Goal: Book appointment/travel/reservation

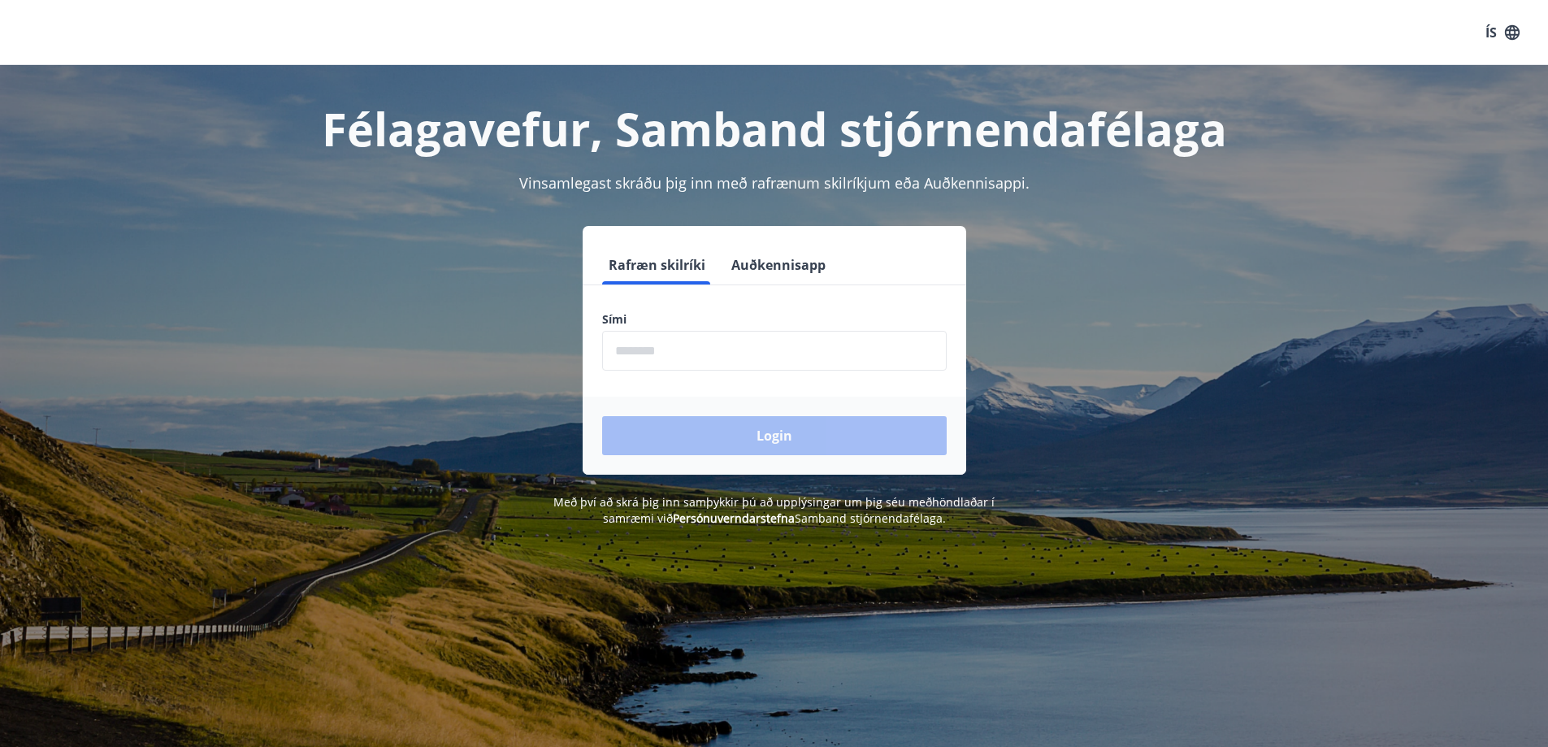
click at [692, 350] on input "phone" at bounding box center [774, 351] width 345 height 40
type input "********"
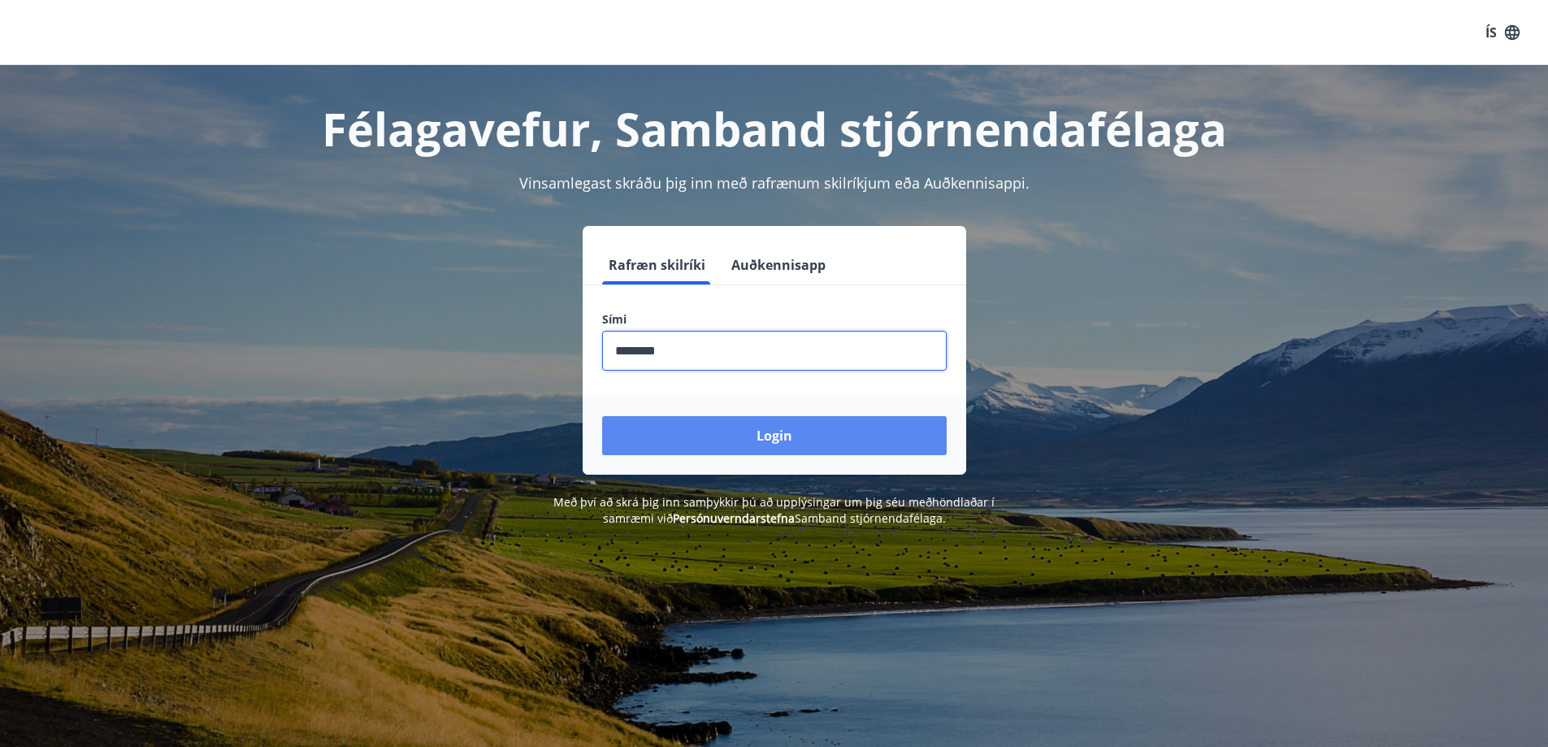
click at [767, 437] on button "Login" at bounding box center [774, 435] width 345 height 39
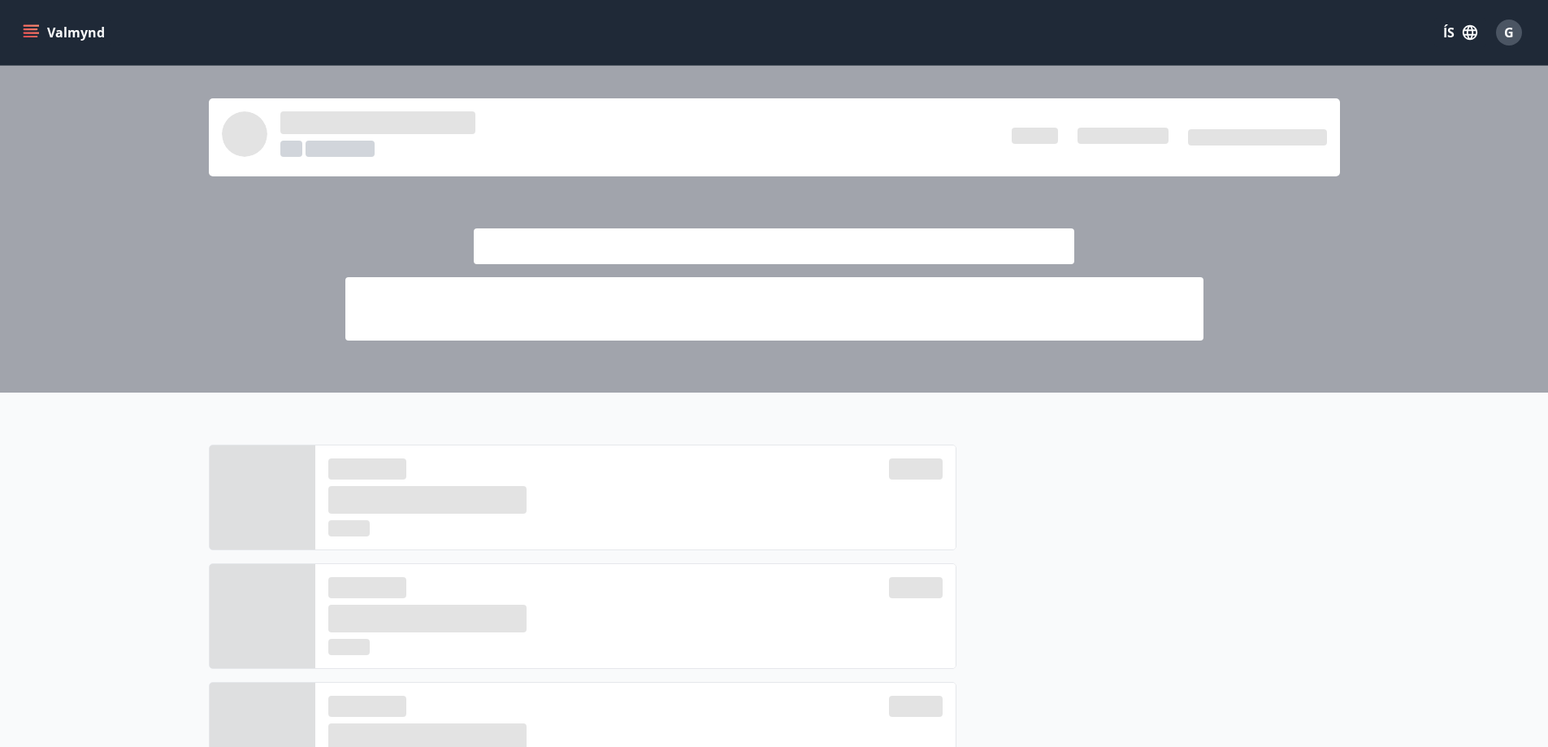
click at [1251, 224] on div at bounding box center [774, 229] width 1548 height 327
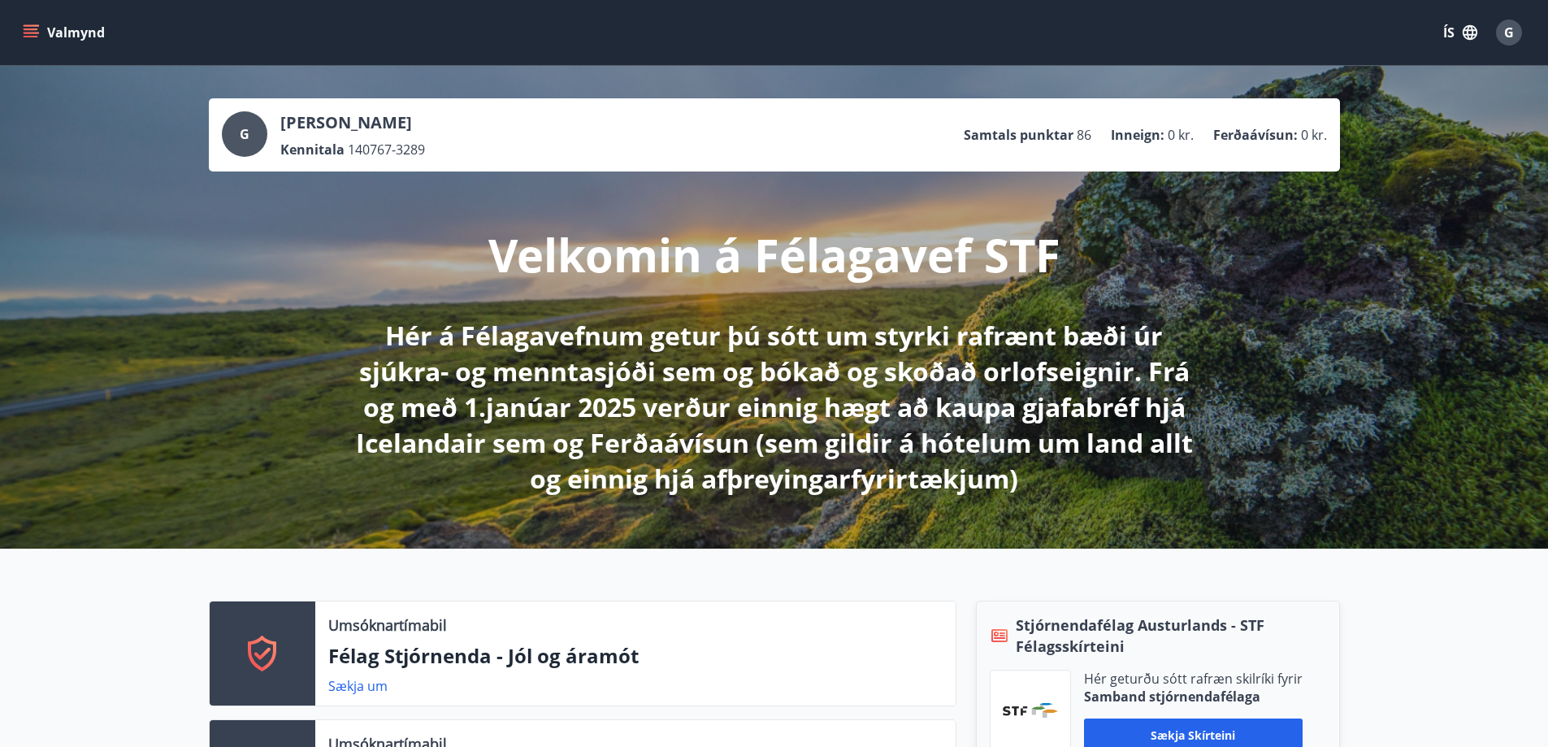
click at [1070, 267] on div "Velkomin á Félagavef STF Hér á Félagavefnum getur þú sótt um styrki rafrænt bæð…" at bounding box center [774, 333] width 910 height 325
click at [662, 206] on div "Velkomin á Félagavef STF Hér á Félagavefnum getur þú sótt um styrki rafrænt bæð…" at bounding box center [774, 333] width 910 height 325
click at [24, 30] on icon "menu" at bounding box center [31, 29] width 15 height 2
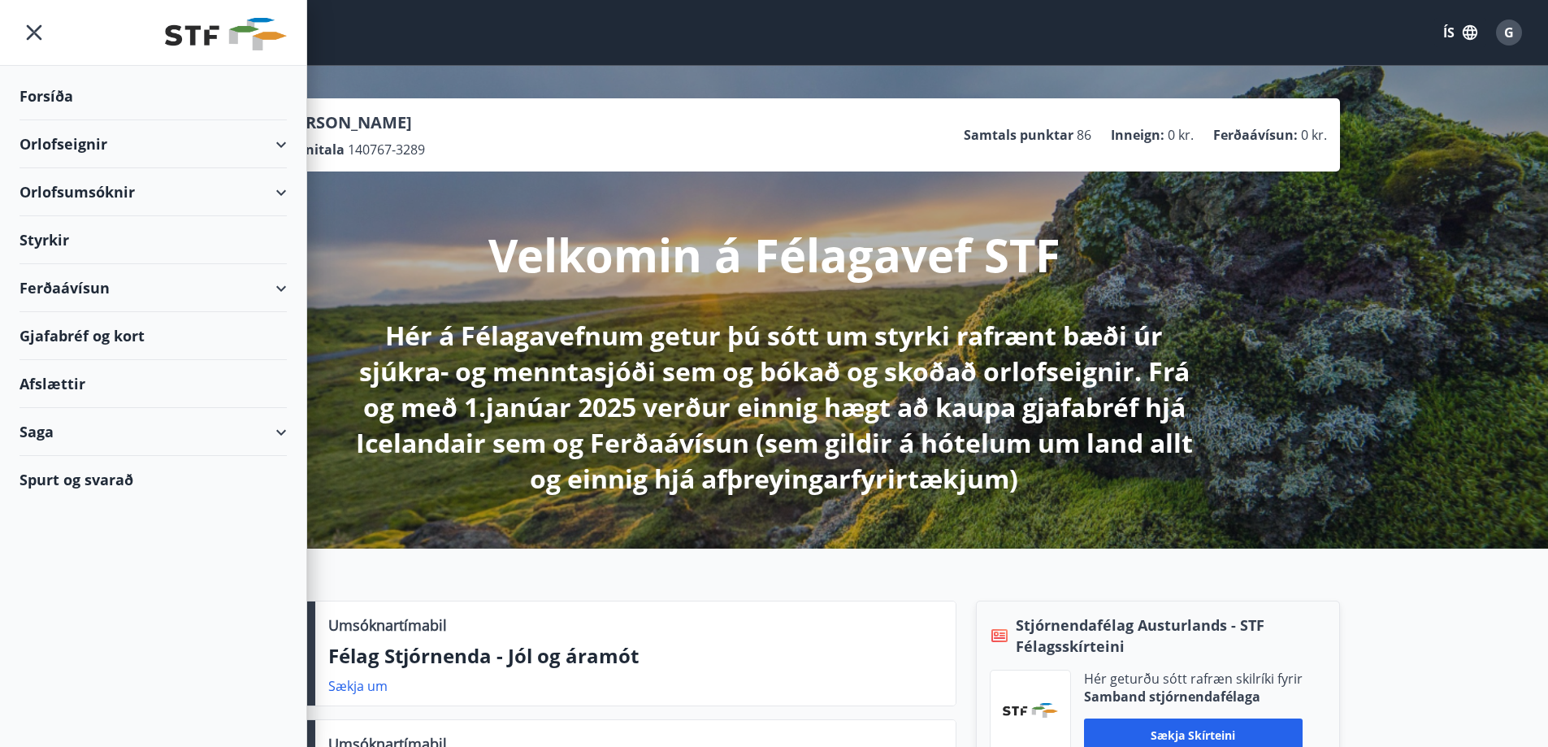
click at [78, 190] on div "Orlofsumsóknir" at bounding box center [153, 192] width 267 height 48
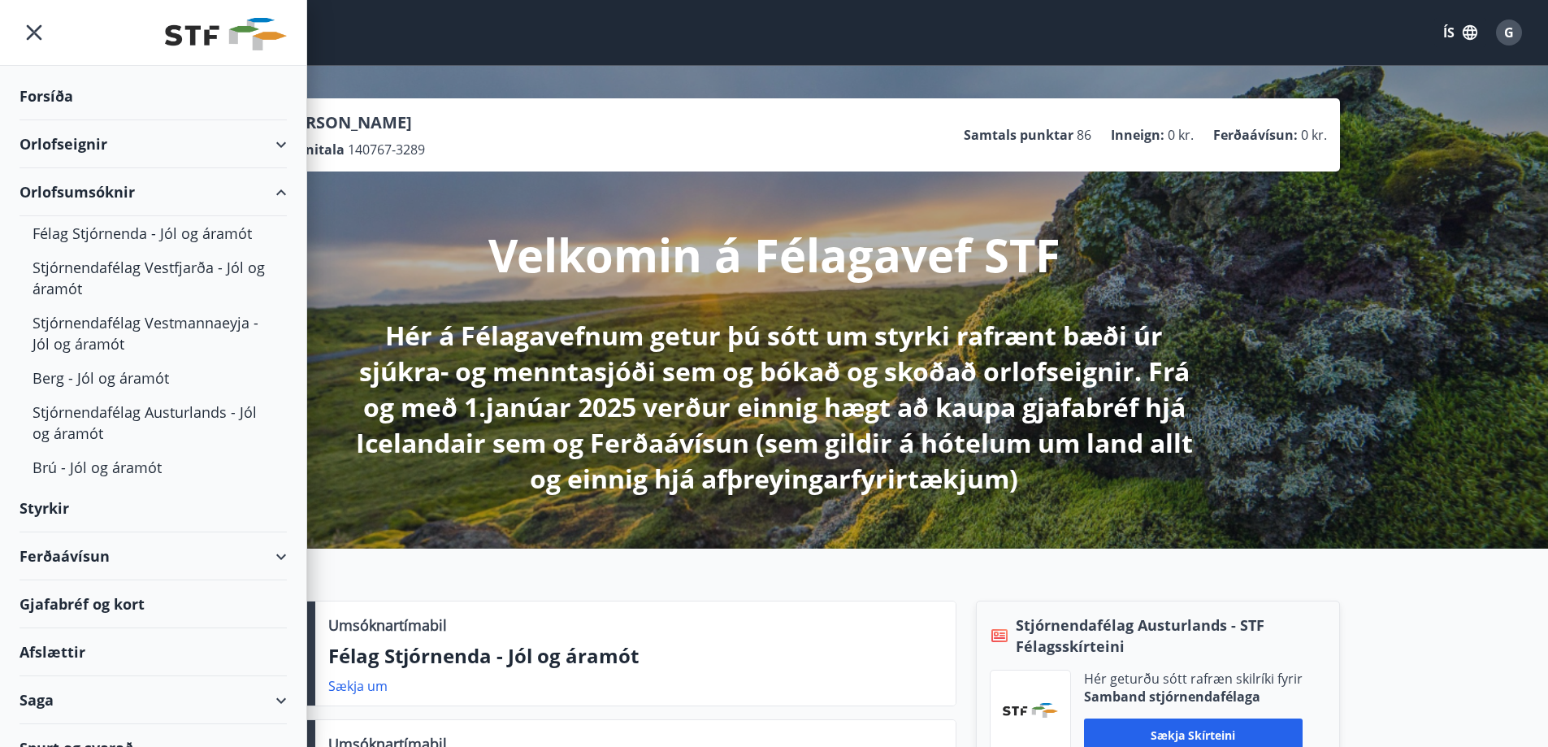
click at [100, 185] on div "Orlofsumsóknir" at bounding box center [153, 192] width 267 height 48
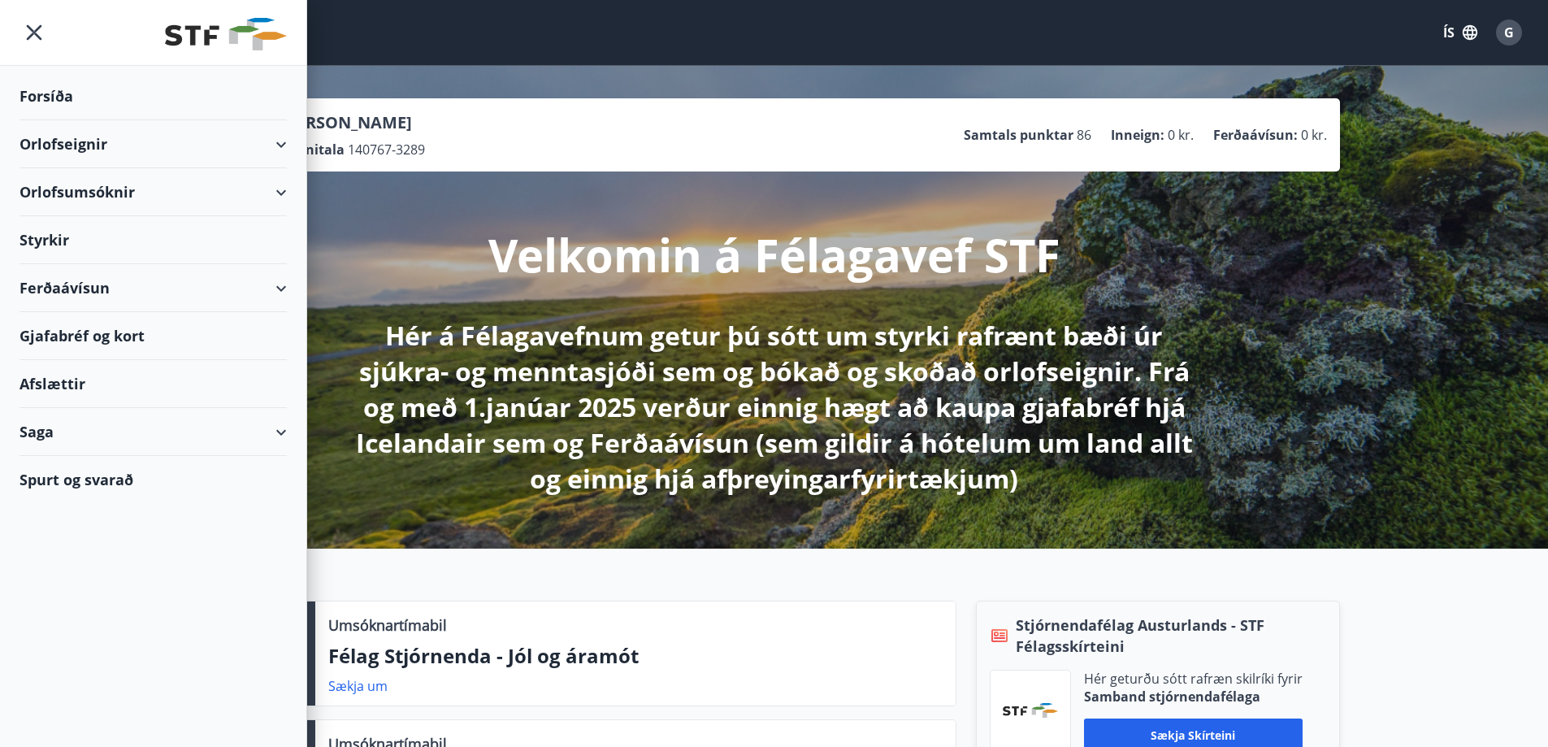
click at [100, 185] on div "Orlofsumsóknir" at bounding box center [153, 192] width 267 height 48
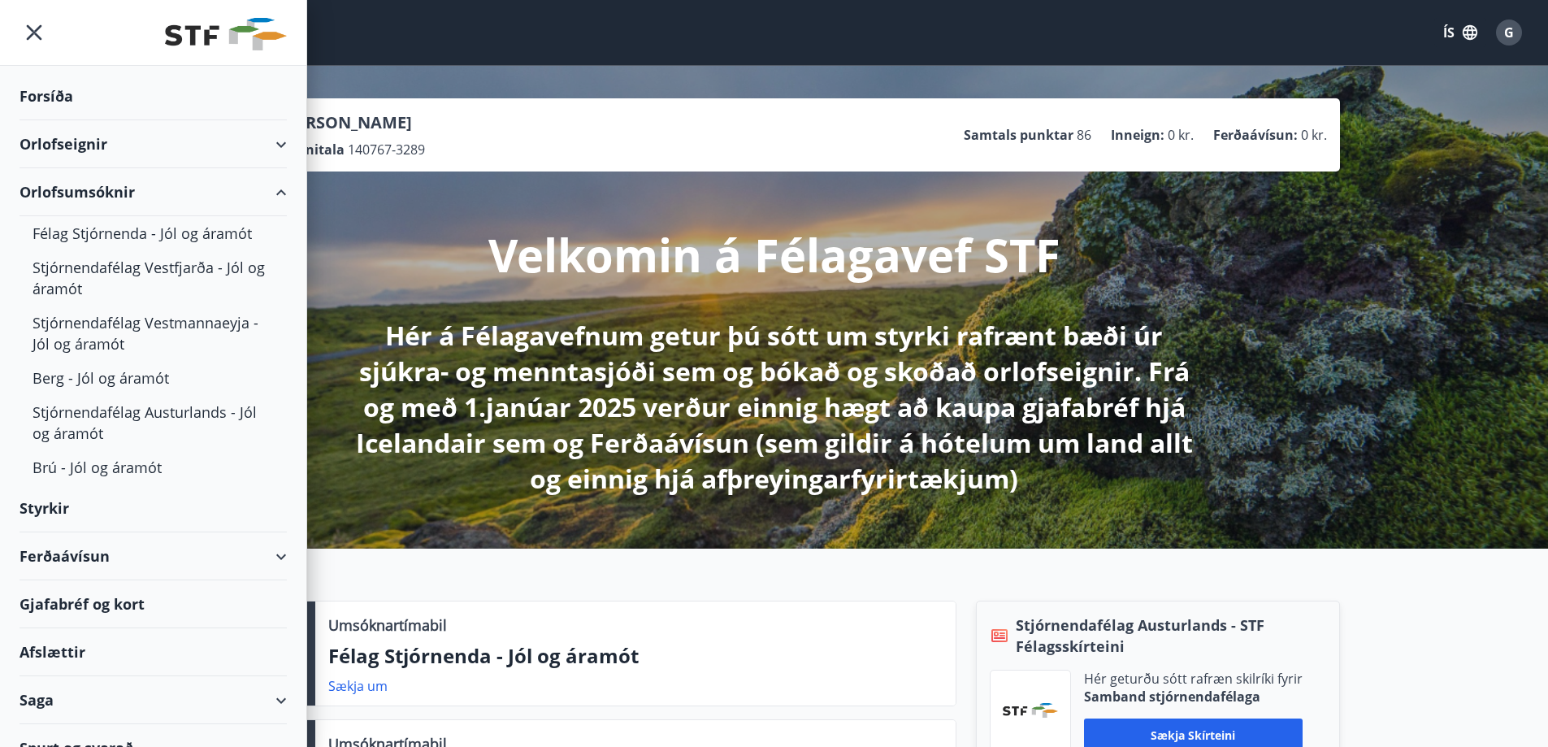
click at [94, 141] on div "Orlofseignir" at bounding box center [153, 144] width 267 height 48
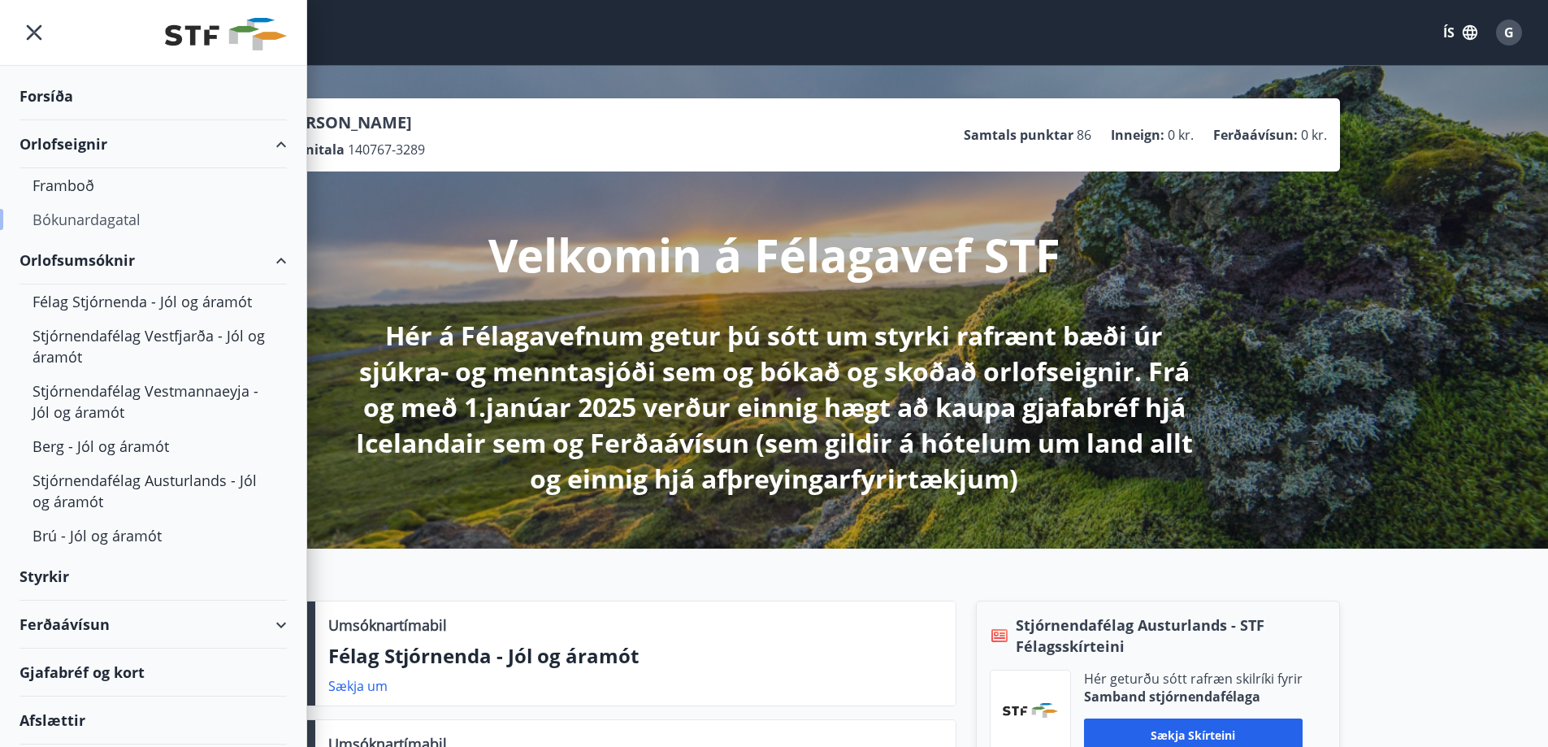
click at [63, 215] on div "Bókunardagatal" at bounding box center [153, 219] width 241 height 34
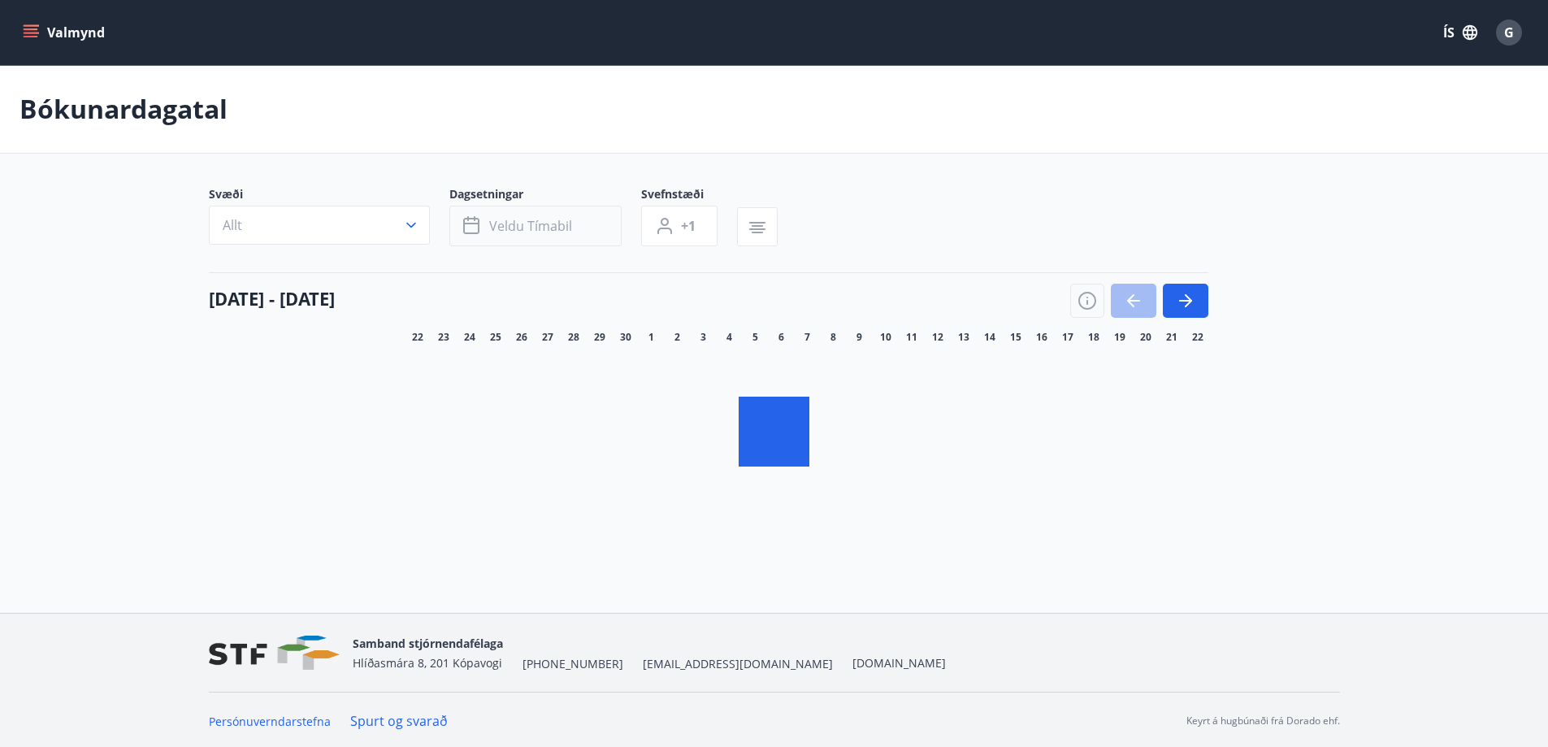
click at [545, 224] on span "Veldu tímabil" at bounding box center [530, 226] width 83 height 18
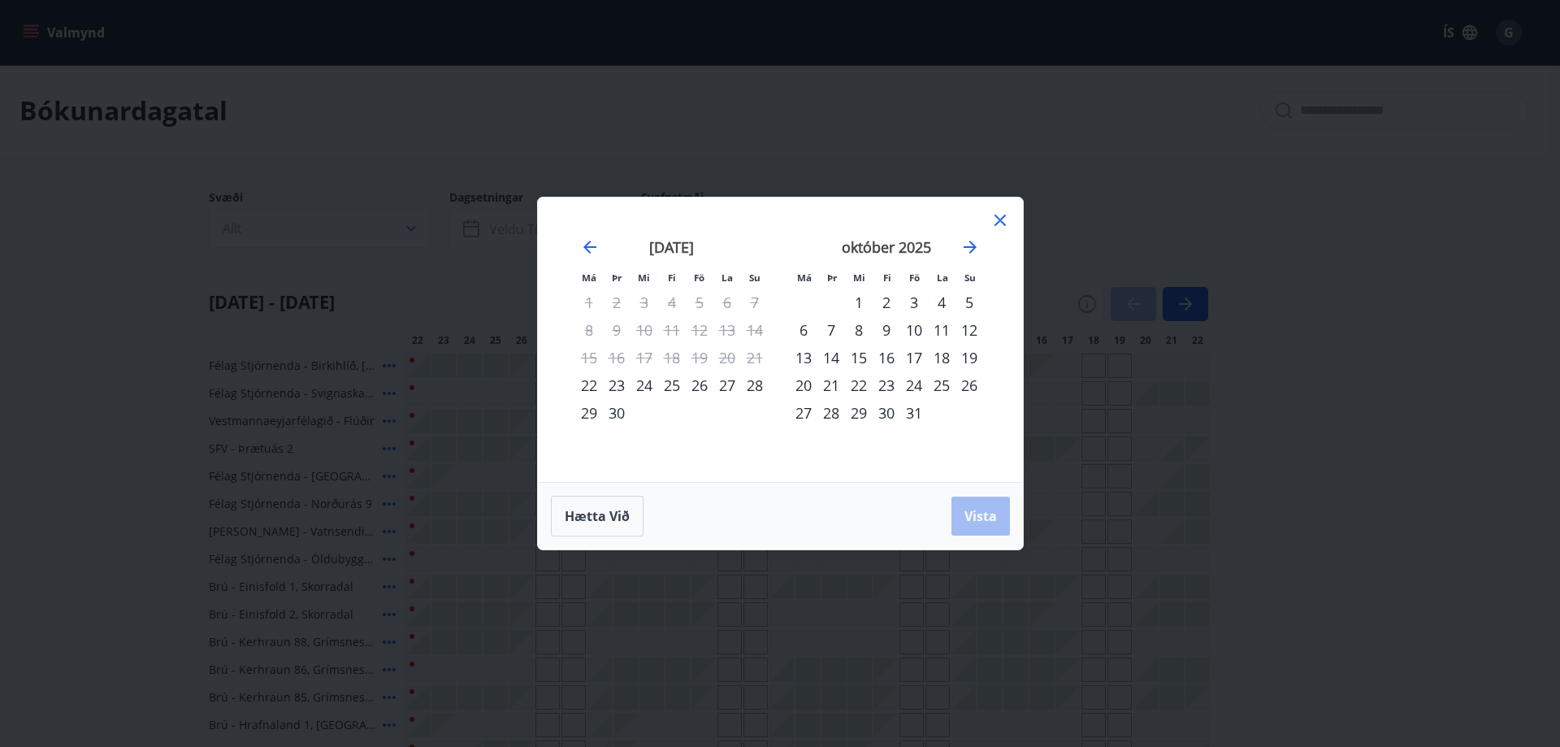
click at [729, 384] on div "27" at bounding box center [728, 385] width 28 height 28
click at [860, 300] on div "1" at bounding box center [859, 303] width 28 height 28
click at [977, 513] on span "Vista" at bounding box center [981, 516] width 33 height 18
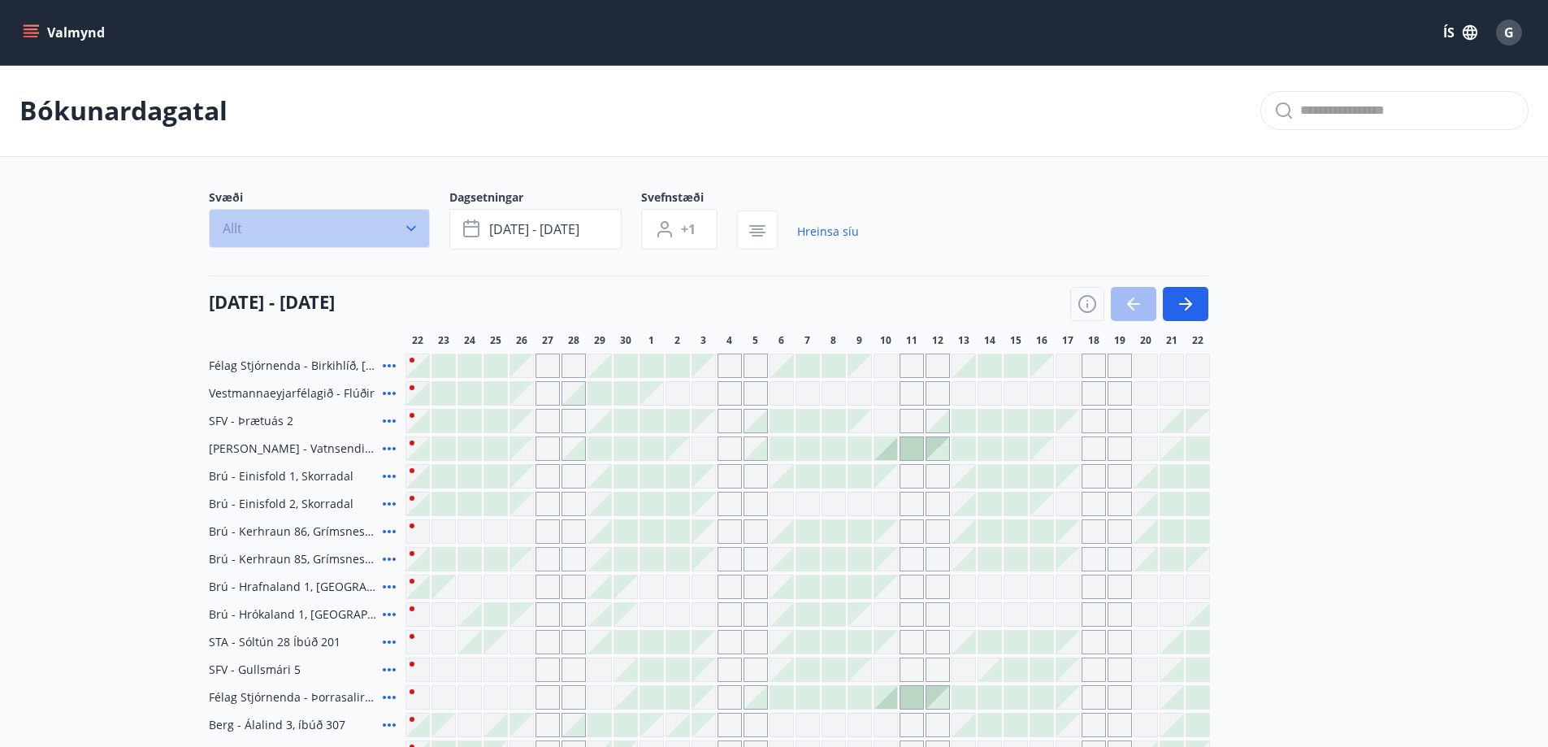
click at [410, 226] on icon "button" at bounding box center [411, 228] width 16 height 16
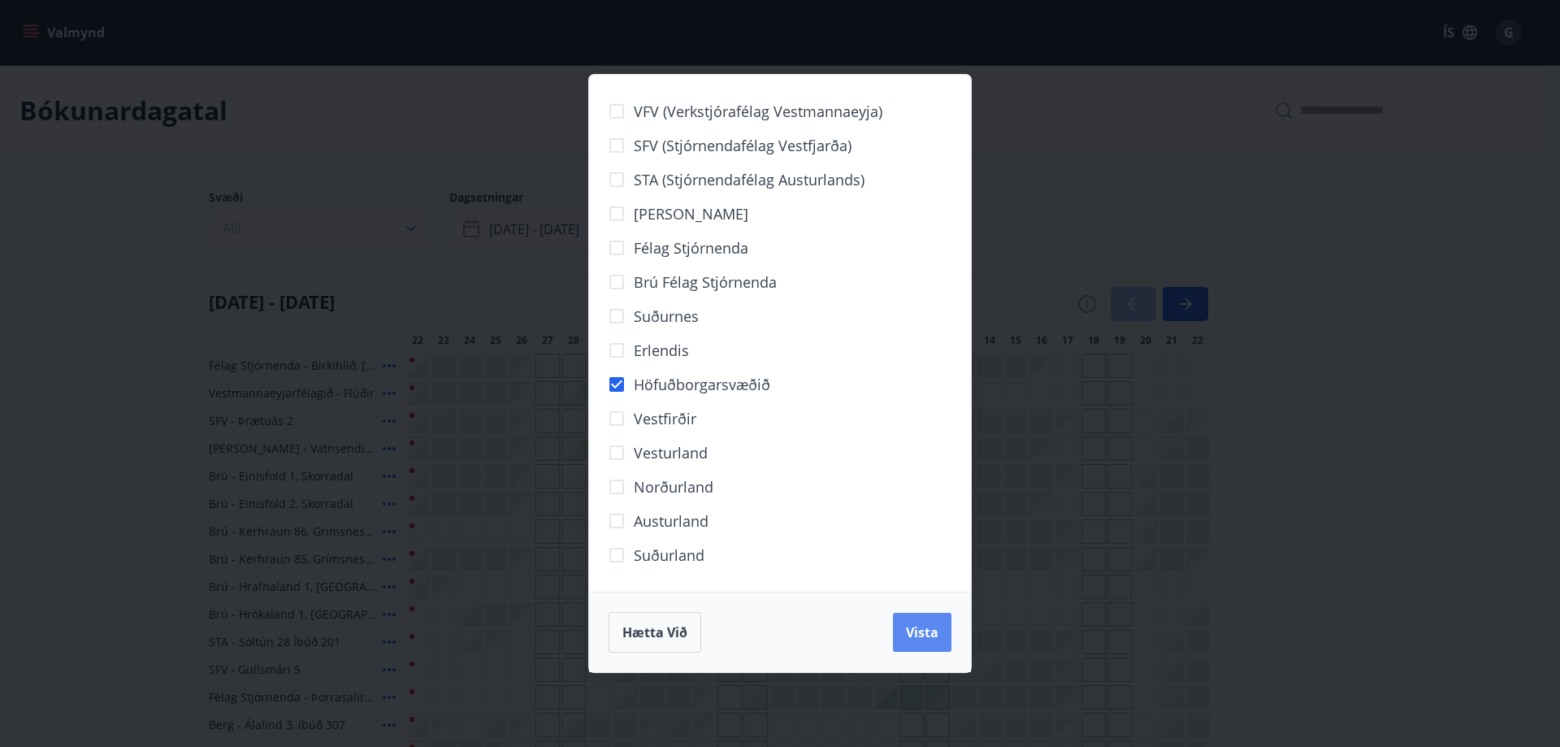
click at [918, 632] on span "Vista" at bounding box center [922, 632] width 33 height 18
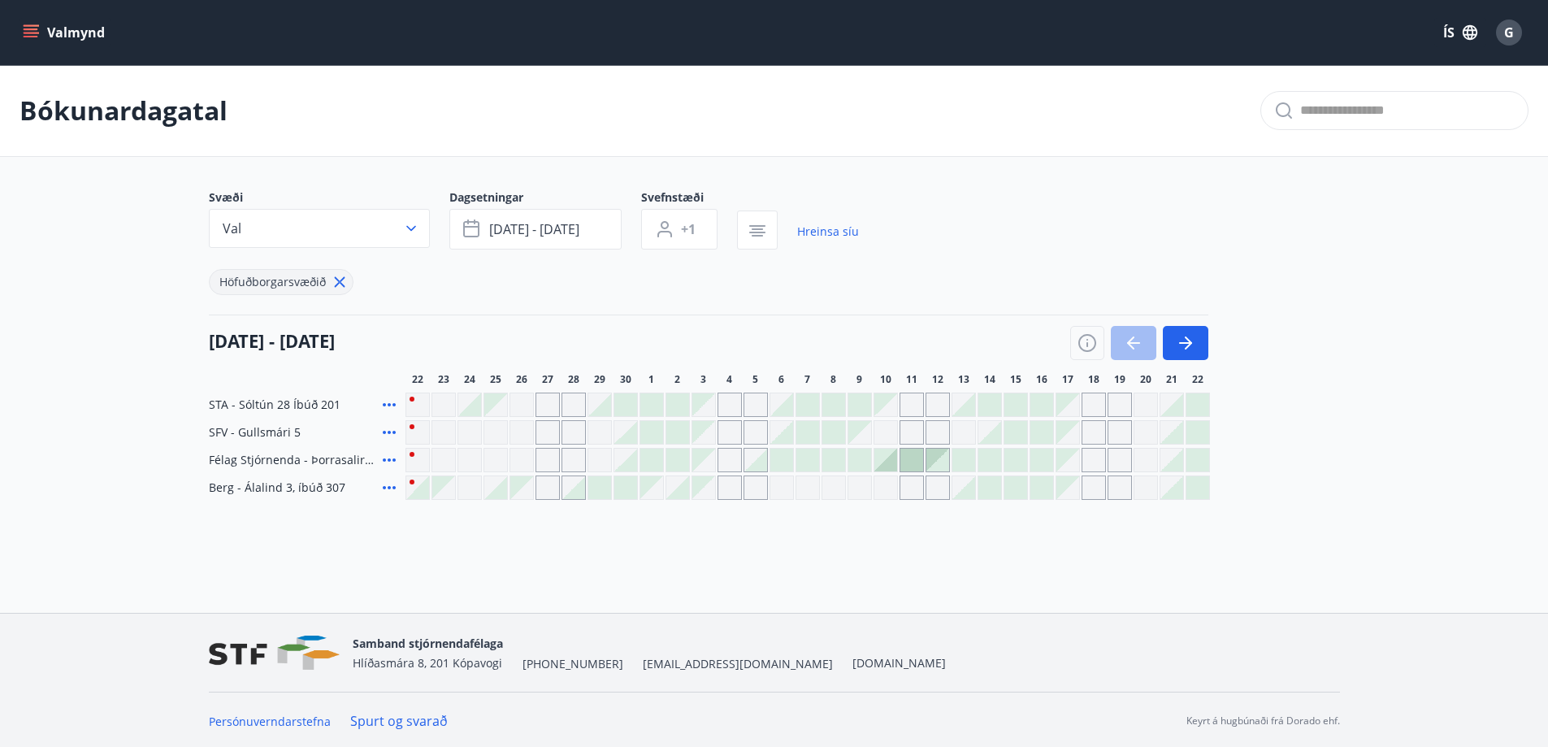
click at [1365, 310] on main "Bókunardagatal Svæði Val Dagsetningar sep 27 - okt 01 Svefnstæði +1 Hreinsa síu…" at bounding box center [774, 282] width 1548 height 435
click at [1084, 342] on icon "button" at bounding box center [1088, 343] width 20 height 20
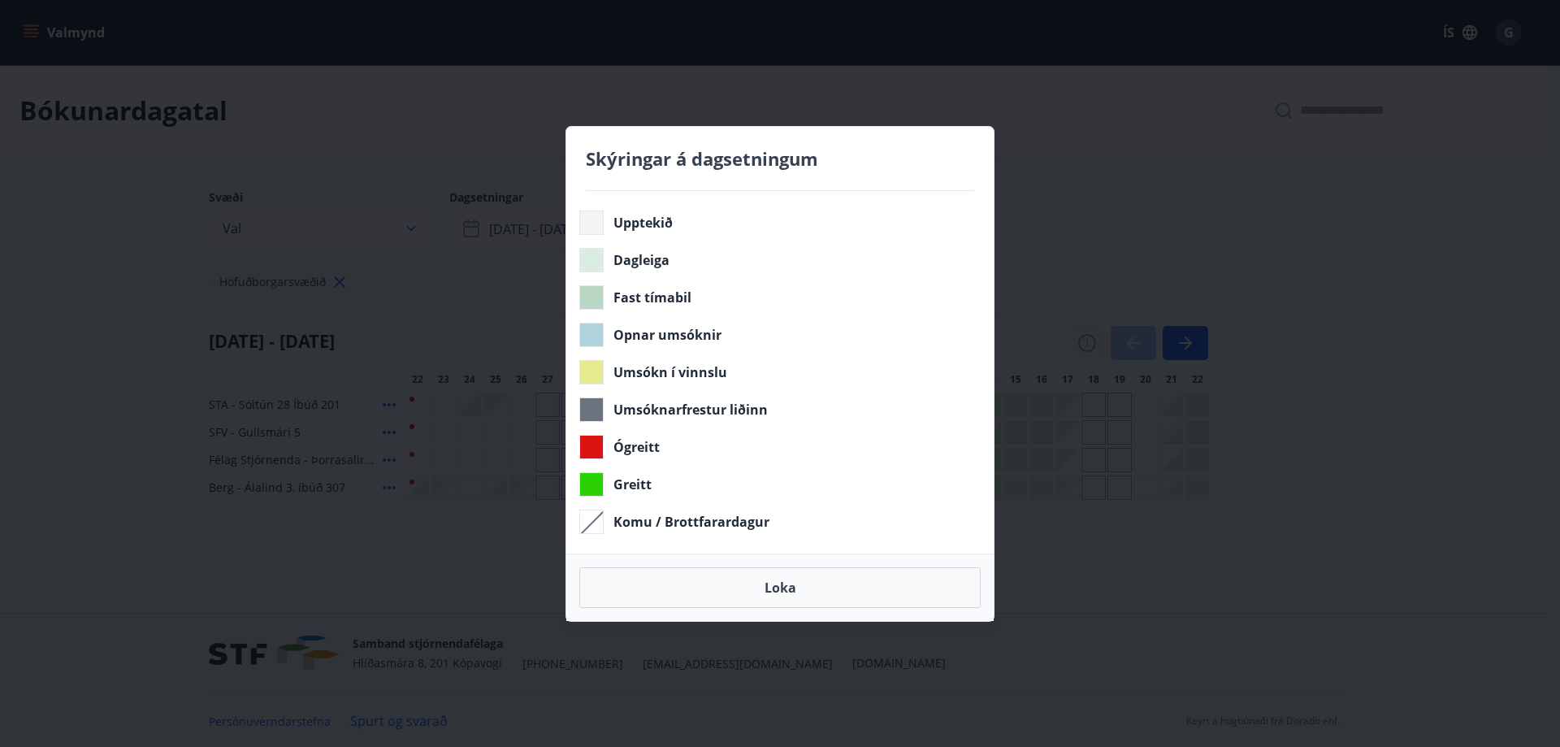
click at [1084, 342] on div "Skýringar á dagsetningum Upptekið Dagleiga Fast tímabil Opnar umsóknir Umsókn í…" at bounding box center [780, 373] width 1560 height 747
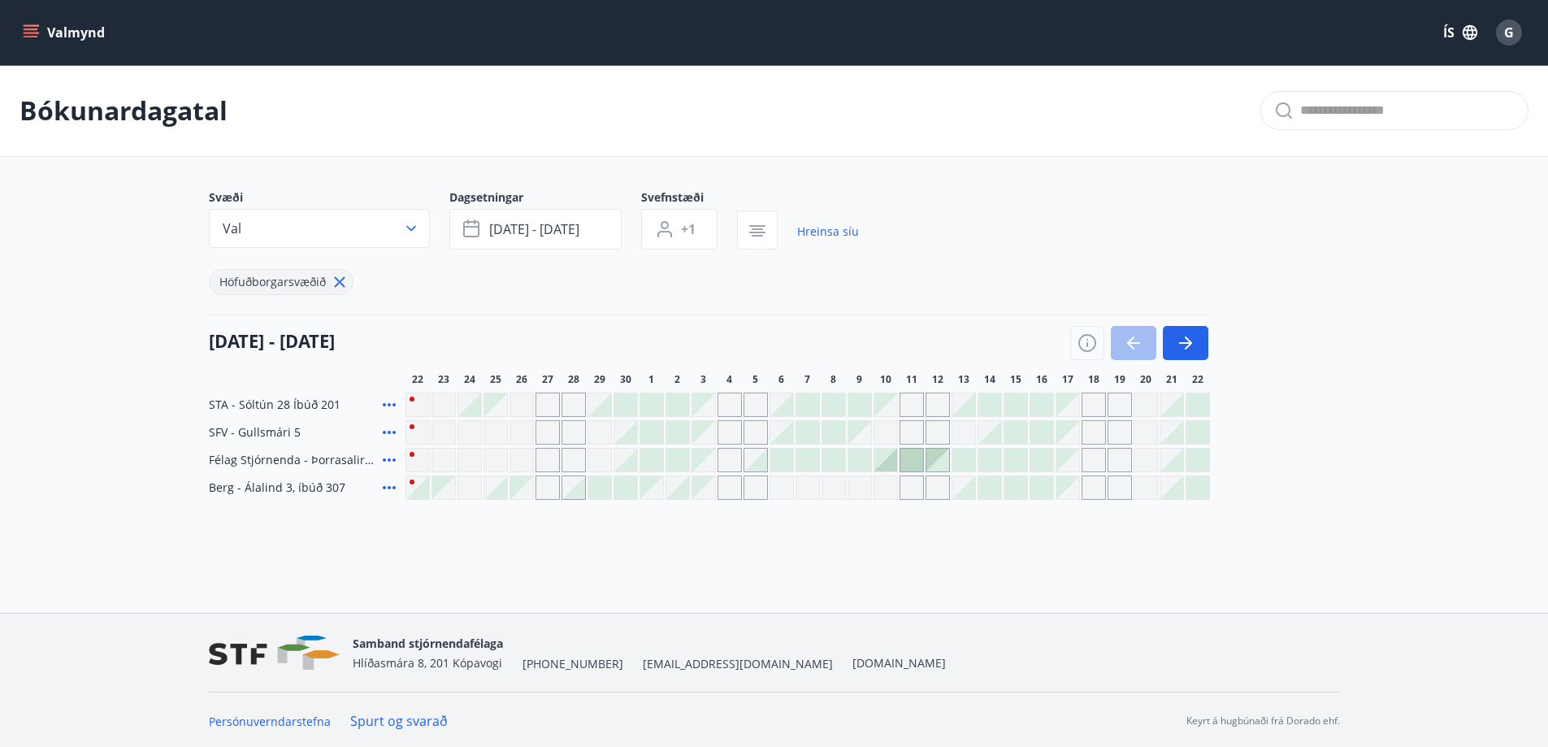
click at [704, 524] on div "Bókunardagatal Svæði Val Dagsetningar sep 27 - okt 01 Svefnstæði +1 Hreinsa síu…" at bounding box center [774, 315] width 1548 height 500
click at [710, 545] on div "Bókunardagatal Svæði Val Dagsetningar sep 27 - okt 01 Svefnstæði +1 Hreinsa síu…" at bounding box center [774, 315] width 1548 height 500
click at [419, 485] on div at bounding box center [417, 487] width 23 height 23
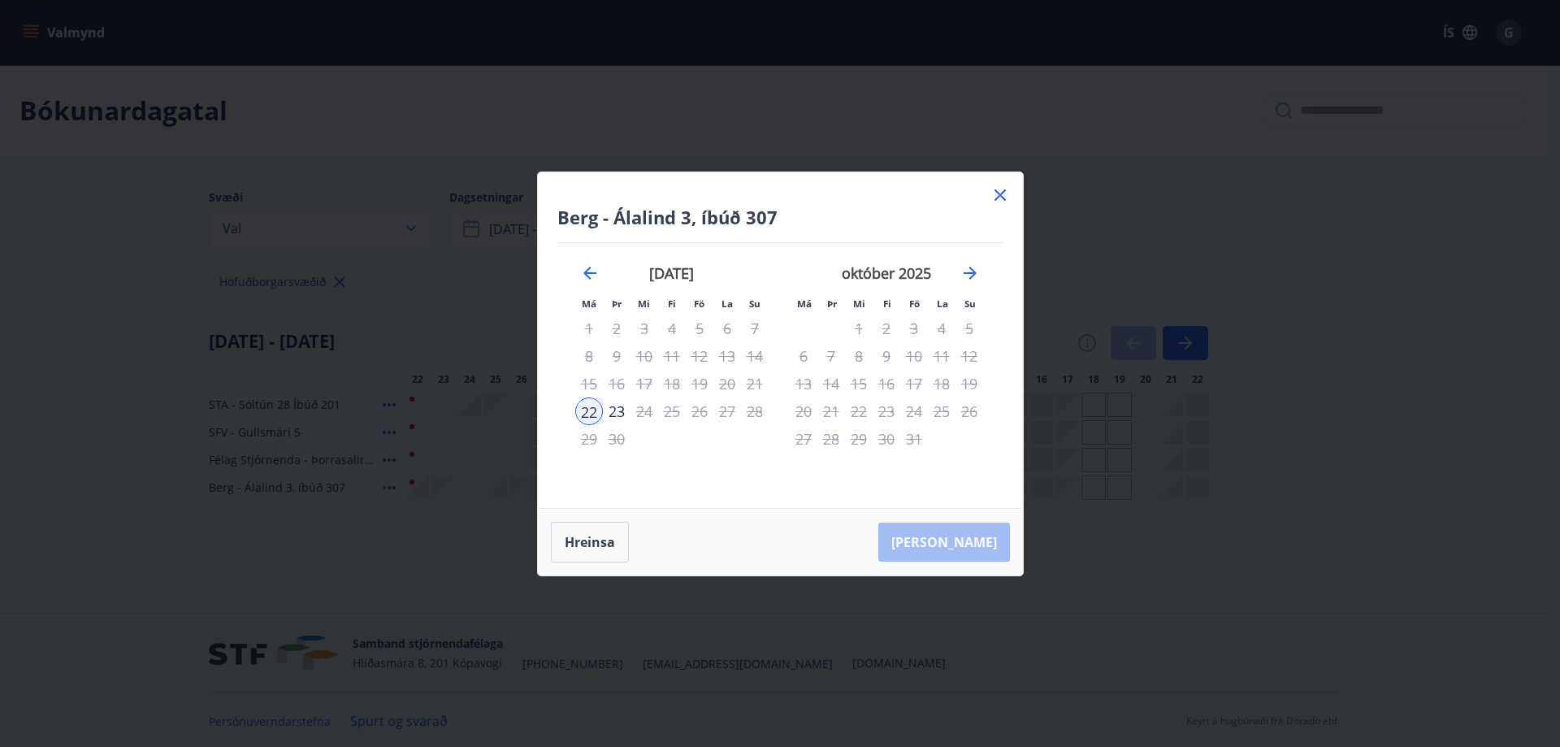
click at [1003, 193] on icon at bounding box center [1001, 195] width 20 height 20
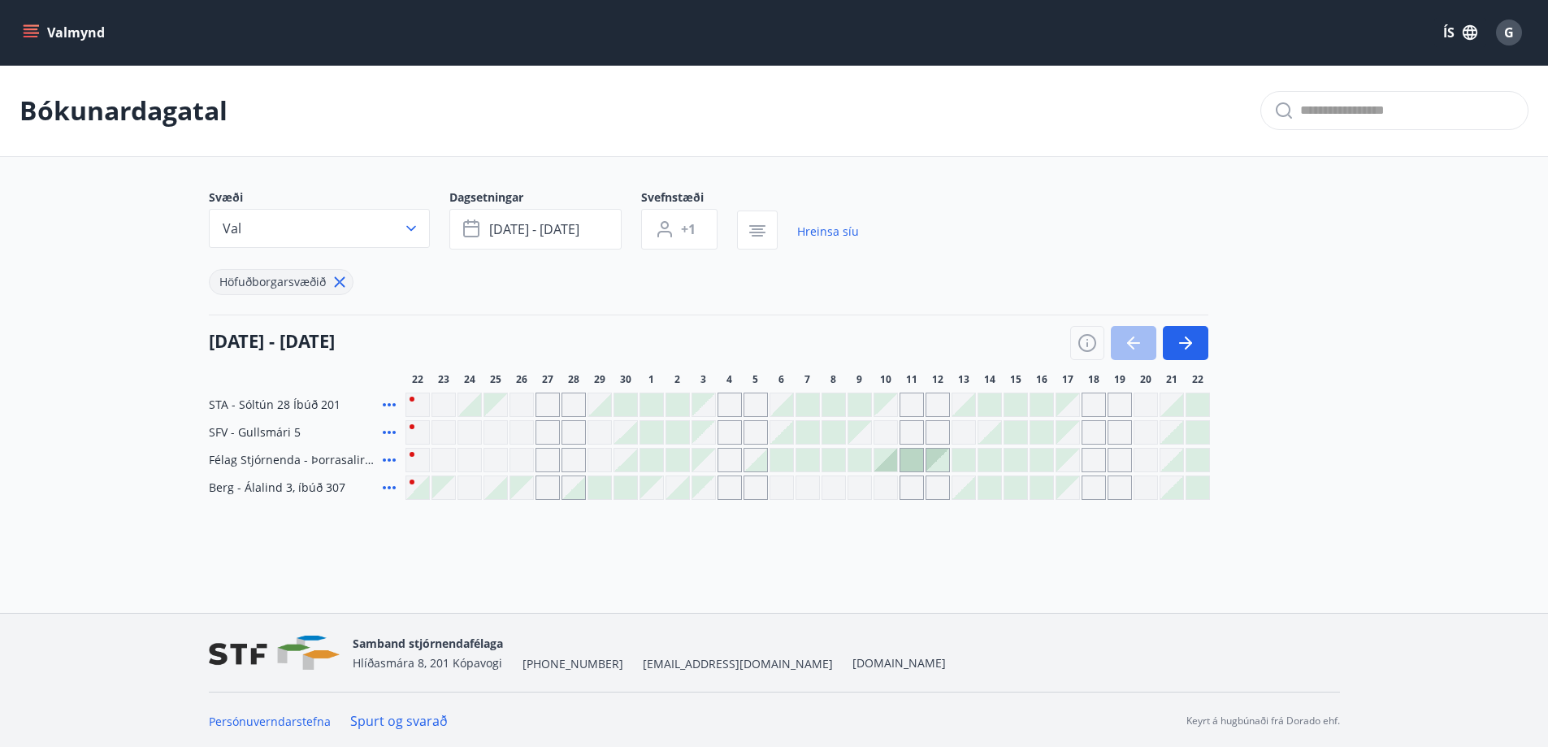
click at [708, 532] on div "Bókunardagatal Svæði Val Dagsetningar sep 27 - okt 01 Svefnstæði +1 Hreinsa síu…" at bounding box center [774, 315] width 1548 height 500
click at [1091, 340] on icon "button" at bounding box center [1088, 343] width 20 height 20
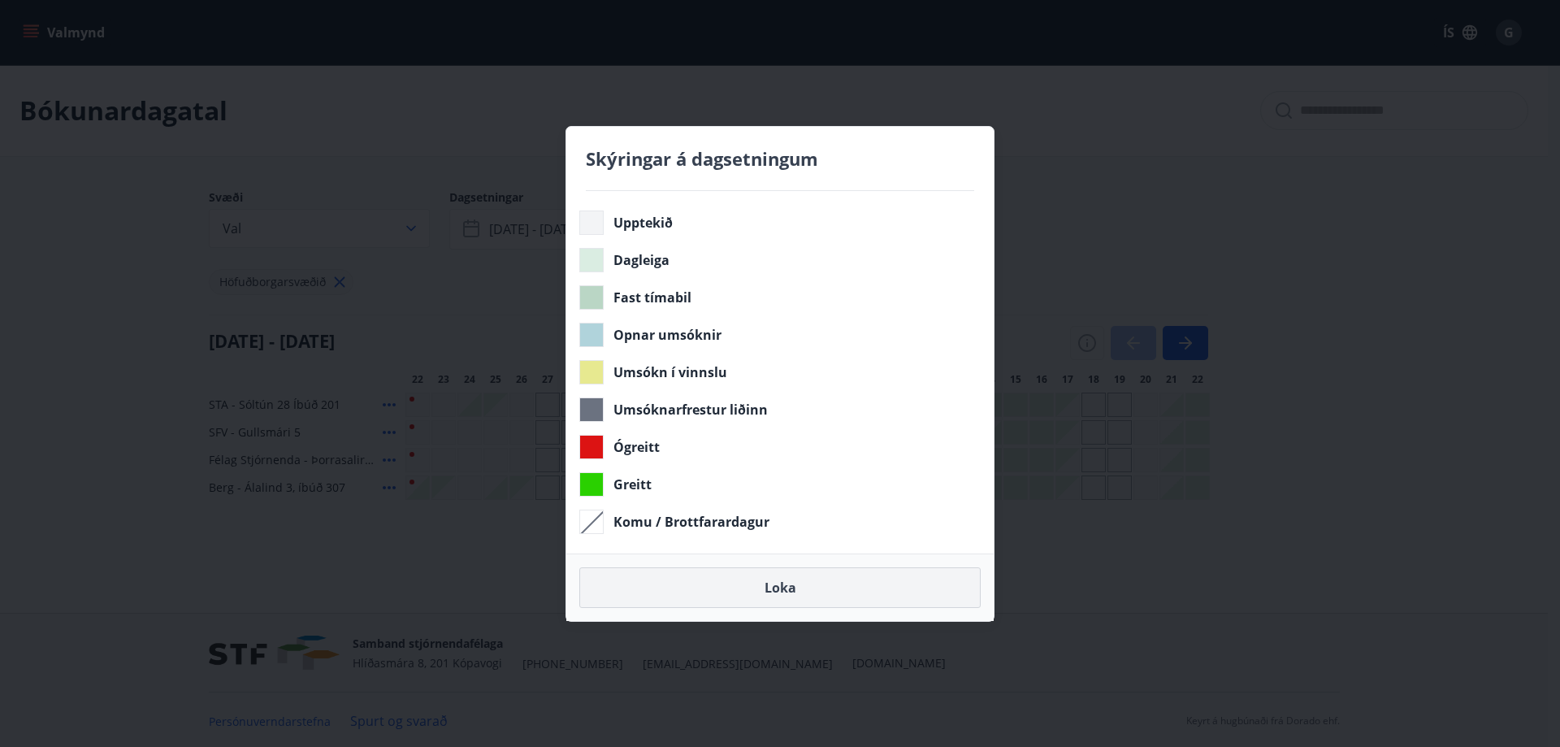
click at [792, 583] on button "Loka" at bounding box center [779, 587] width 401 height 41
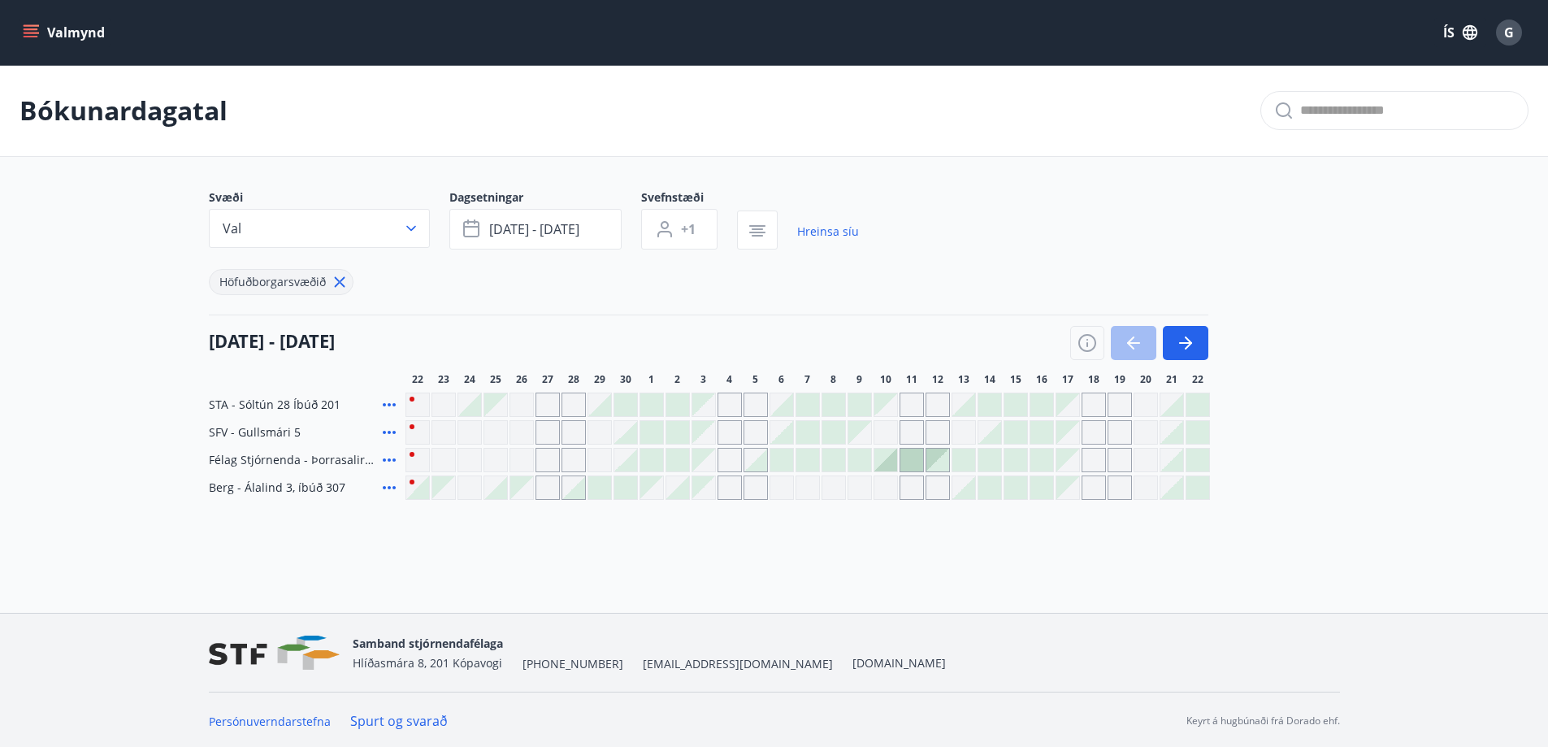
click at [728, 322] on div "22 september - 22 október" at bounding box center [709, 338] width 1000 height 46
click at [737, 284] on div "Höfuðborgarsvæðið" at bounding box center [534, 273] width 650 height 46
click at [710, 284] on div "Höfuðborgarsvæðið" at bounding box center [534, 273] width 650 height 46
click at [1512, 31] on span "G" at bounding box center [1509, 33] width 10 height 18
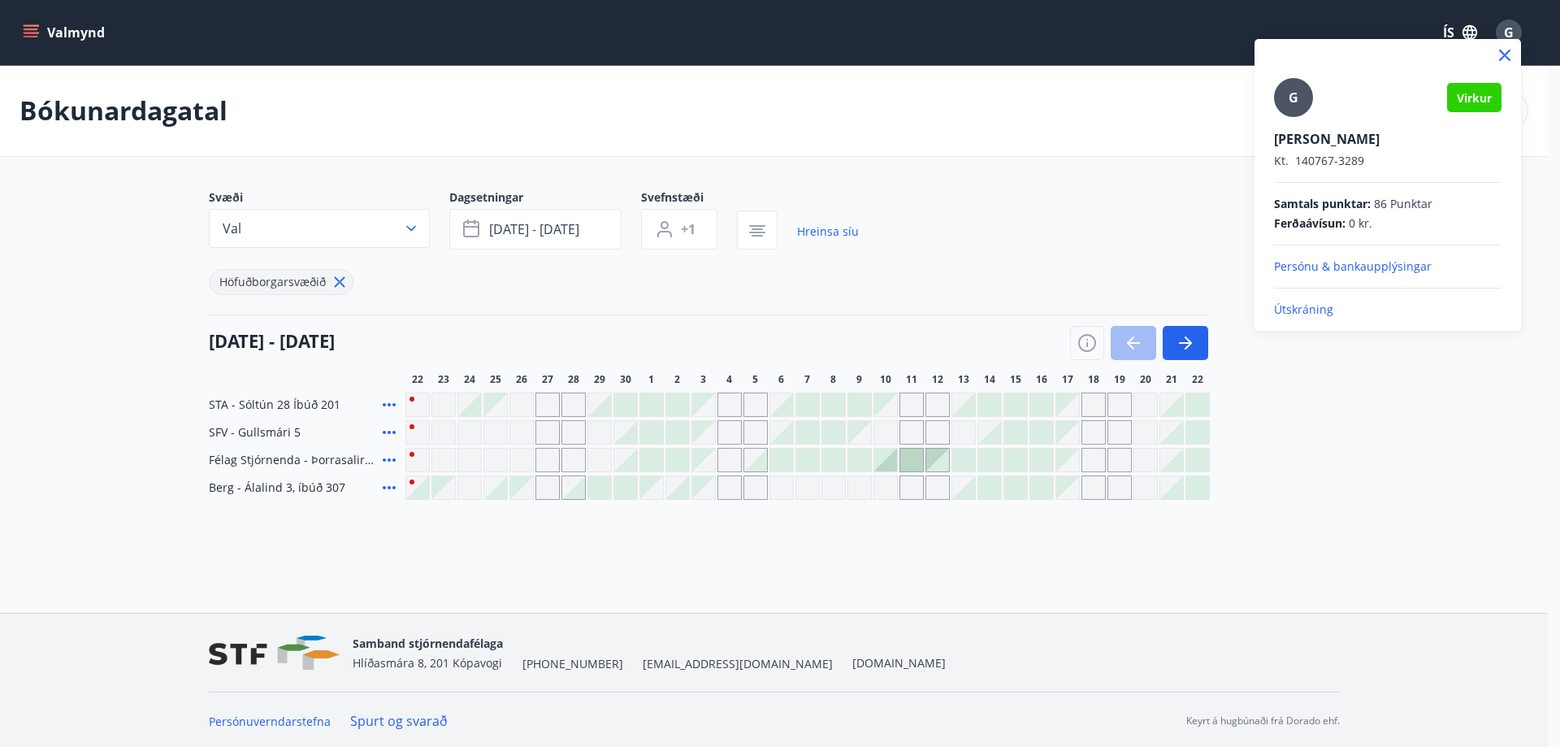
click at [1304, 307] on p "Útskráning" at bounding box center [1388, 310] width 228 height 16
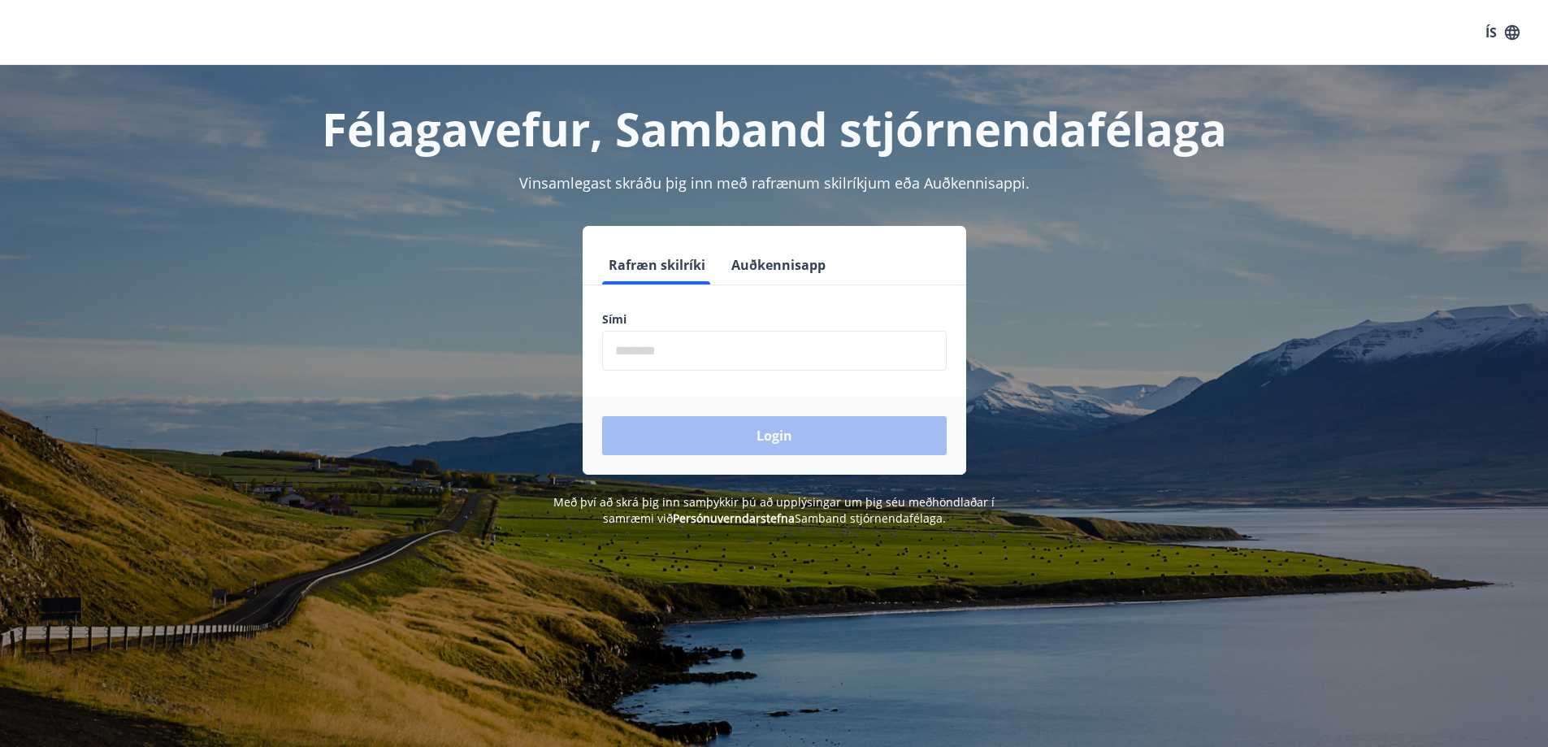
click at [792, 349] on input "phone" at bounding box center [774, 351] width 345 height 40
type input "********"
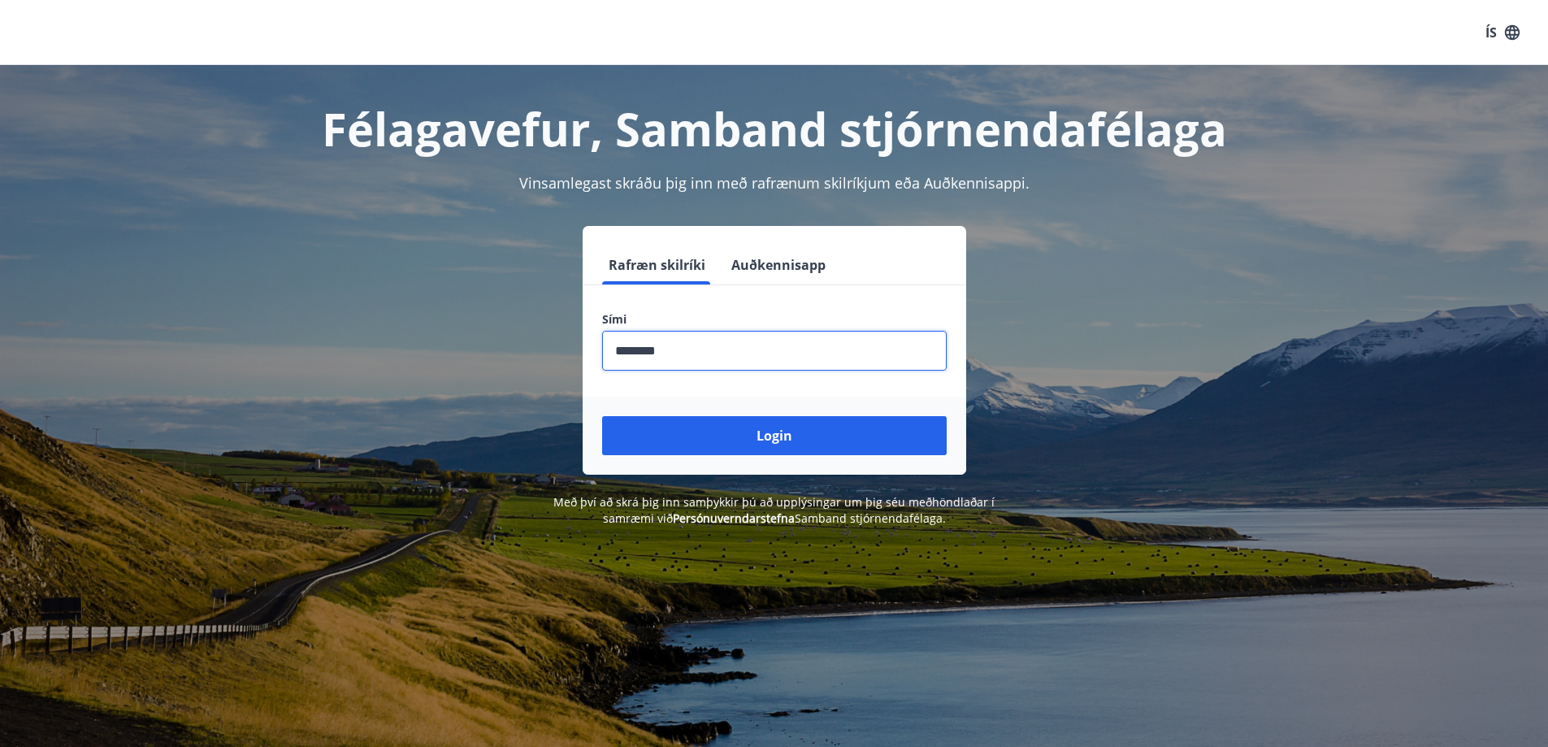
click at [770, 433] on button "Login" at bounding box center [774, 435] width 345 height 39
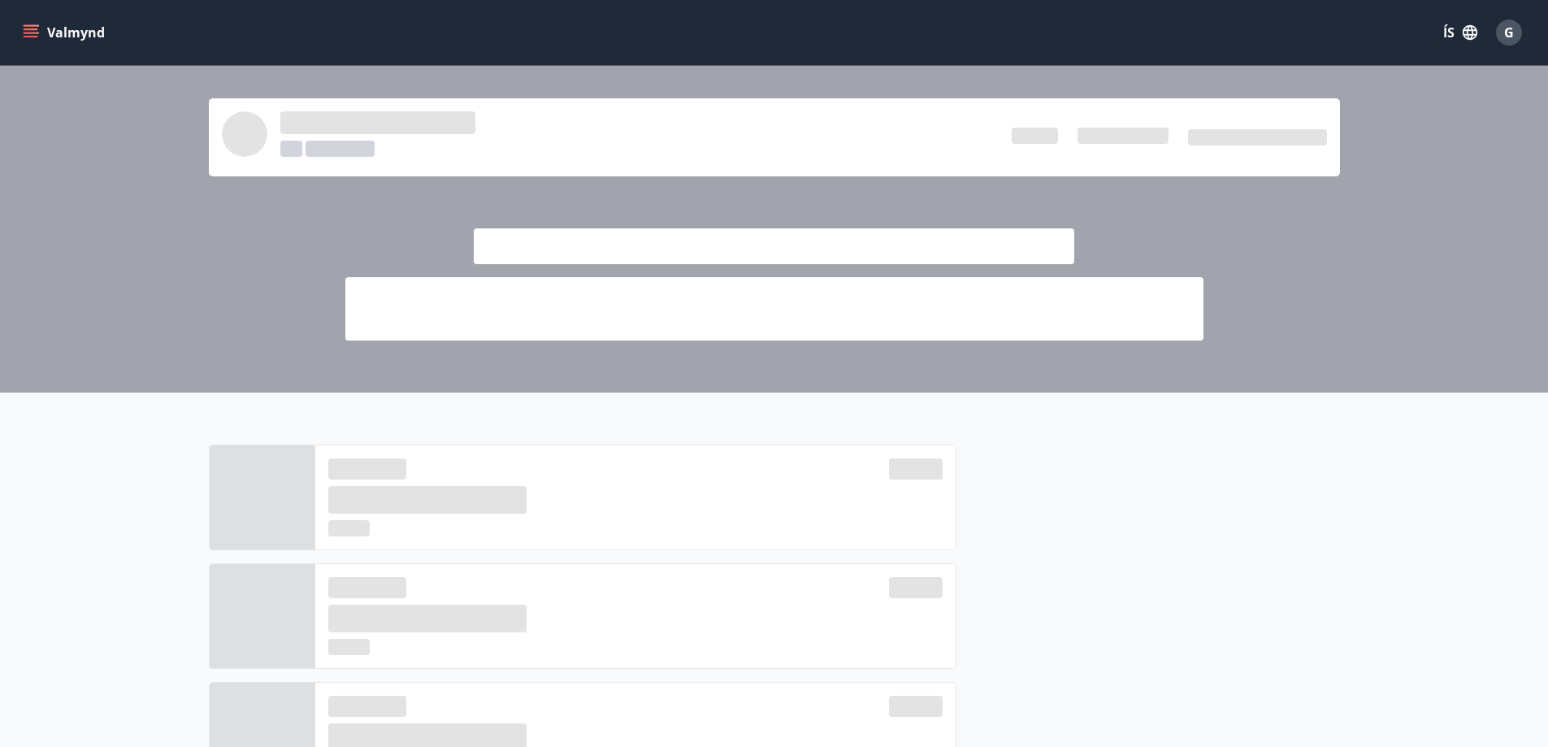
click at [1230, 232] on div at bounding box center [774, 229] width 1548 height 327
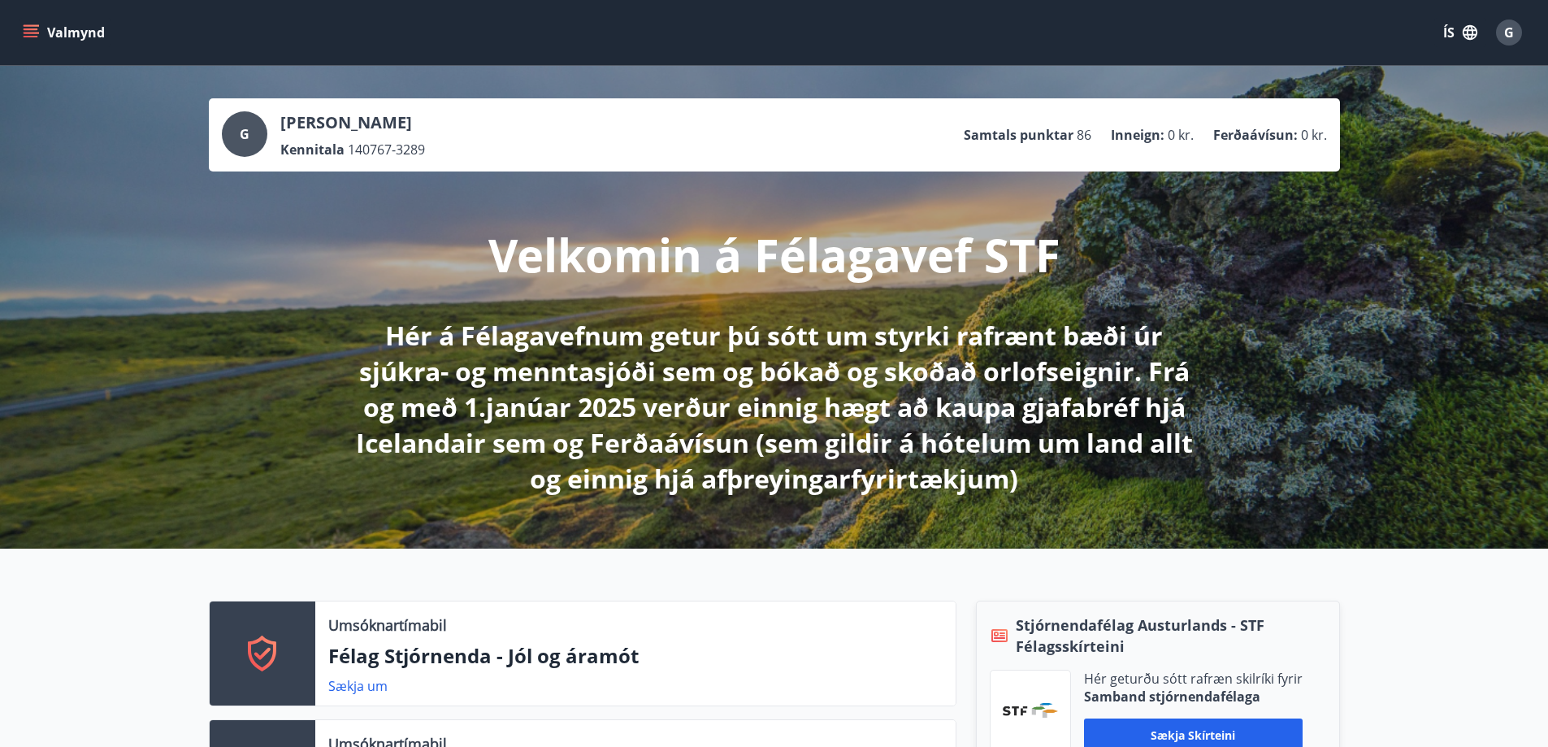
click at [1339, 269] on div "G [PERSON_NAME] 140767-3289 Samtals punktar 86 Inneign : 0 kr. Ferðaávísun : 0 …" at bounding box center [774, 307] width 1548 height 483
click at [1358, 268] on div "G [PERSON_NAME] 140767-3289 Samtals punktar 86 Inneign : 0 kr. Ferðaávísun : 0 …" at bounding box center [774, 307] width 1548 height 483
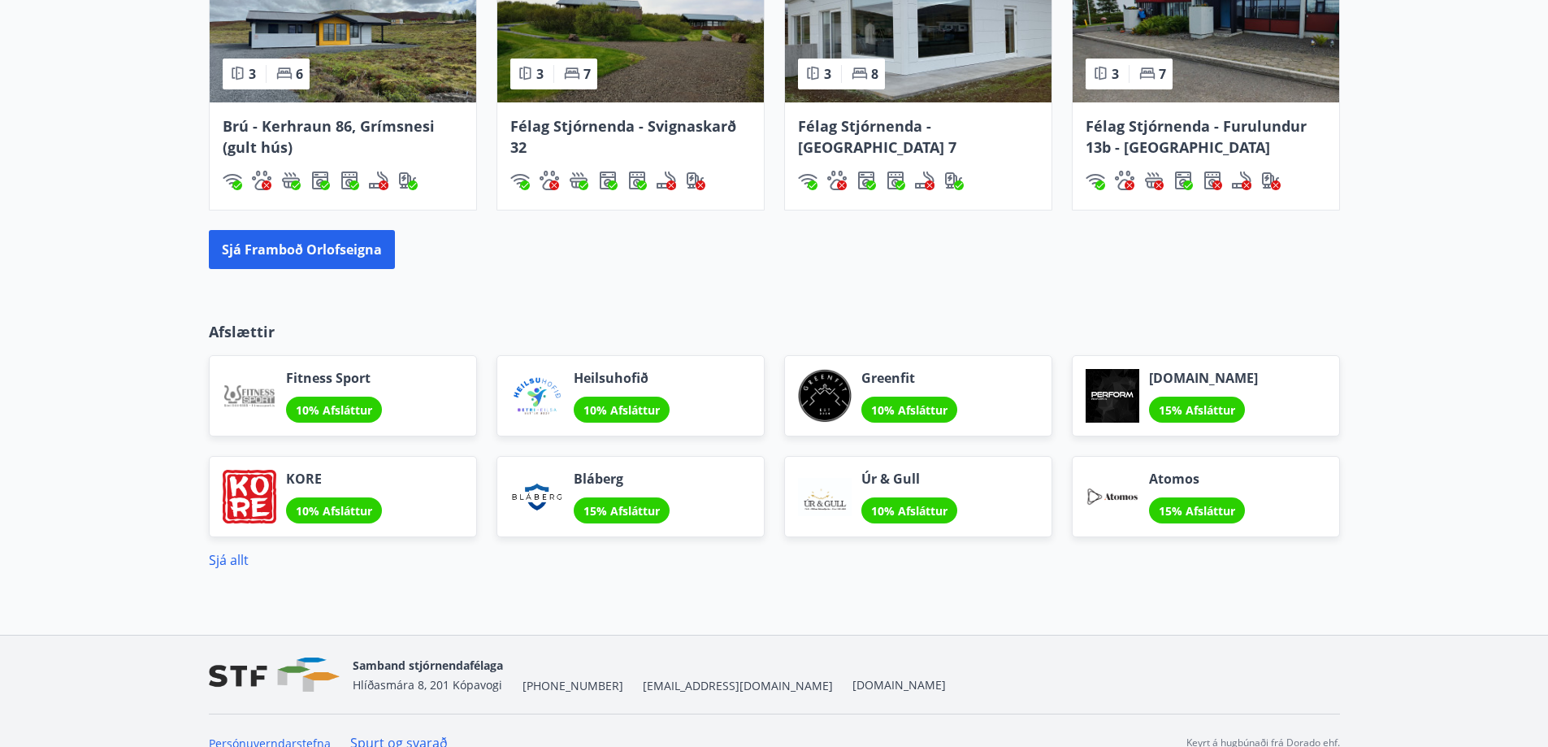
scroll to position [1940, 0]
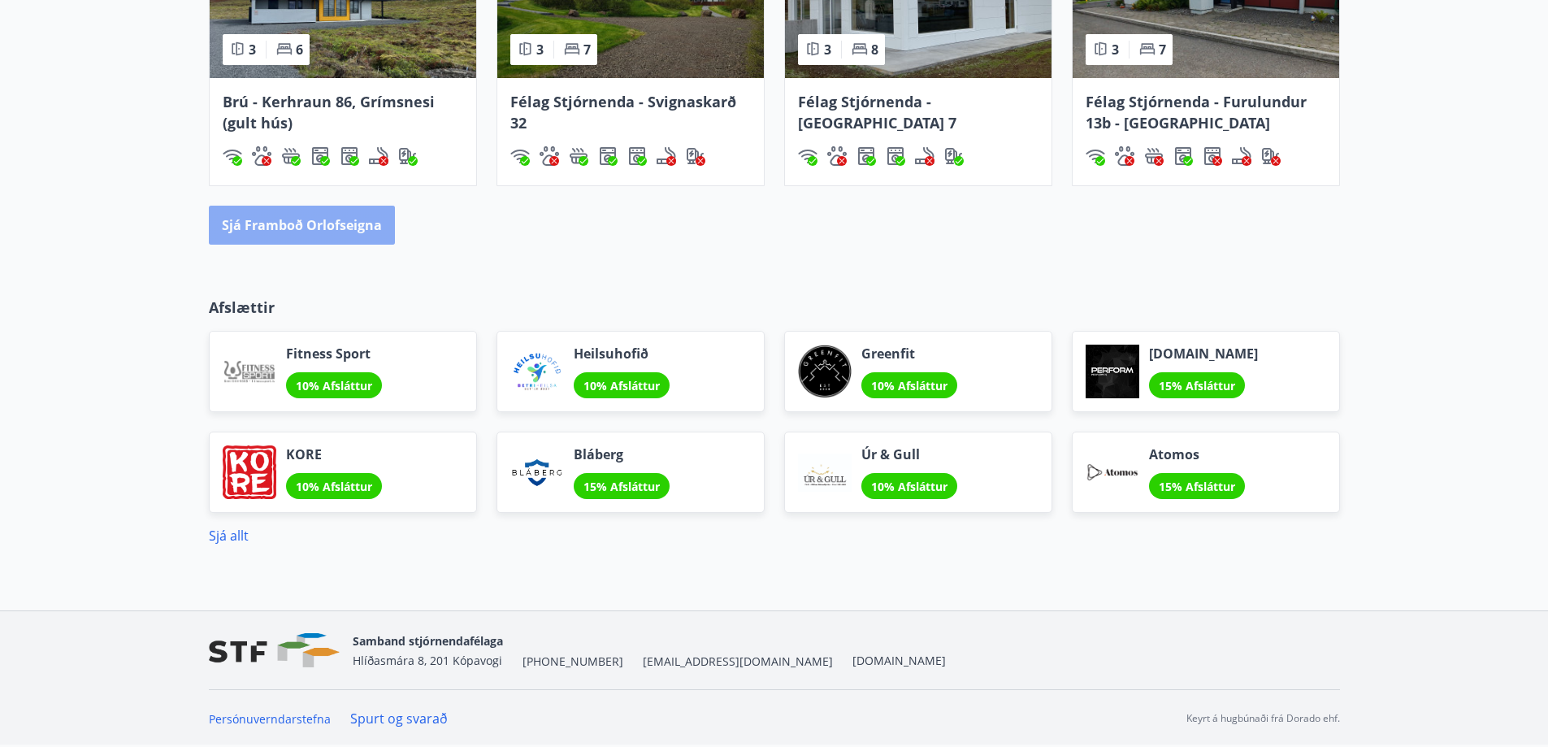
click at [319, 218] on button "Sjá framboð orlofseigna" at bounding box center [302, 225] width 186 height 39
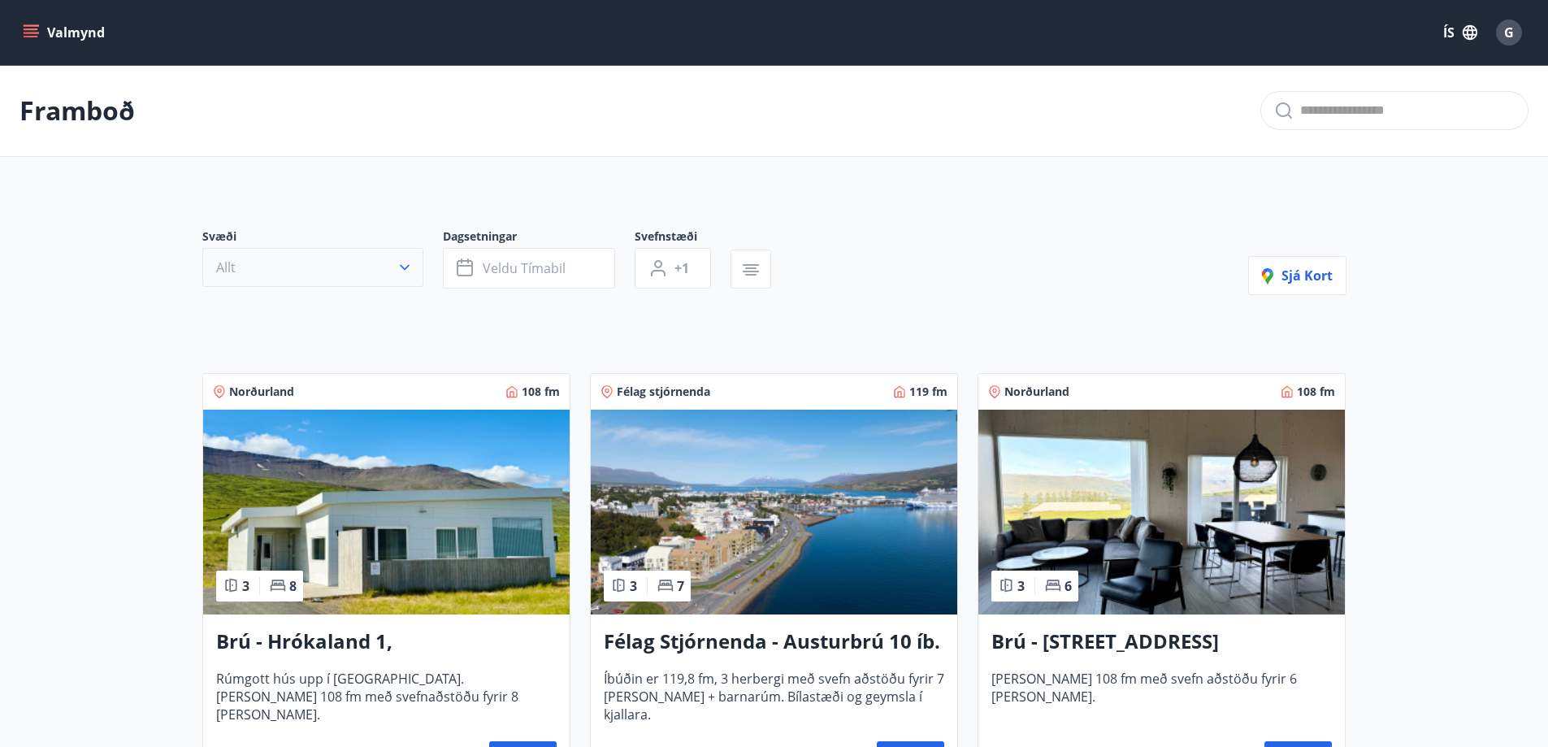
click at [405, 263] on icon "button" at bounding box center [405, 267] width 16 height 16
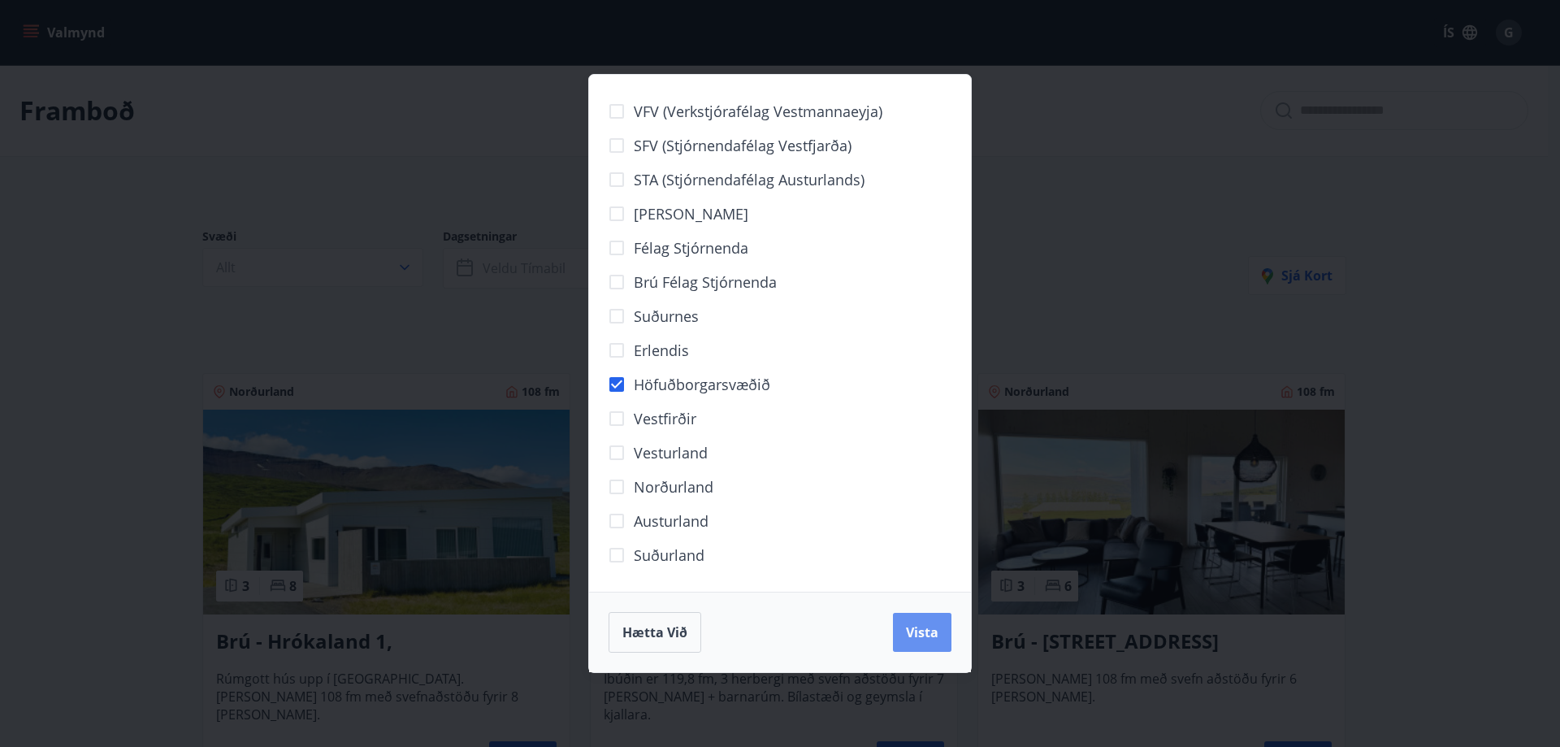
drag, startPoint x: 909, startPoint y: 631, endPoint x: 543, endPoint y: 354, distance: 459.5
click at [908, 629] on span "Vista" at bounding box center [922, 632] width 33 height 18
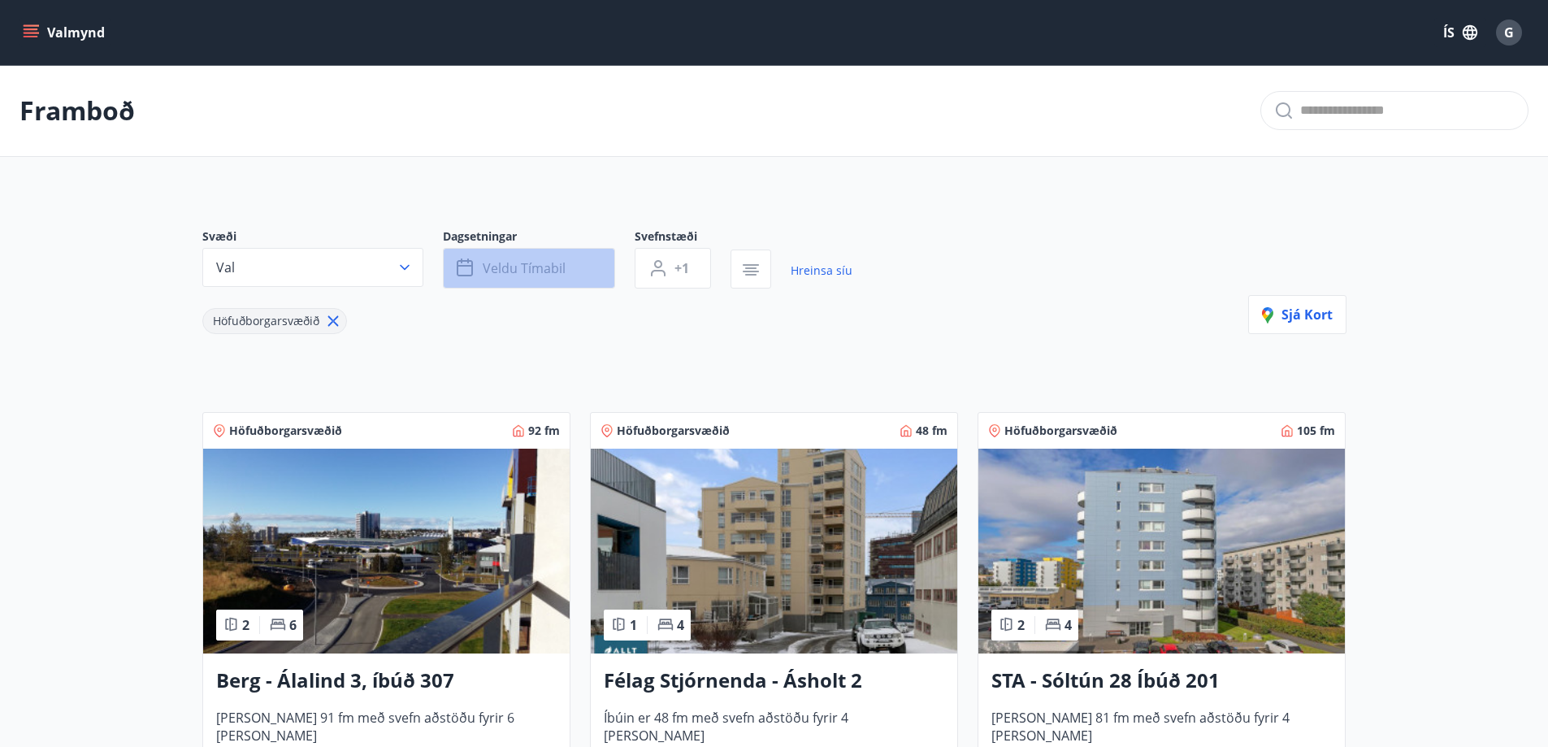
click at [519, 267] on span "Veldu tímabil" at bounding box center [524, 268] width 83 height 18
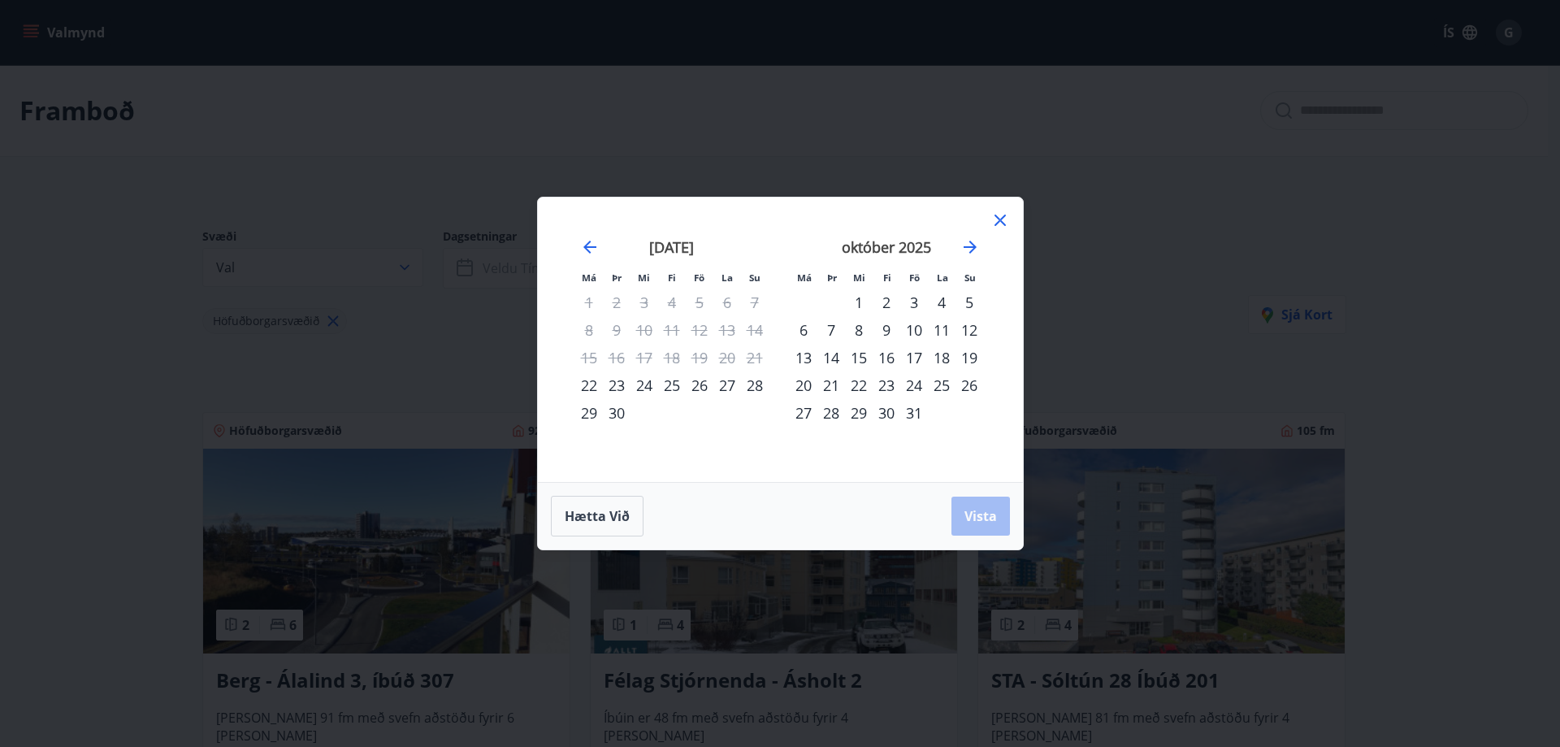
click at [586, 412] on div "29" at bounding box center [589, 413] width 28 height 28
click at [914, 299] on div "3" at bounding box center [915, 303] width 28 height 28
click at [986, 513] on span "Vista" at bounding box center [981, 516] width 33 height 18
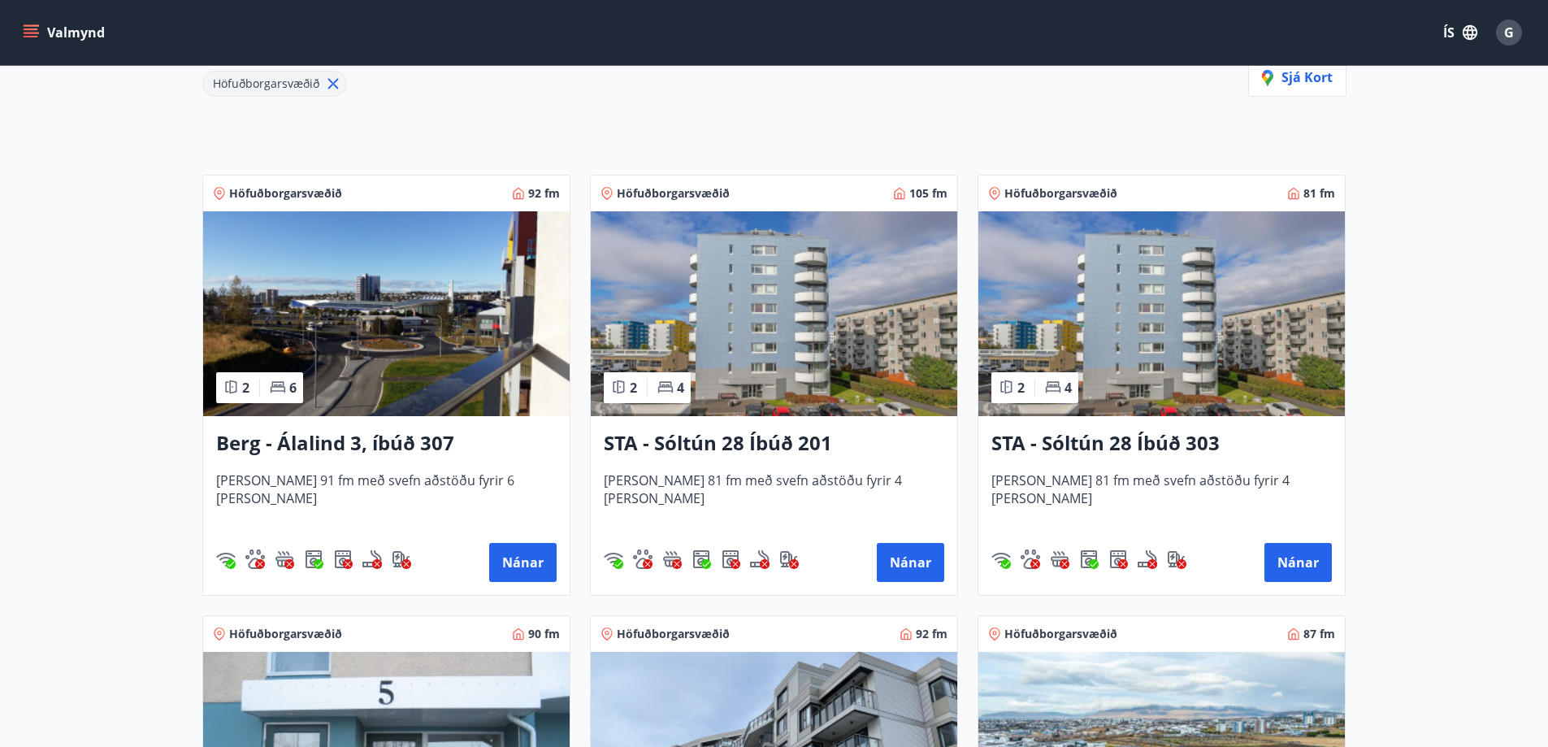
scroll to position [244, 0]
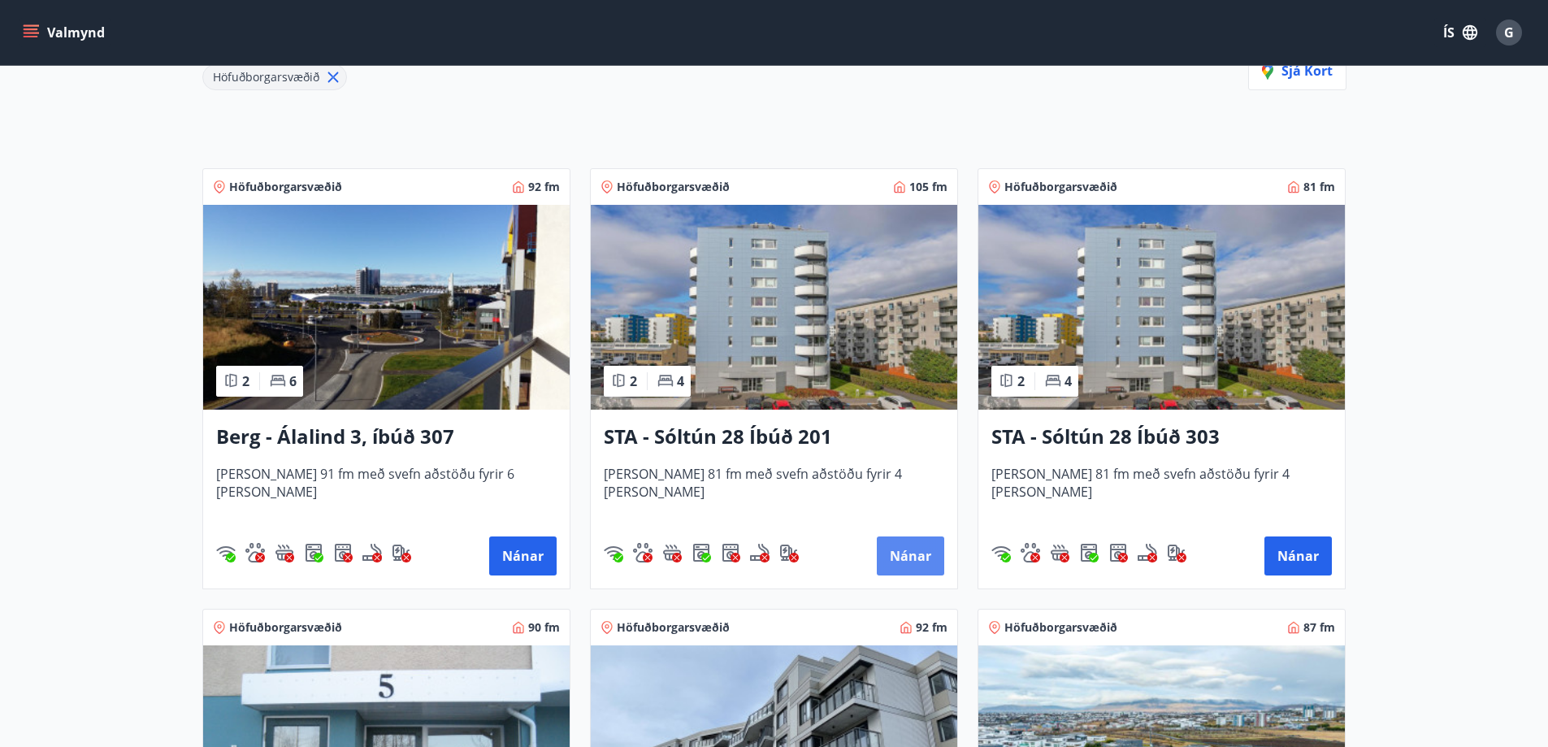
click at [909, 549] on button "Nánar" at bounding box center [910, 555] width 67 height 39
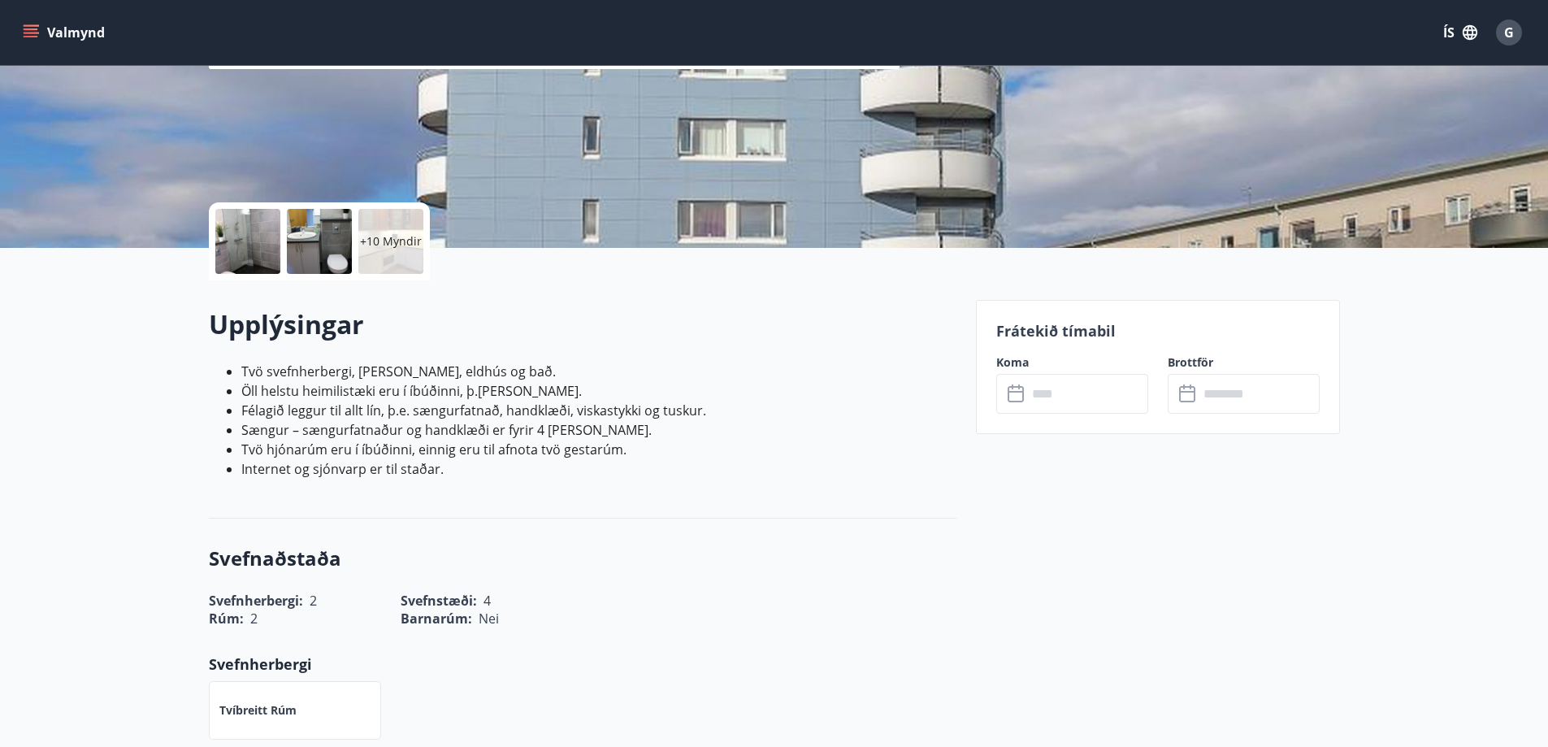
scroll to position [244, 0]
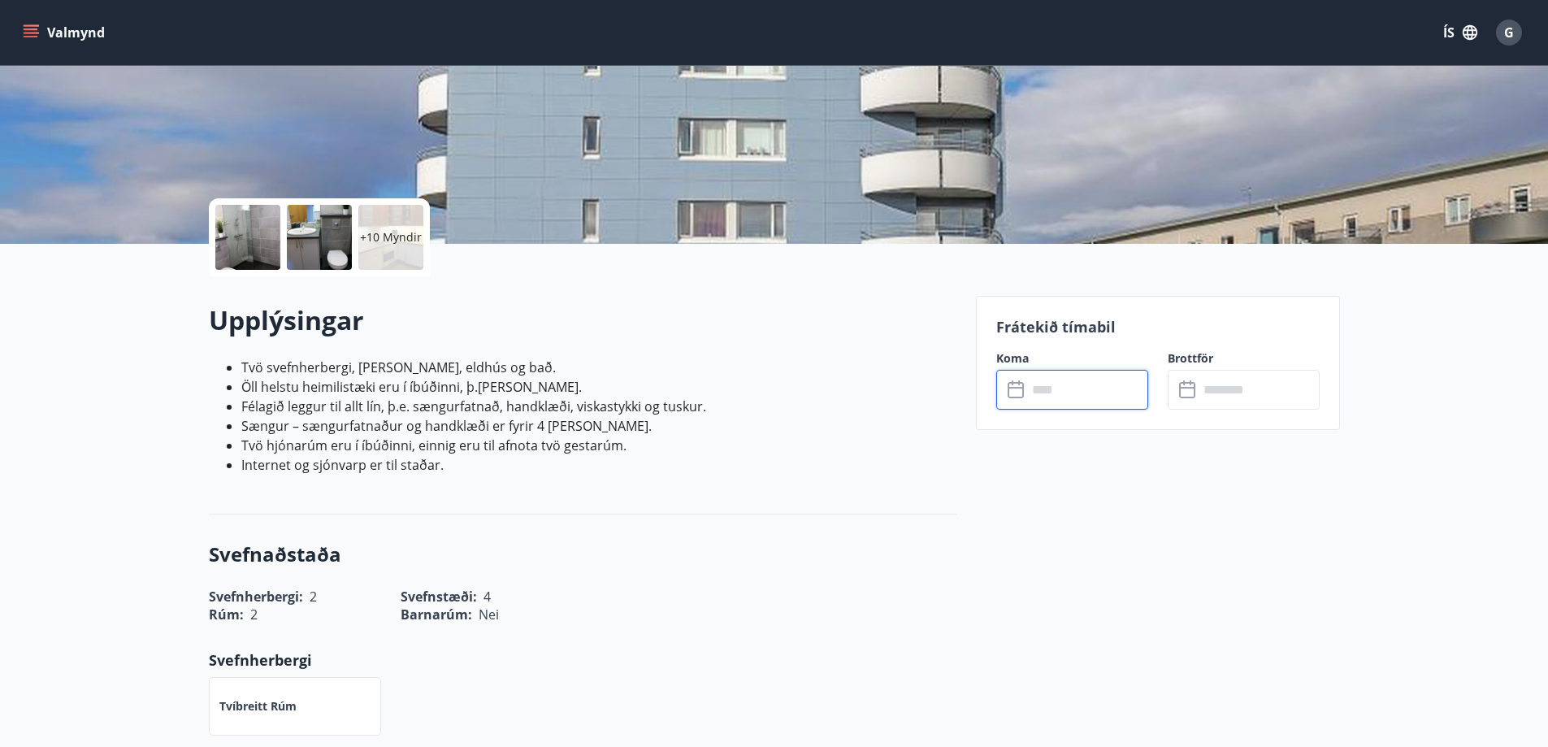
click at [1066, 378] on input "text" at bounding box center [1087, 390] width 121 height 40
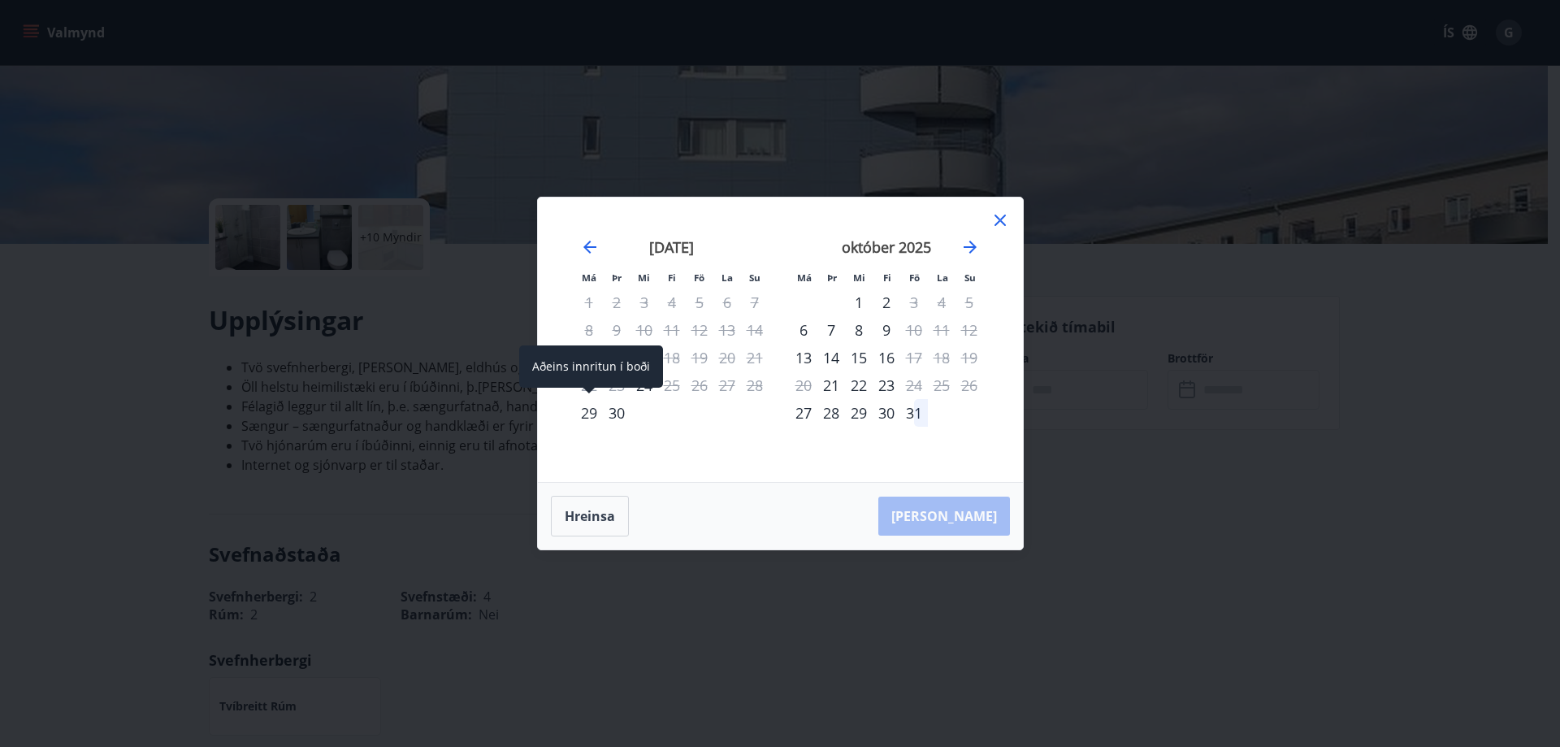
click at [592, 413] on div "29" at bounding box center [589, 413] width 28 height 28
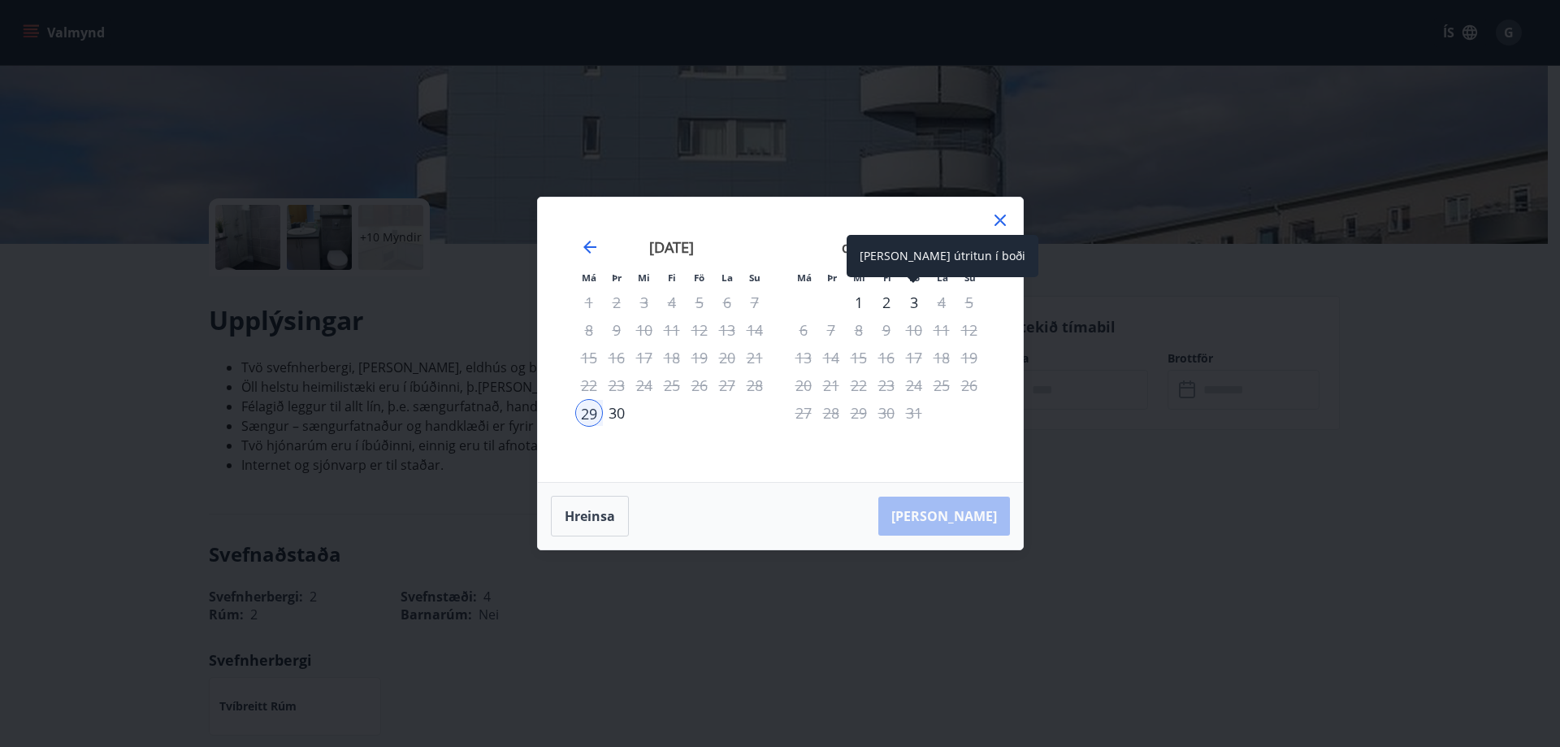
click at [914, 304] on div "3" at bounding box center [915, 303] width 28 height 28
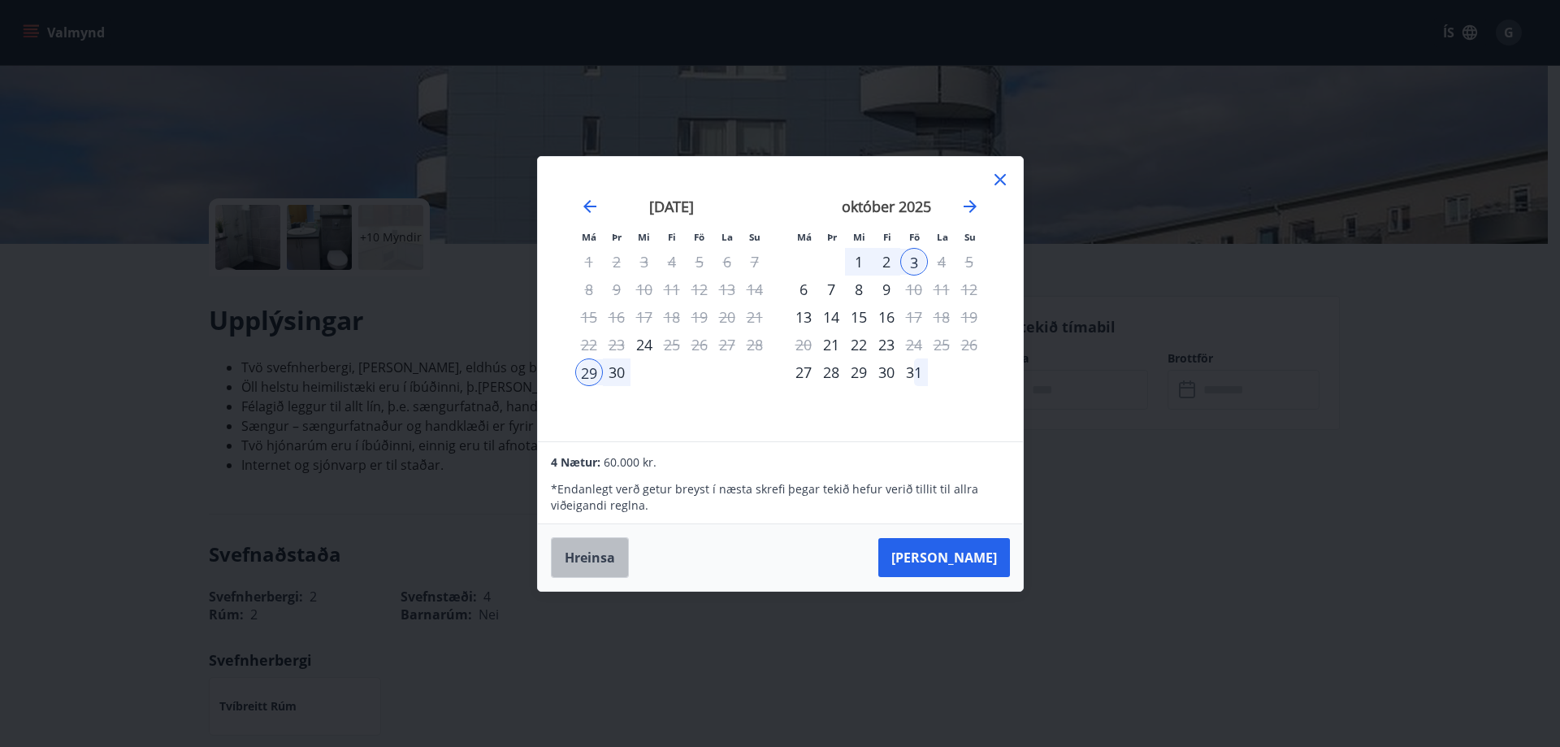
click at [584, 548] on button "Hreinsa" at bounding box center [590, 557] width 78 height 41
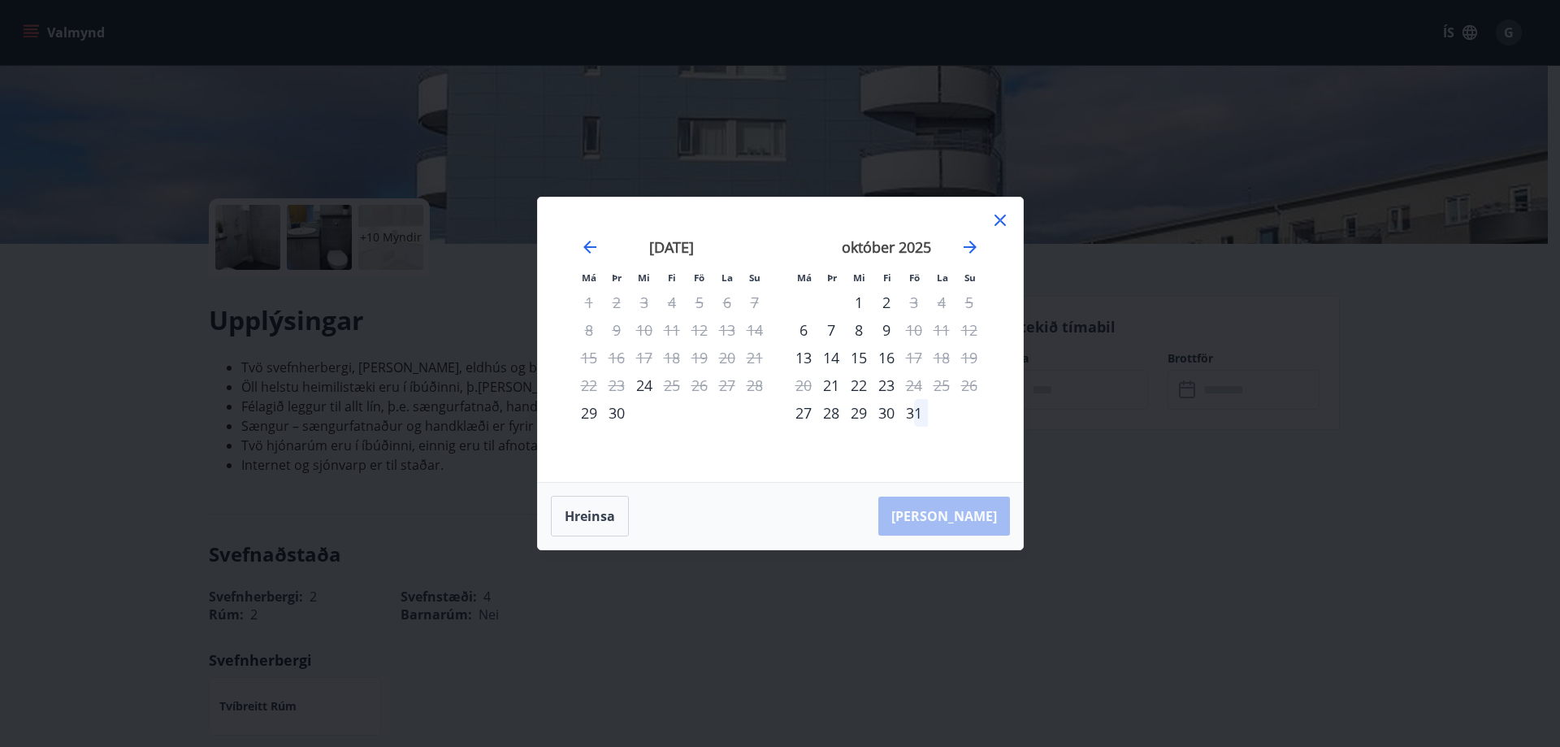
click at [1004, 215] on icon at bounding box center [1001, 221] width 20 height 20
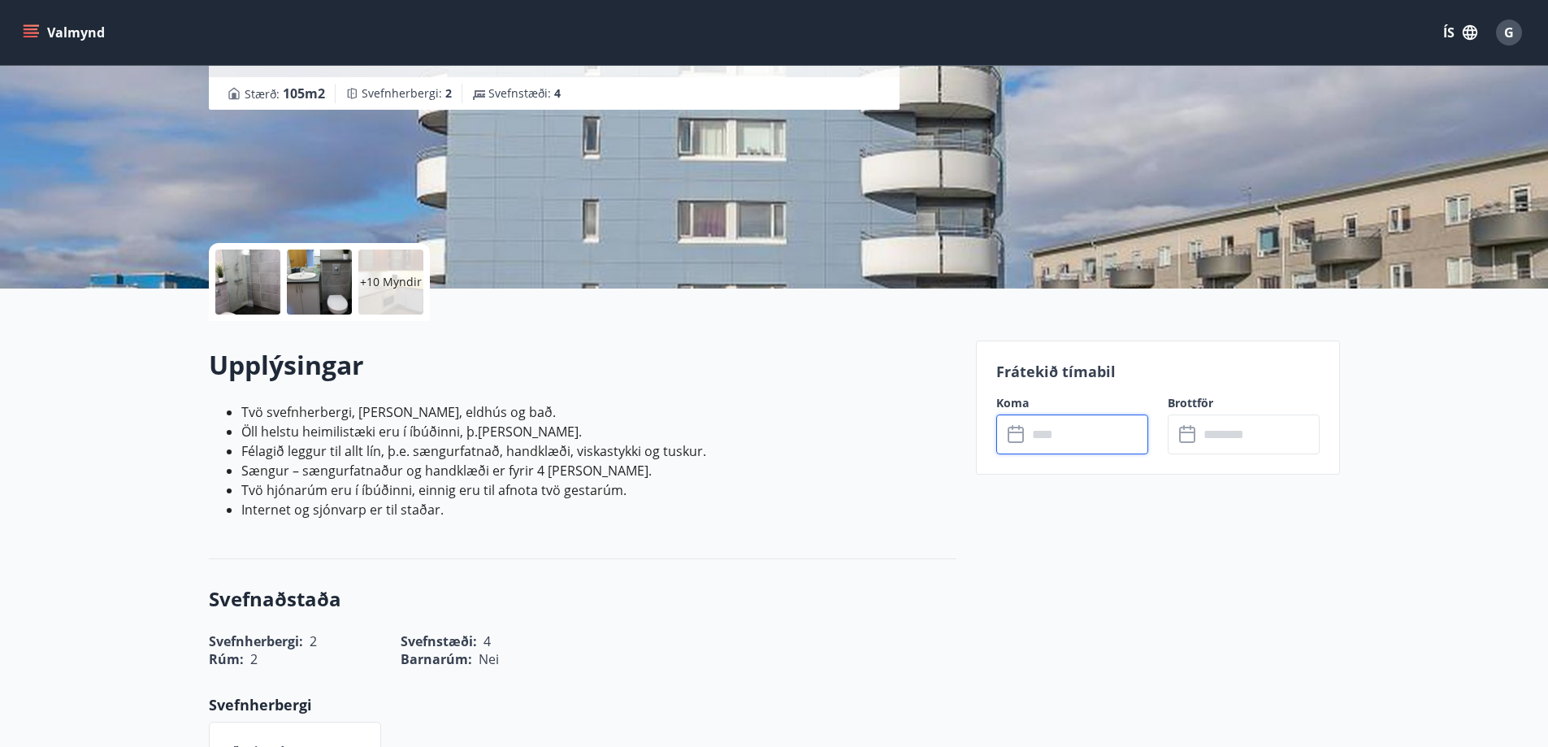
scroll to position [163, 0]
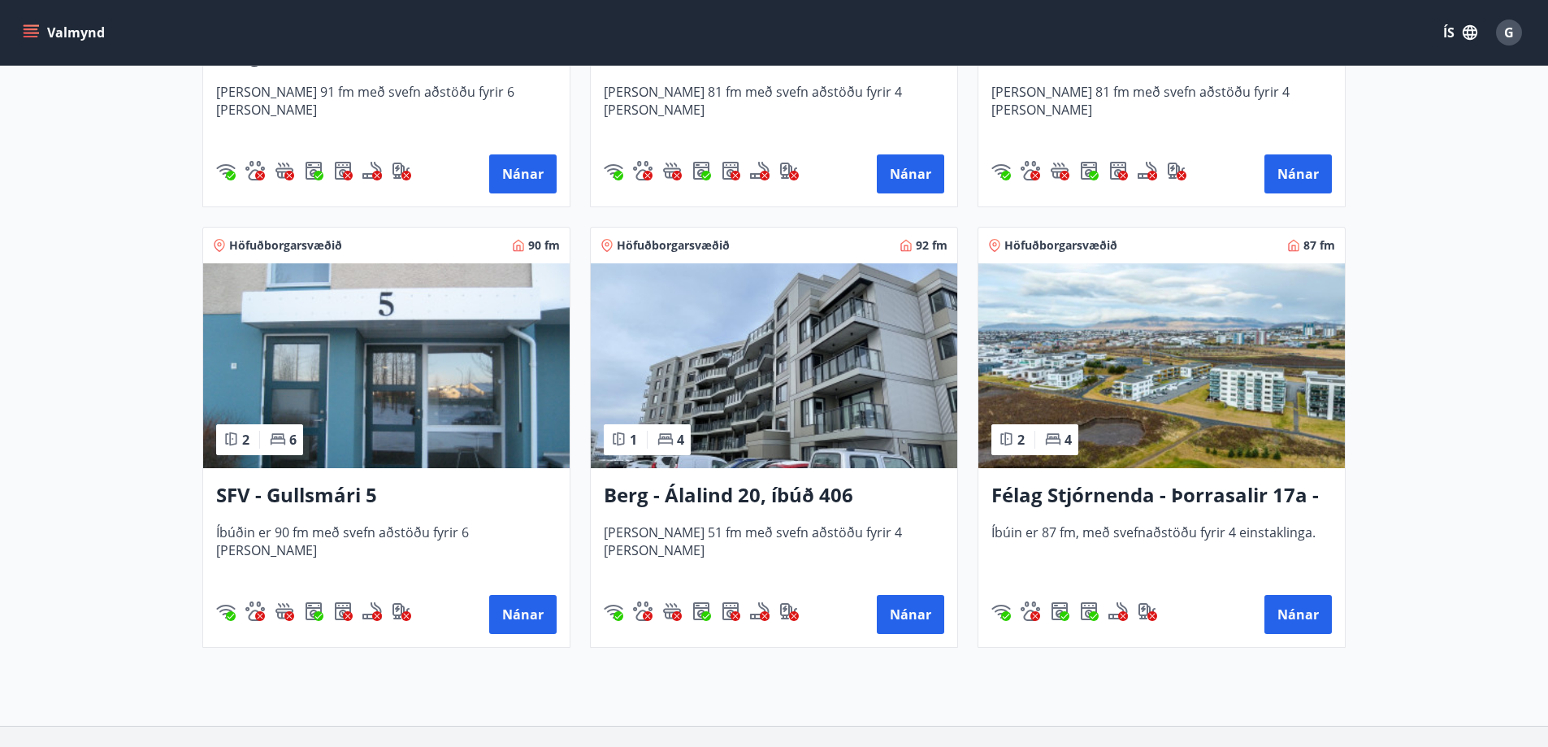
scroll to position [650, 0]
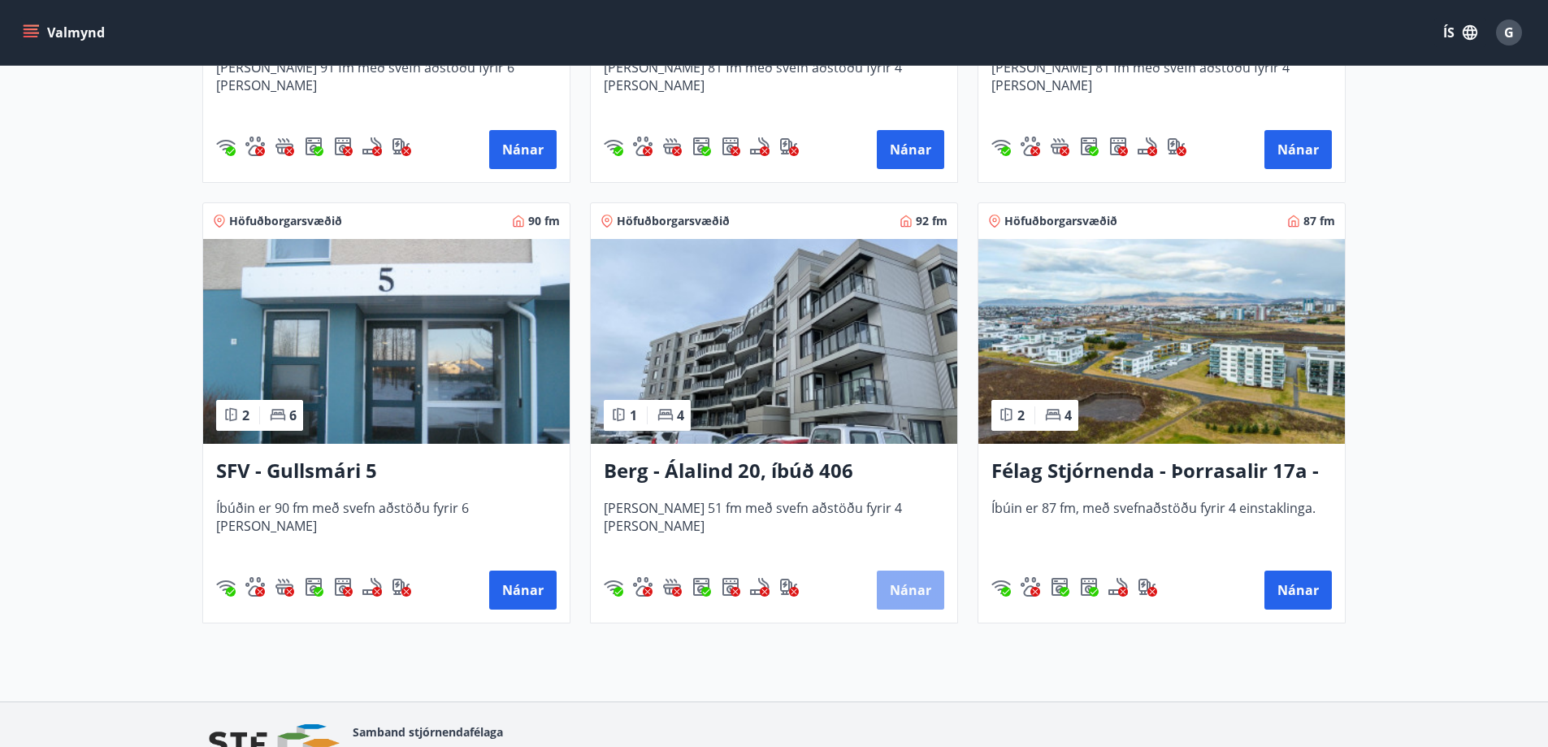
click at [917, 585] on button "Nánar" at bounding box center [910, 590] width 67 height 39
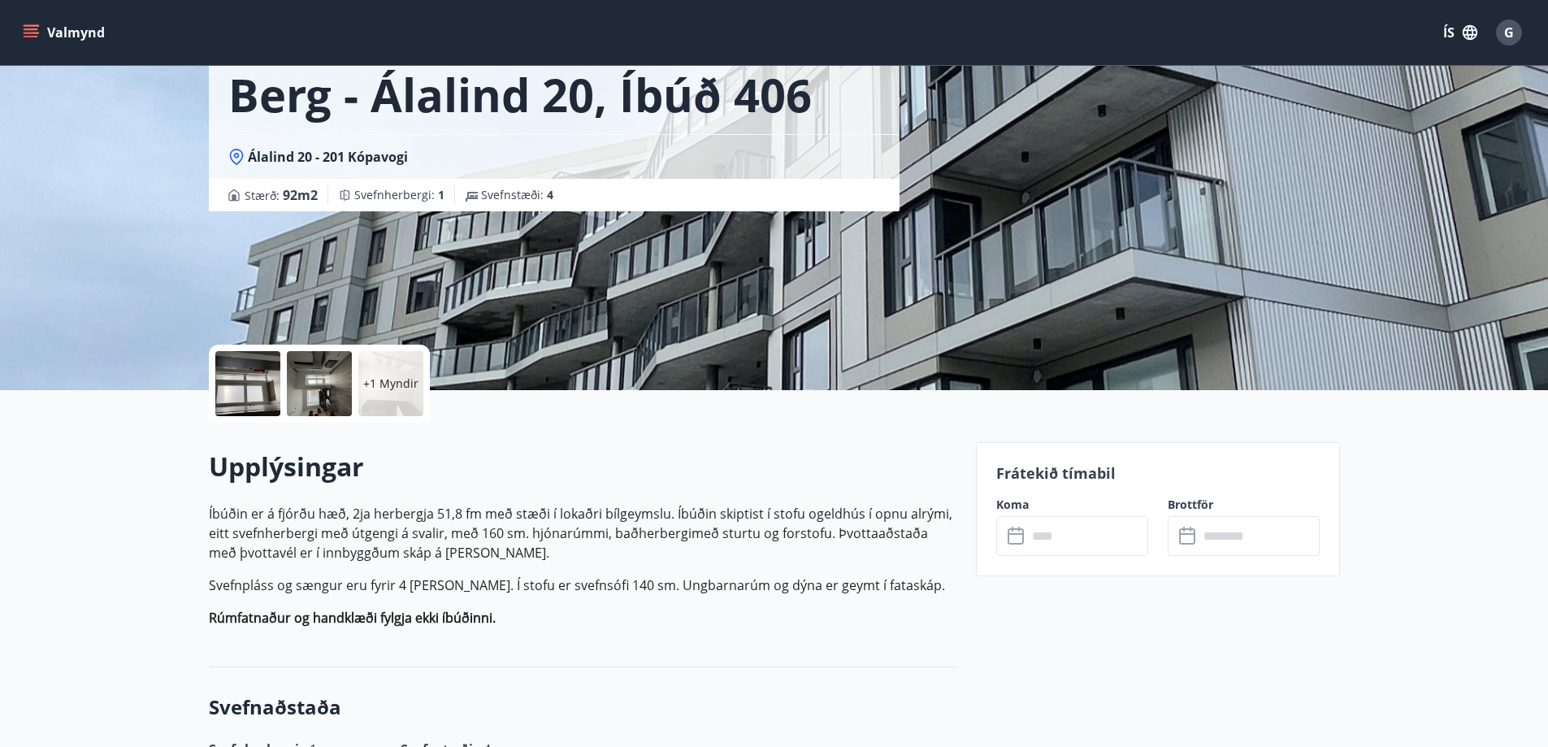
scroll to position [163, 0]
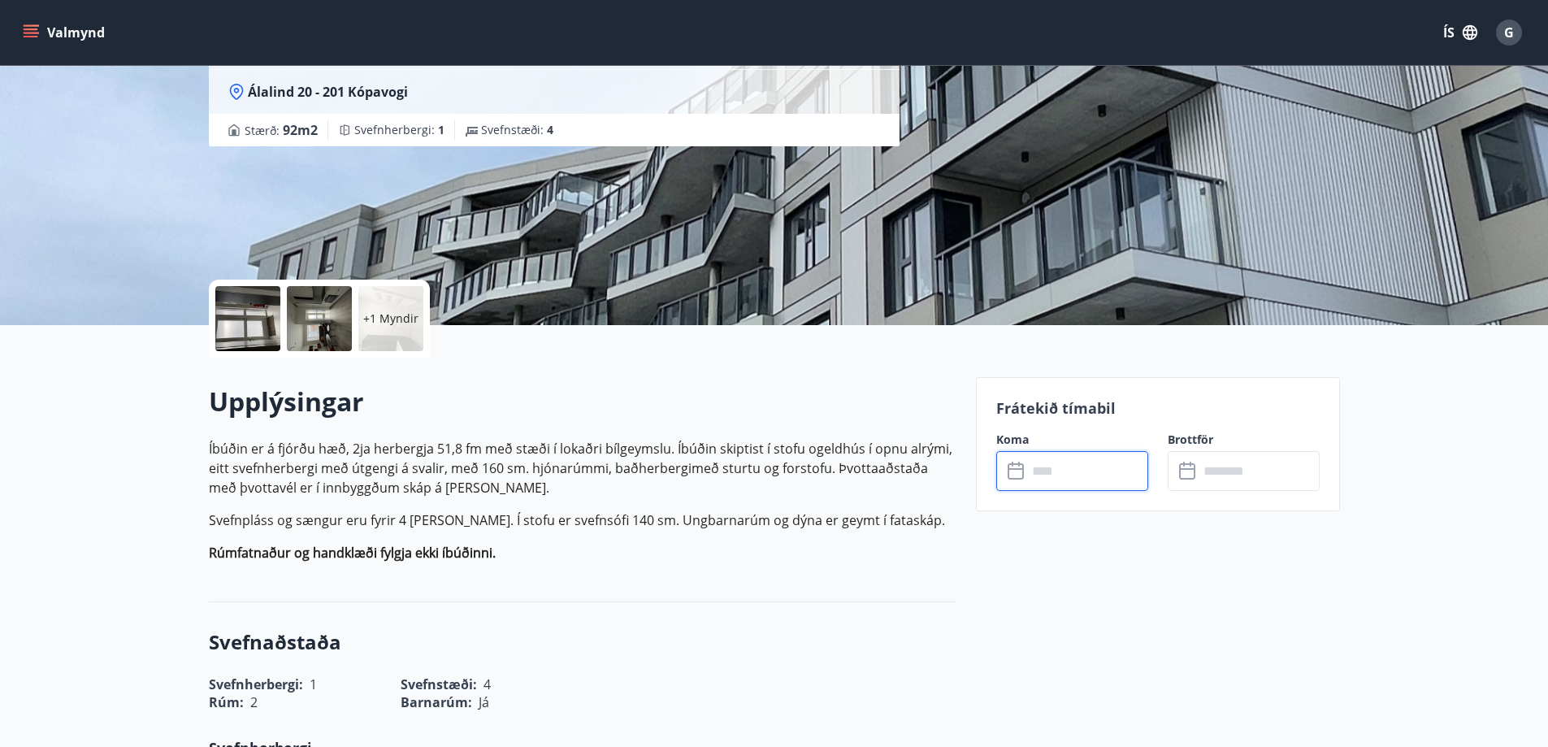
click at [1078, 468] on input "text" at bounding box center [1087, 471] width 121 height 40
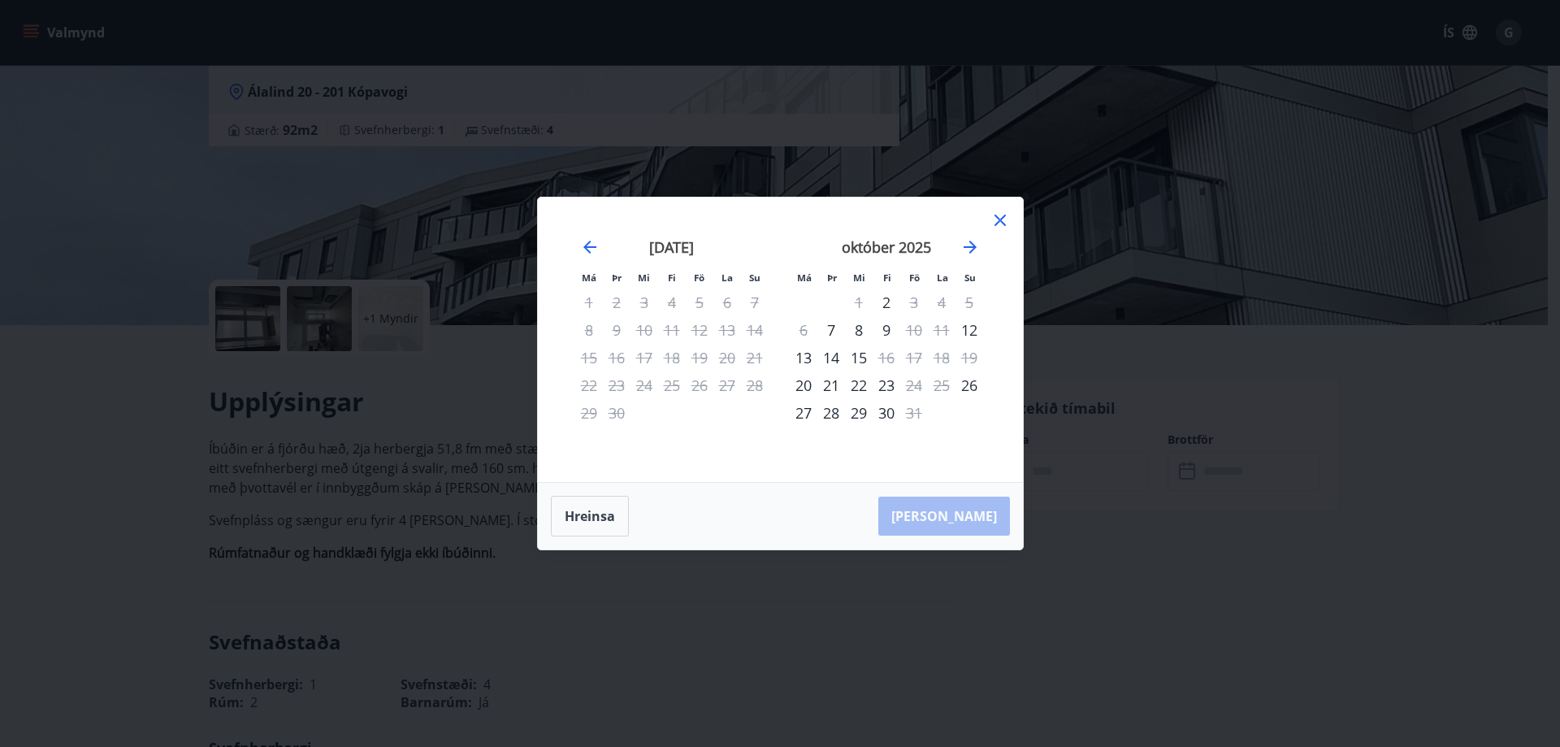
click at [1002, 216] on icon at bounding box center [1001, 221] width 20 height 20
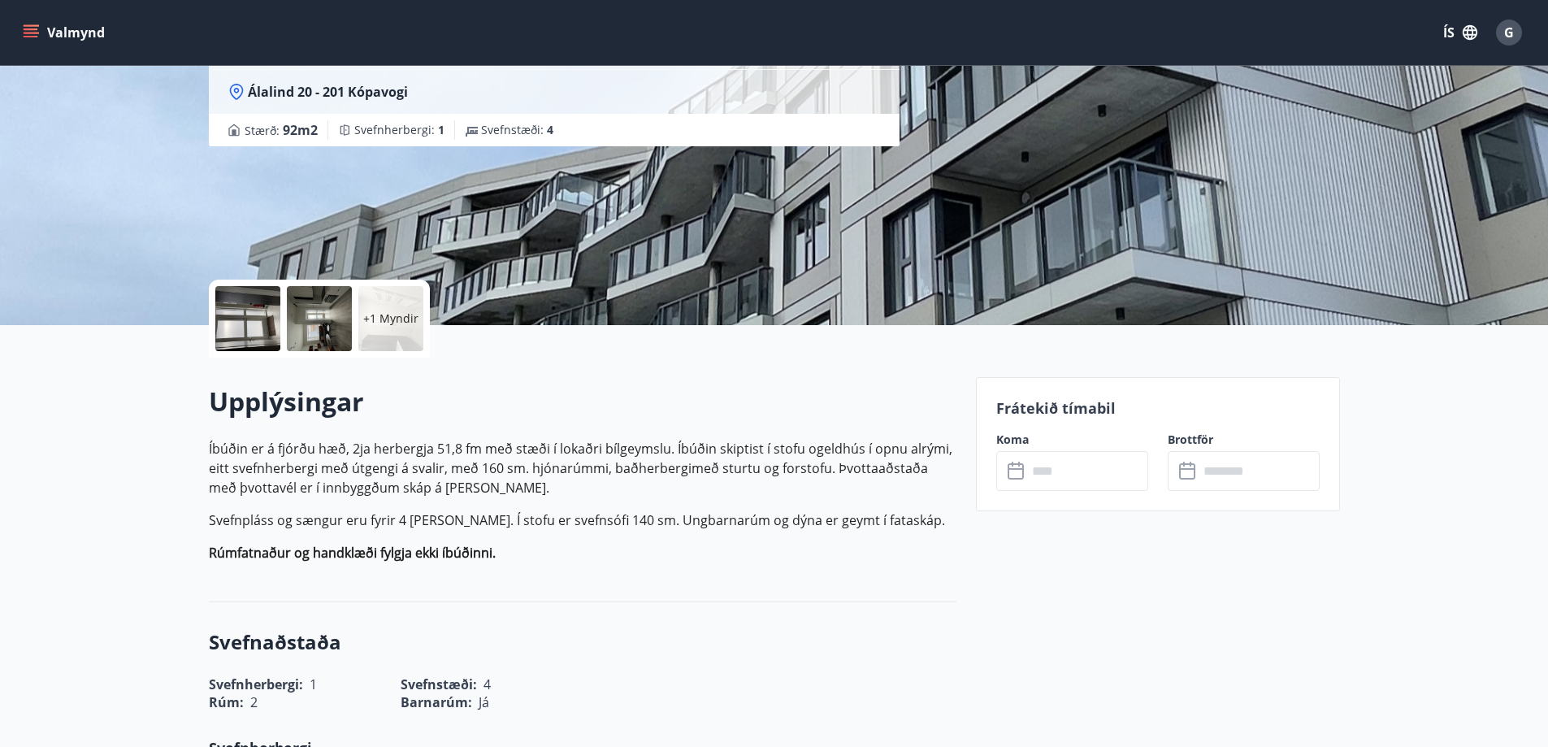
drag, startPoint x: 963, startPoint y: 383, endPoint x: 983, endPoint y: 382, distance: 20.3
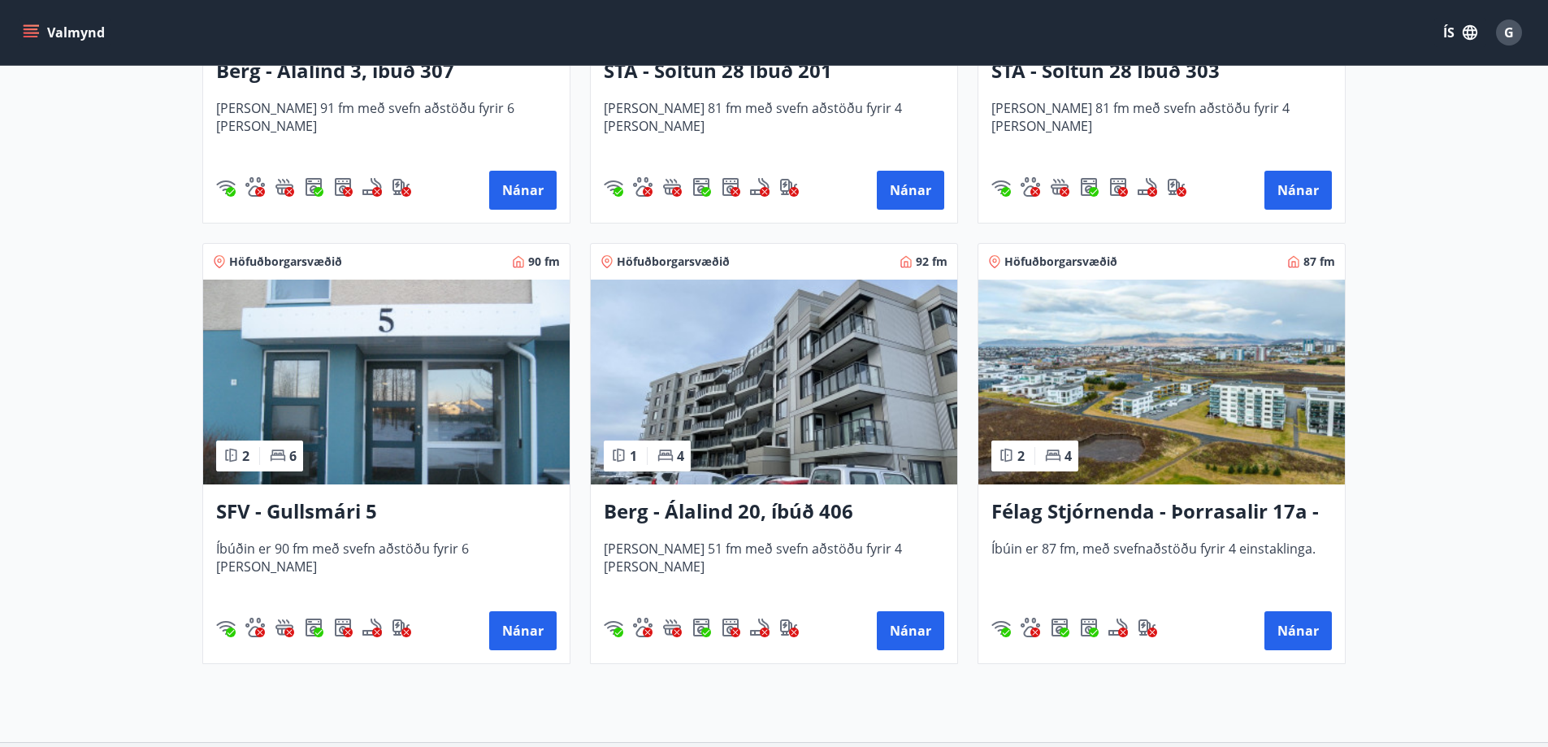
scroll to position [653, 0]
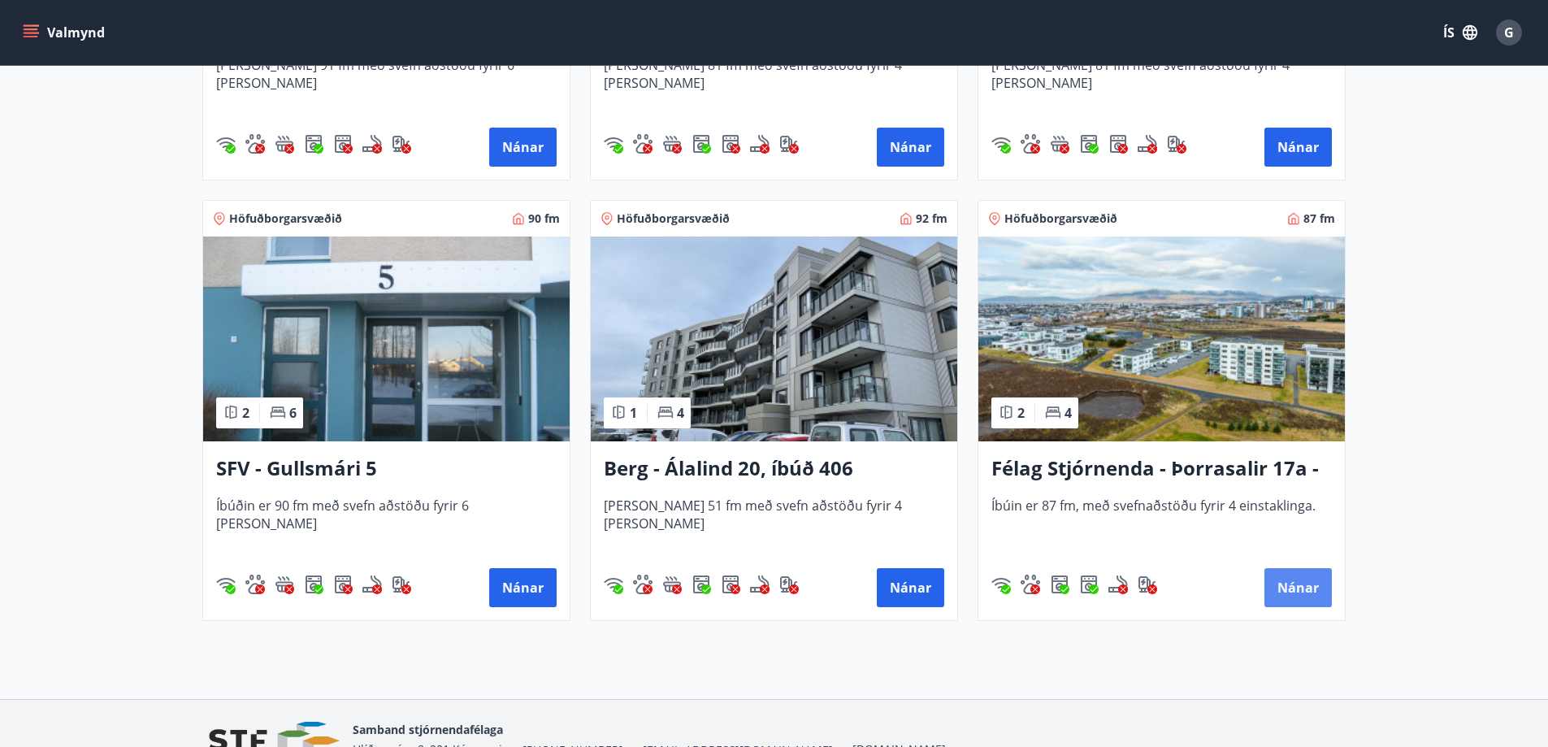
click at [1295, 580] on button "Nánar" at bounding box center [1298, 587] width 67 height 39
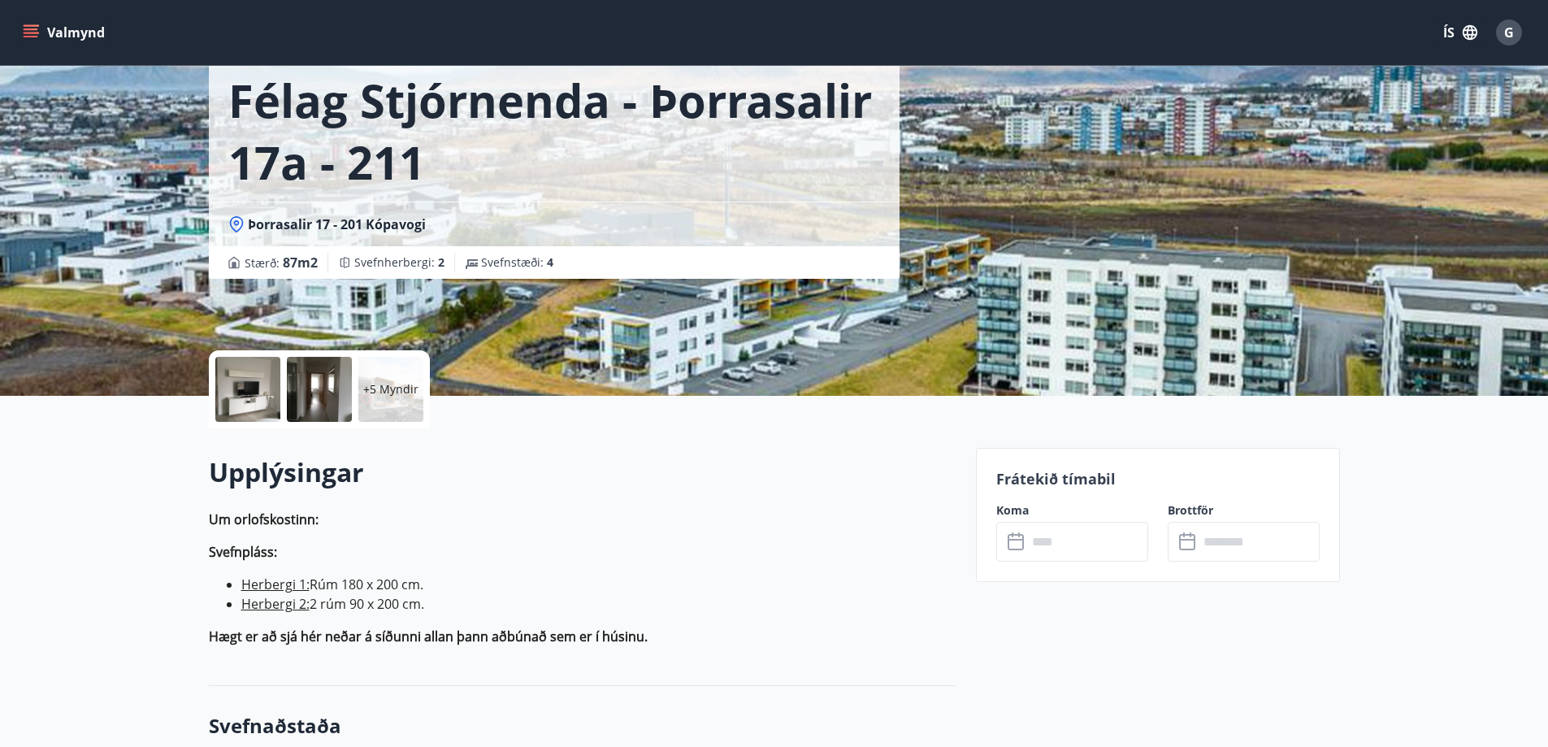
scroll to position [244, 0]
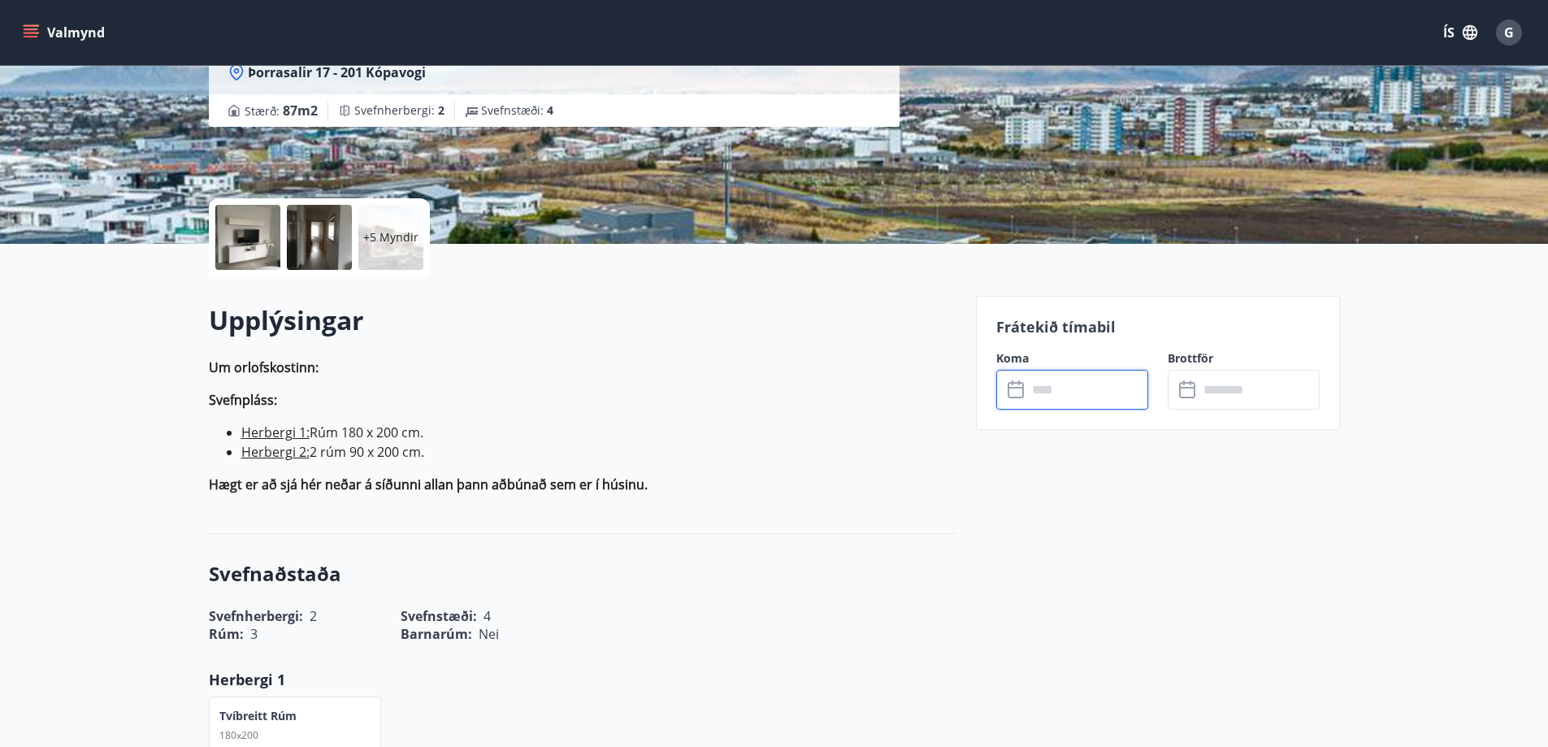
click at [1072, 395] on input "text" at bounding box center [1087, 390] width 121 height 40
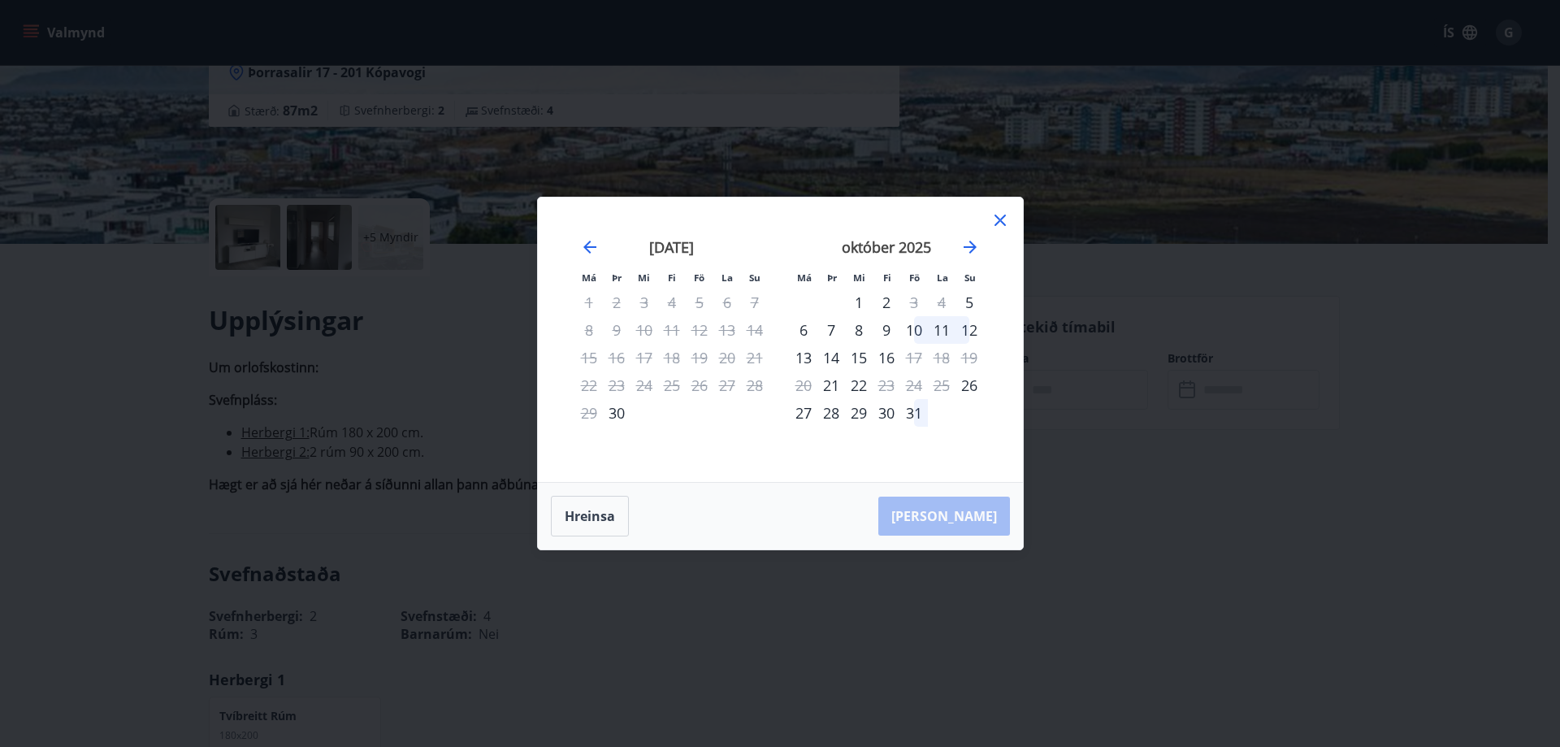
click at [996, 215] on icon at bounding box center [1001, 221] width 20 height 20
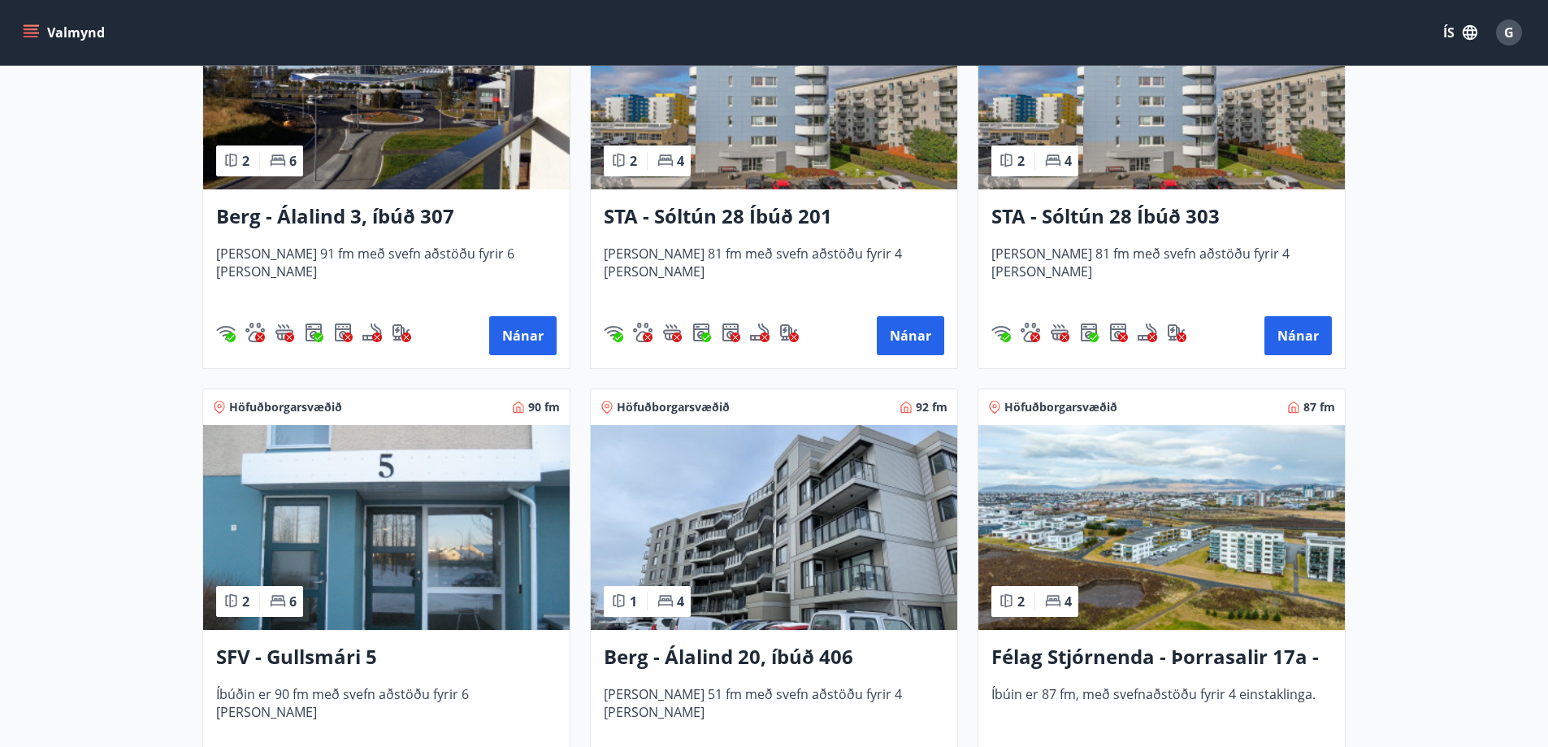
scroll to position [488, 0]
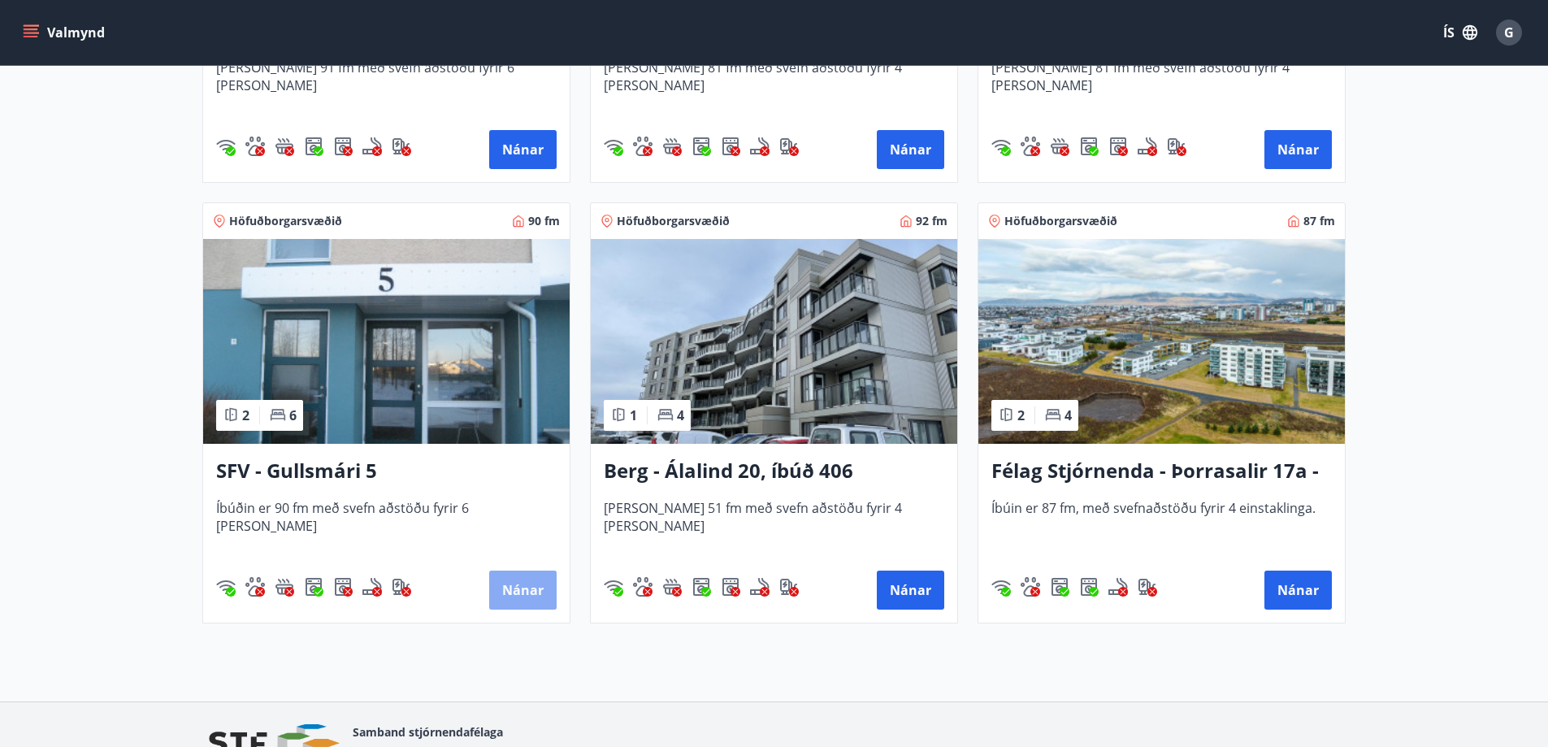
click at [524, 591] on button "Nánar" at bounding box center [522, 590] width 67 height 39
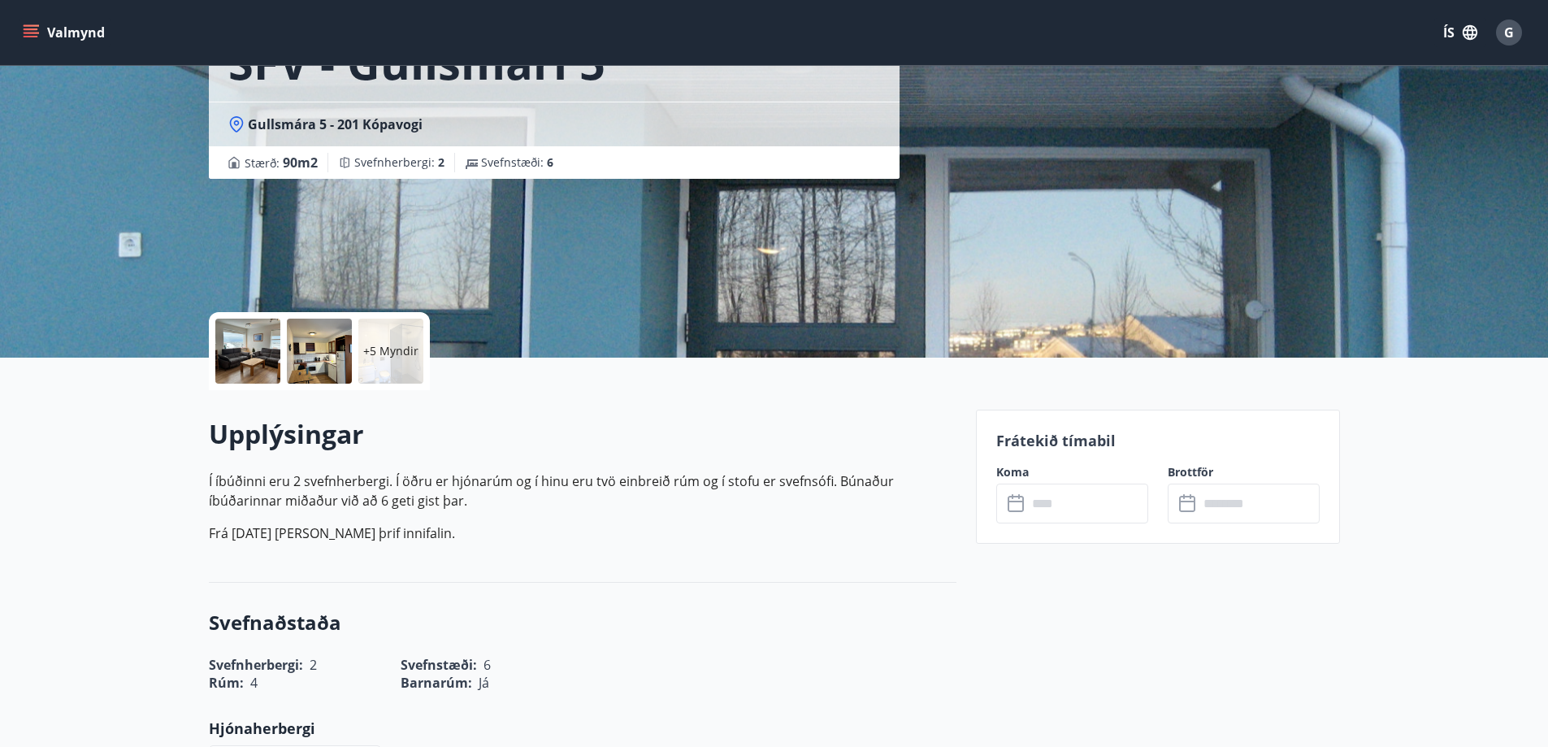
scroll to position [163, 0]
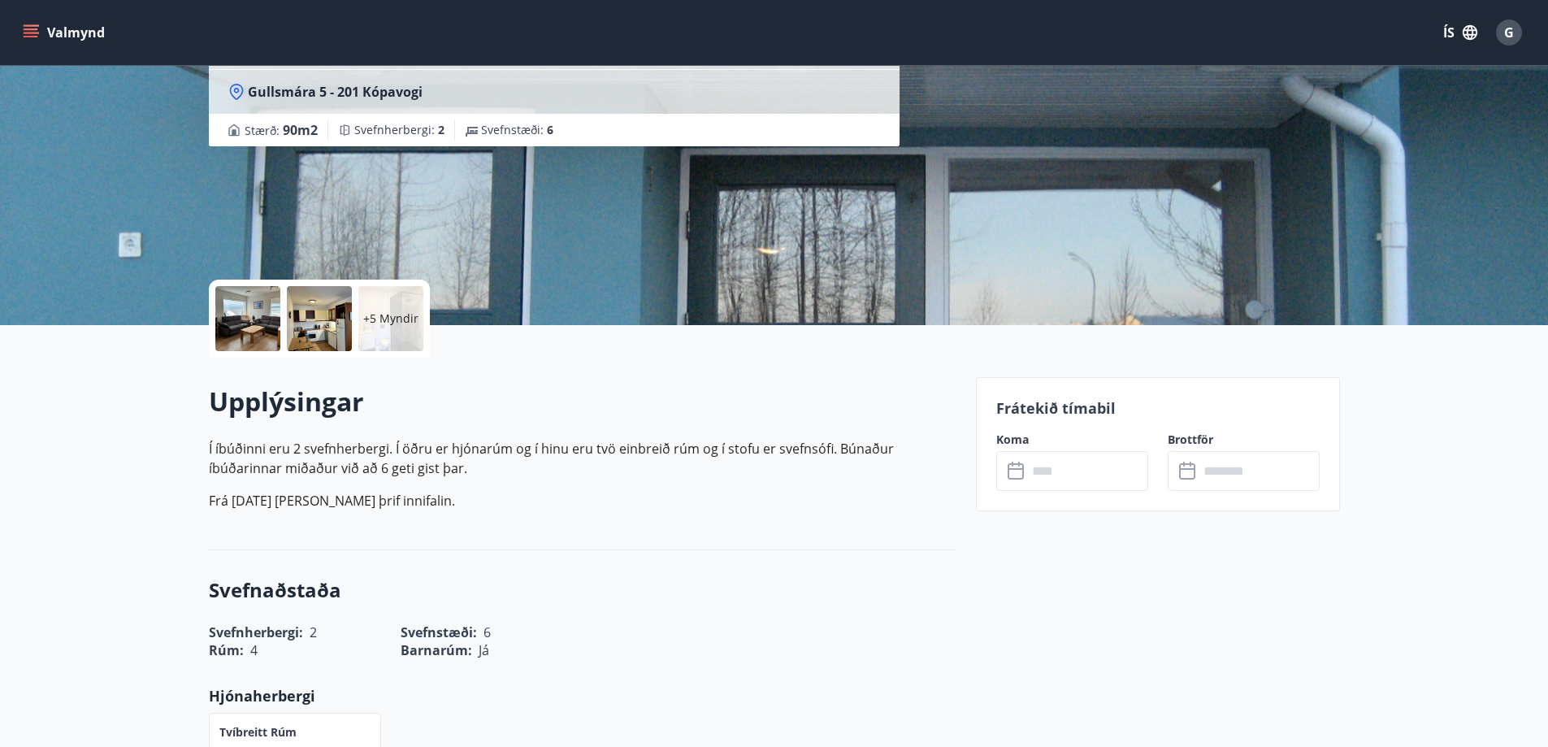
click at [1064, 471] on input "text" at bounding box center [1087, 471] width 121 height 40
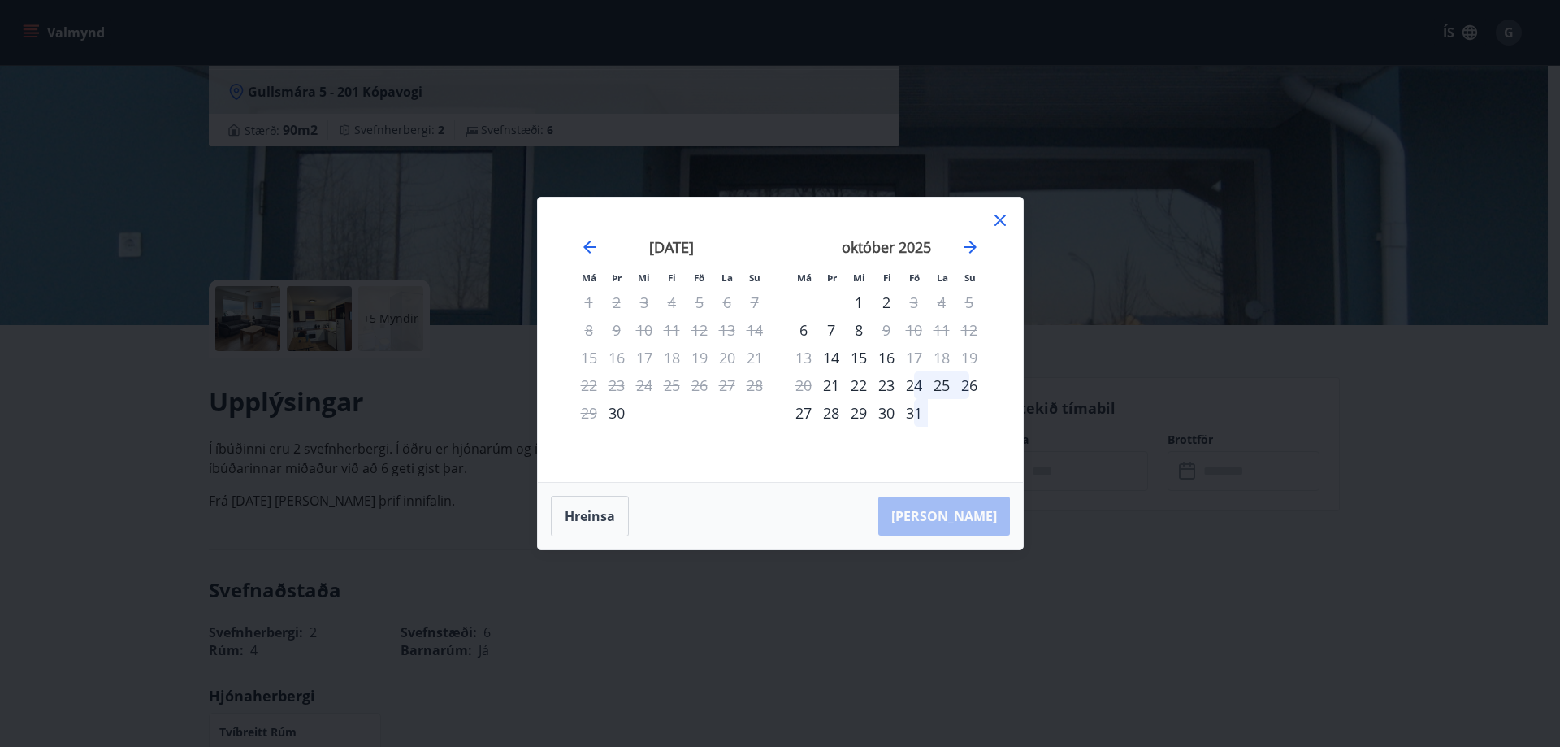
click at [997, 219] on icon at bounding box center [1001, 221] width 20 height 20
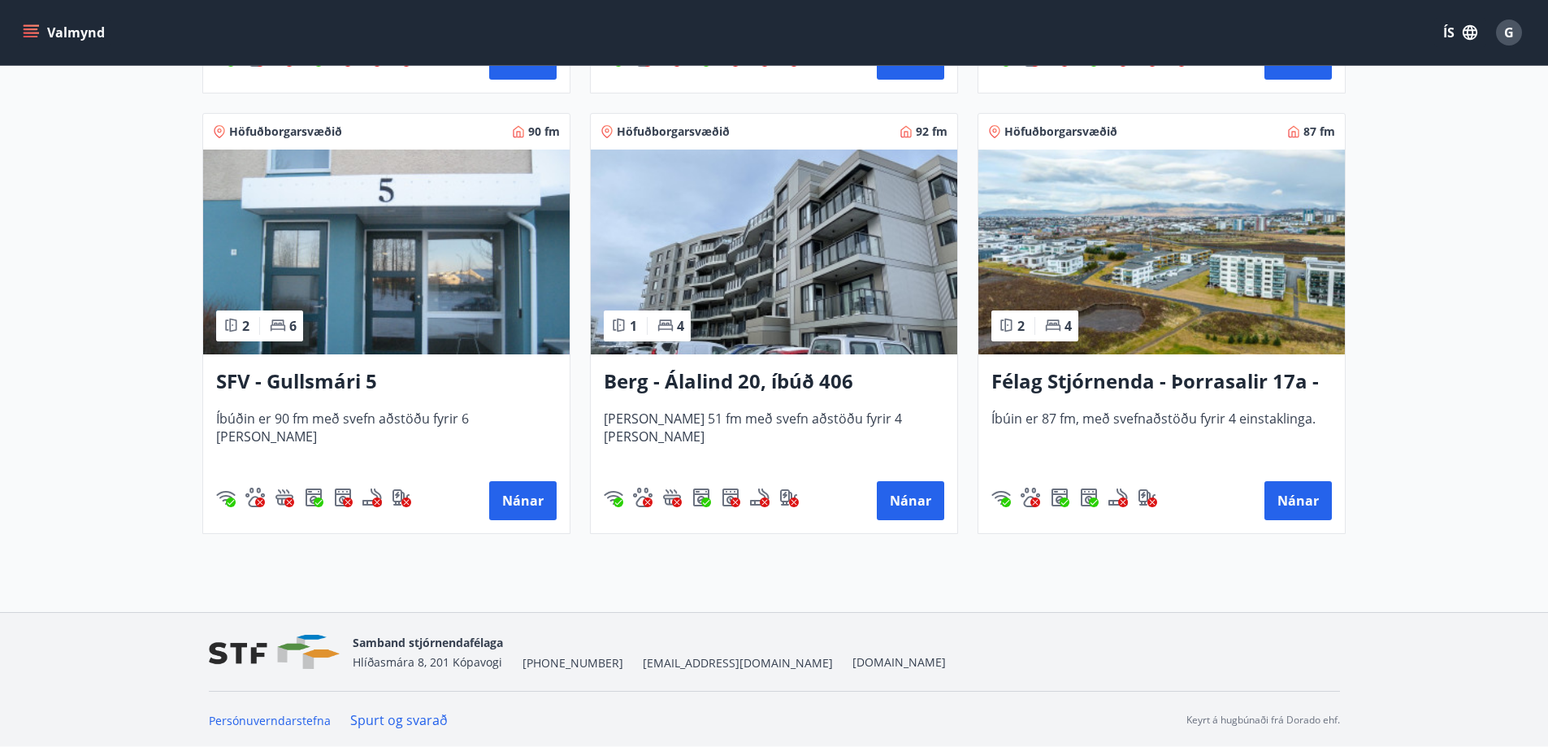
scroll to position [741, 0]
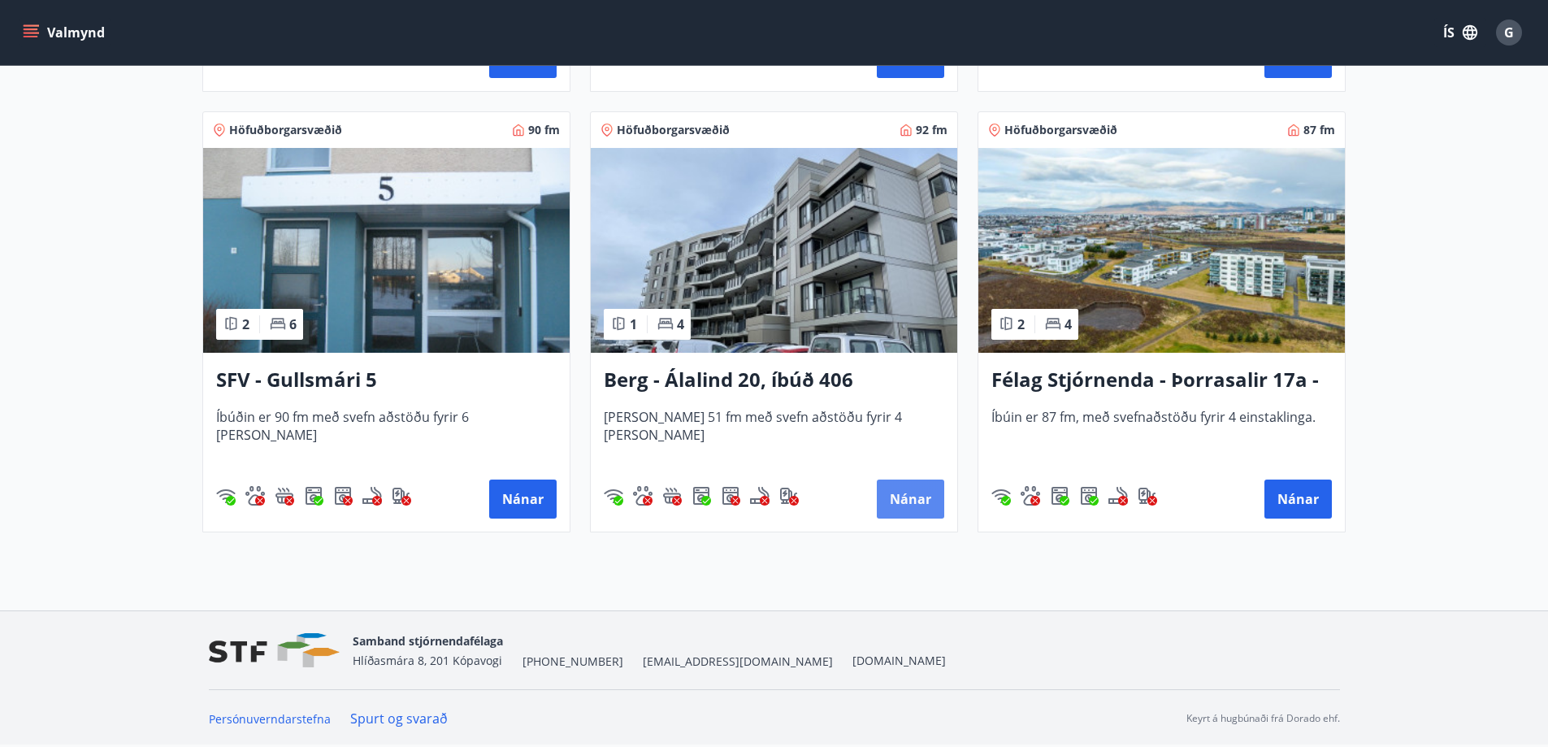
click at [905, 494] on button "Nánar" at bounding box center [910, 499] width 67 height 39
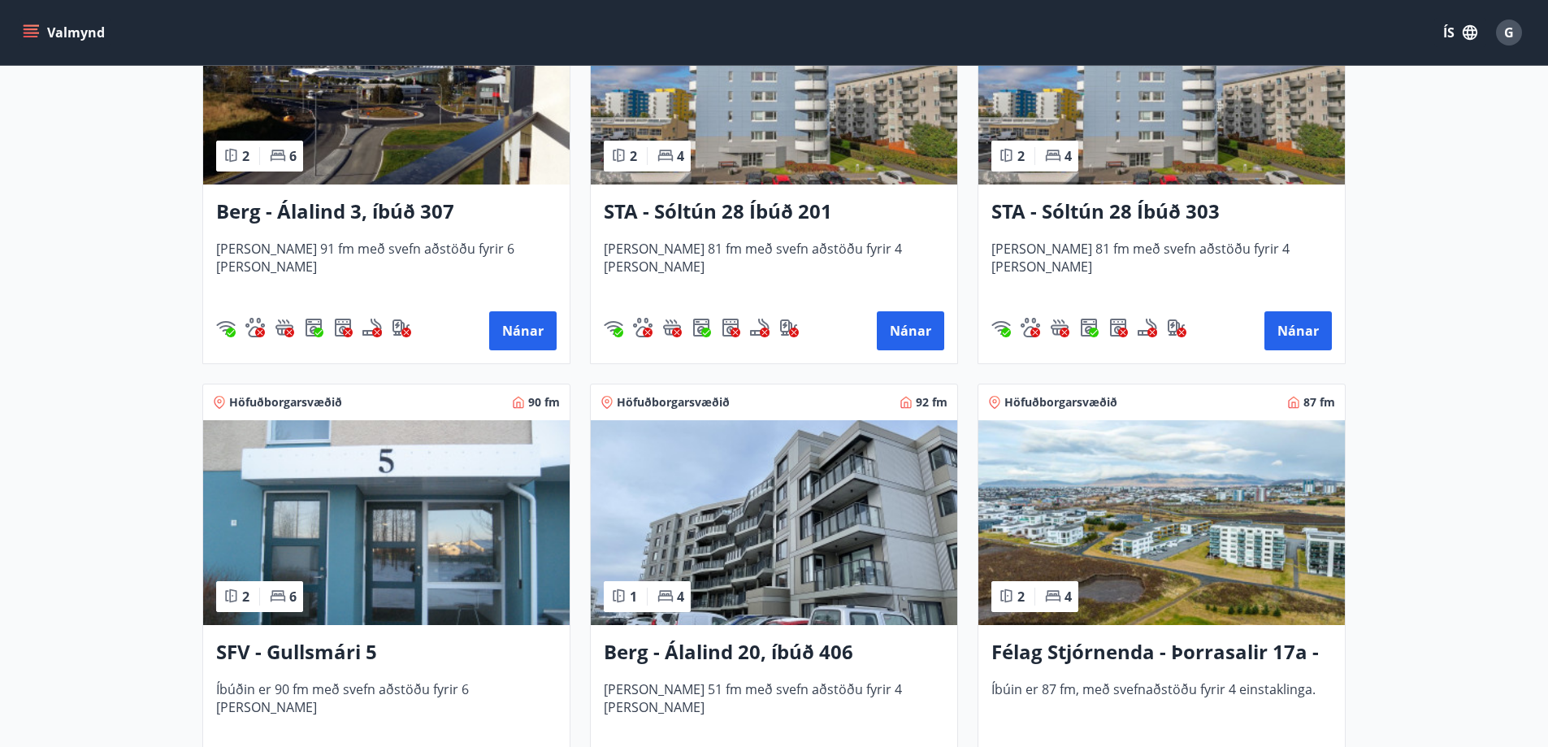
scroll to position [569, 0]
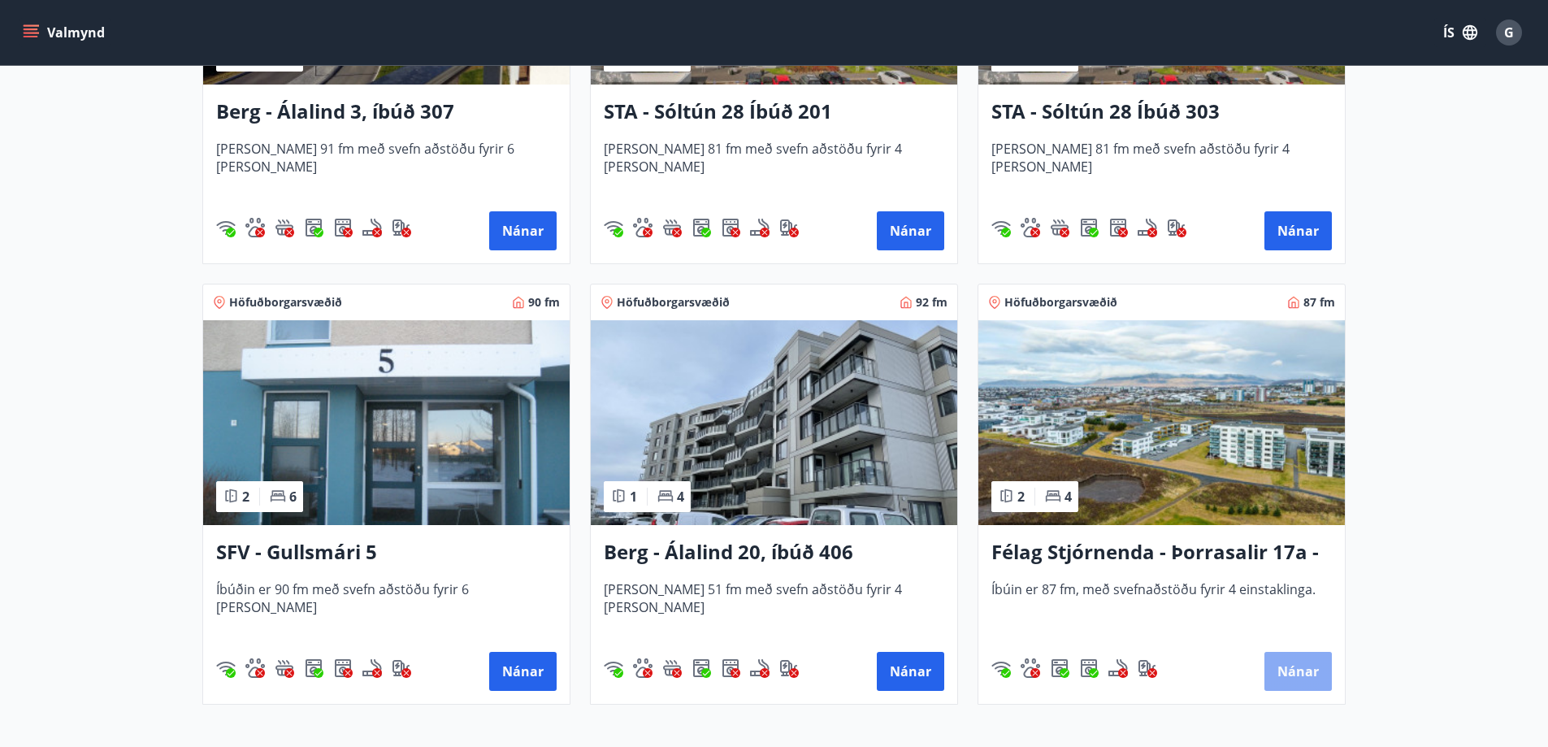
click at [1304, 666] on button "Nánar" at bounding box center [1298, 671] width 67 height 39
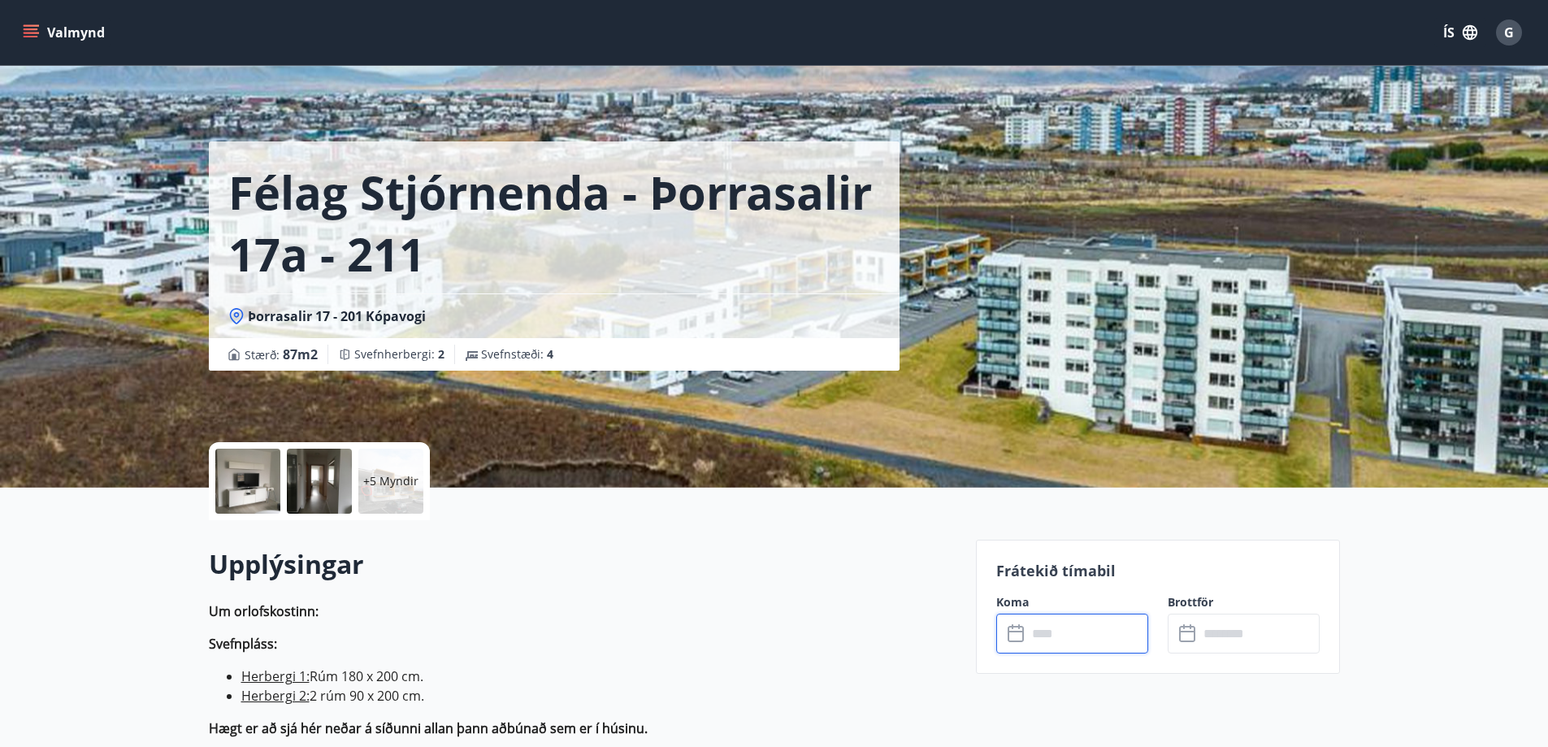
click at [1110, 624] on input "text" at bounding box center [1087, 634] width 121 height 40
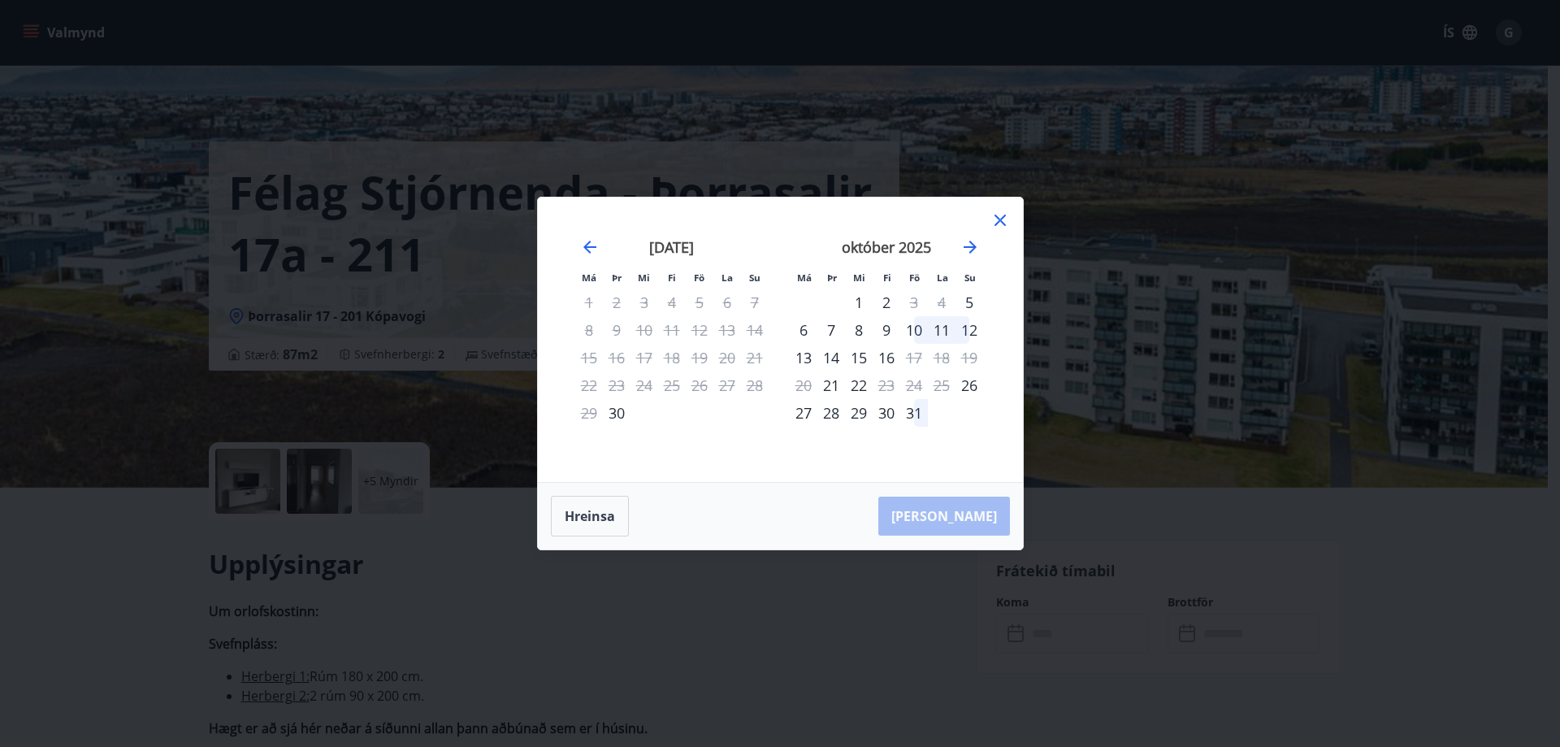
click at [1003, 219] on icon at bounding box center [1001, 221] width 20 height 20
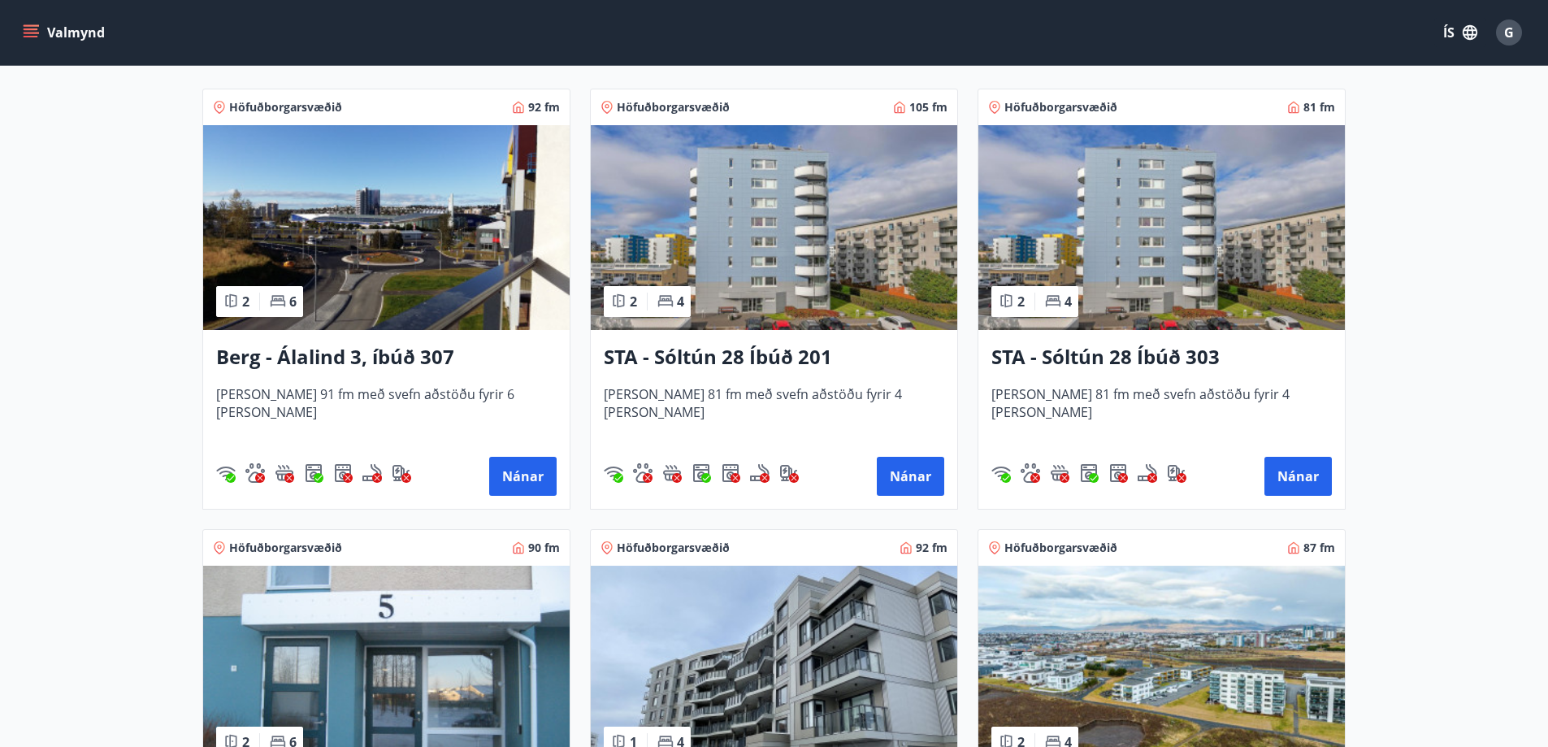
scroll to position [325, 0]
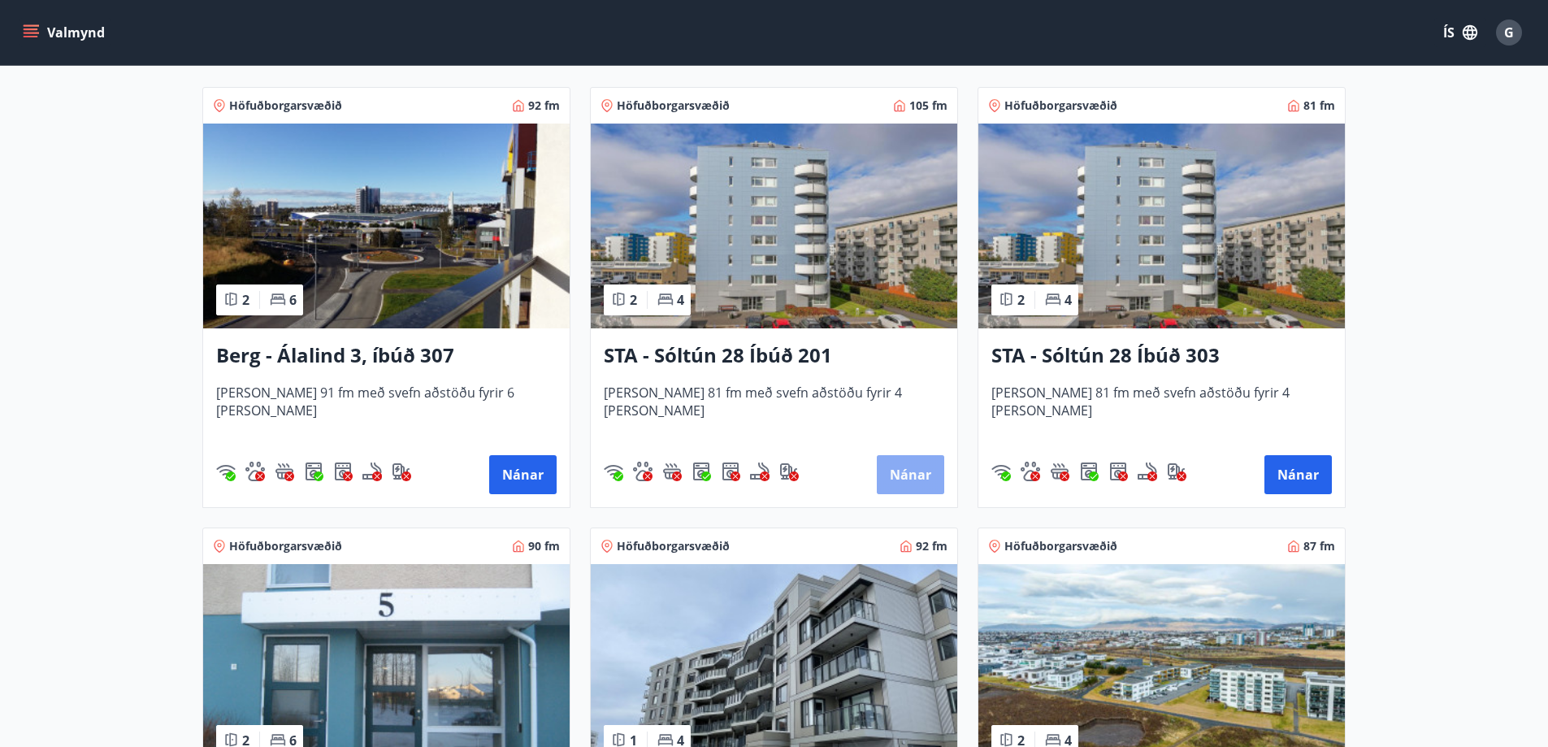
click at [914, 469] on button "Nánar" at bounding box center [910, 474] width 67 height 39
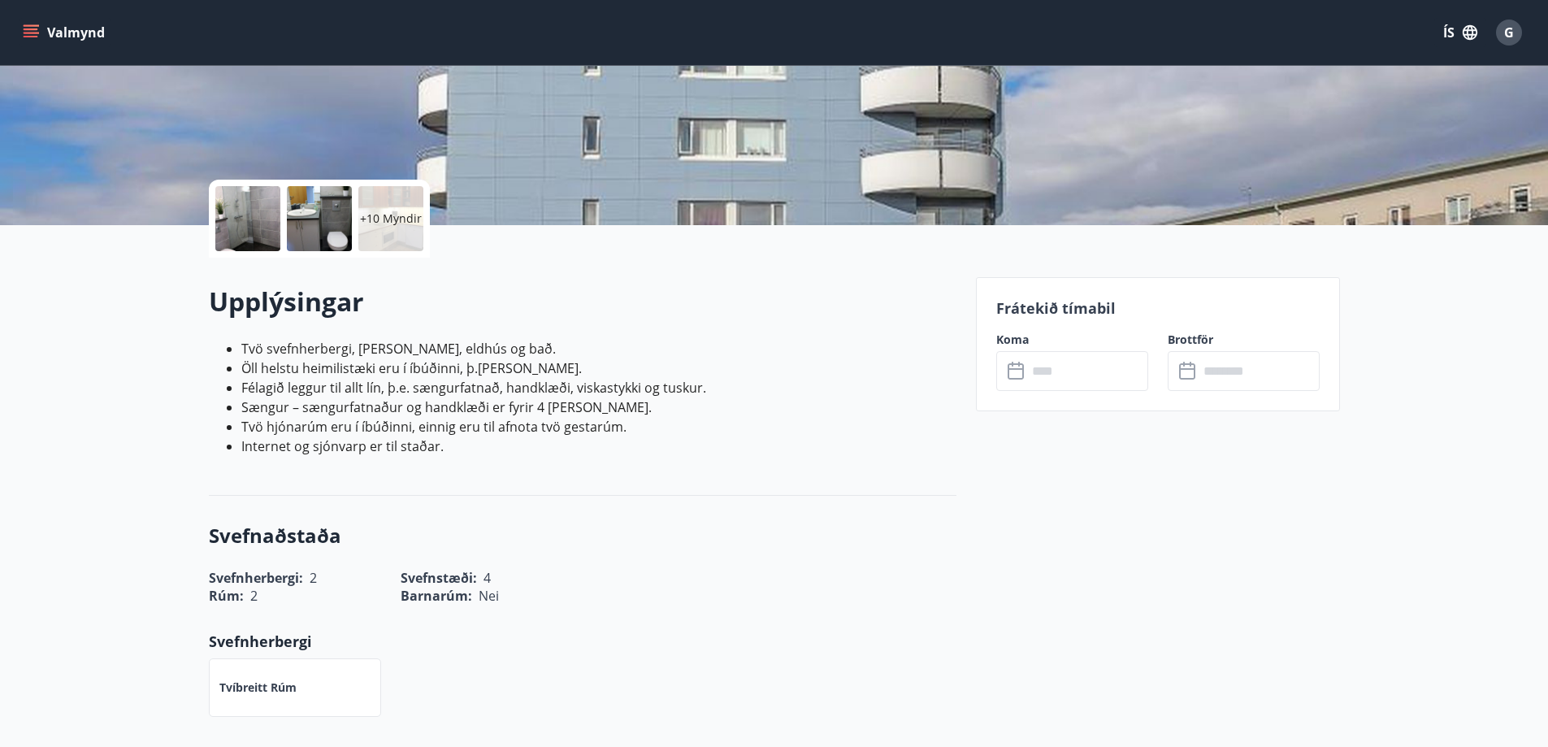
scroll to position [325, 0]
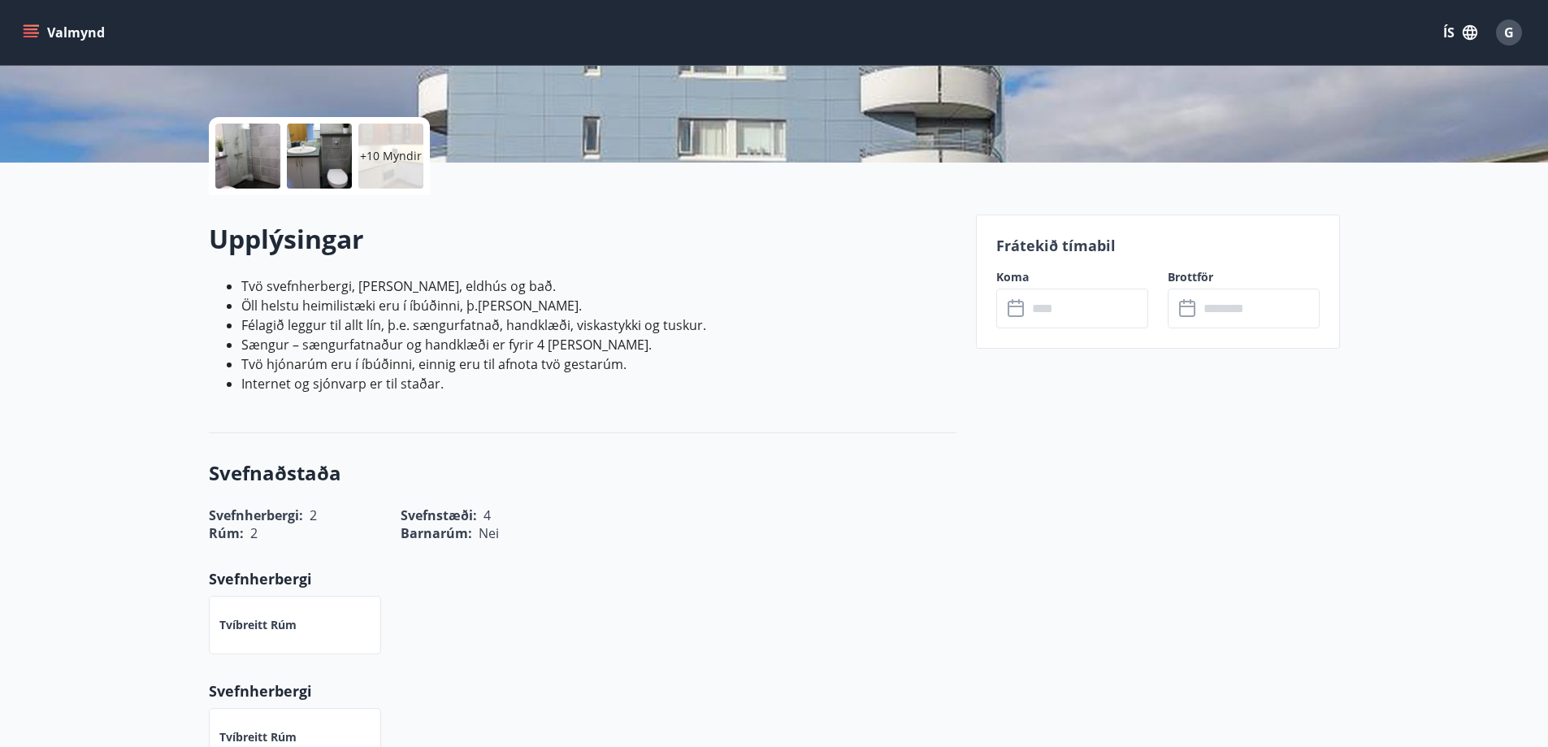
click at [1051, 314] on input "text" at bounding box center [1087, 309] width 121 height 40
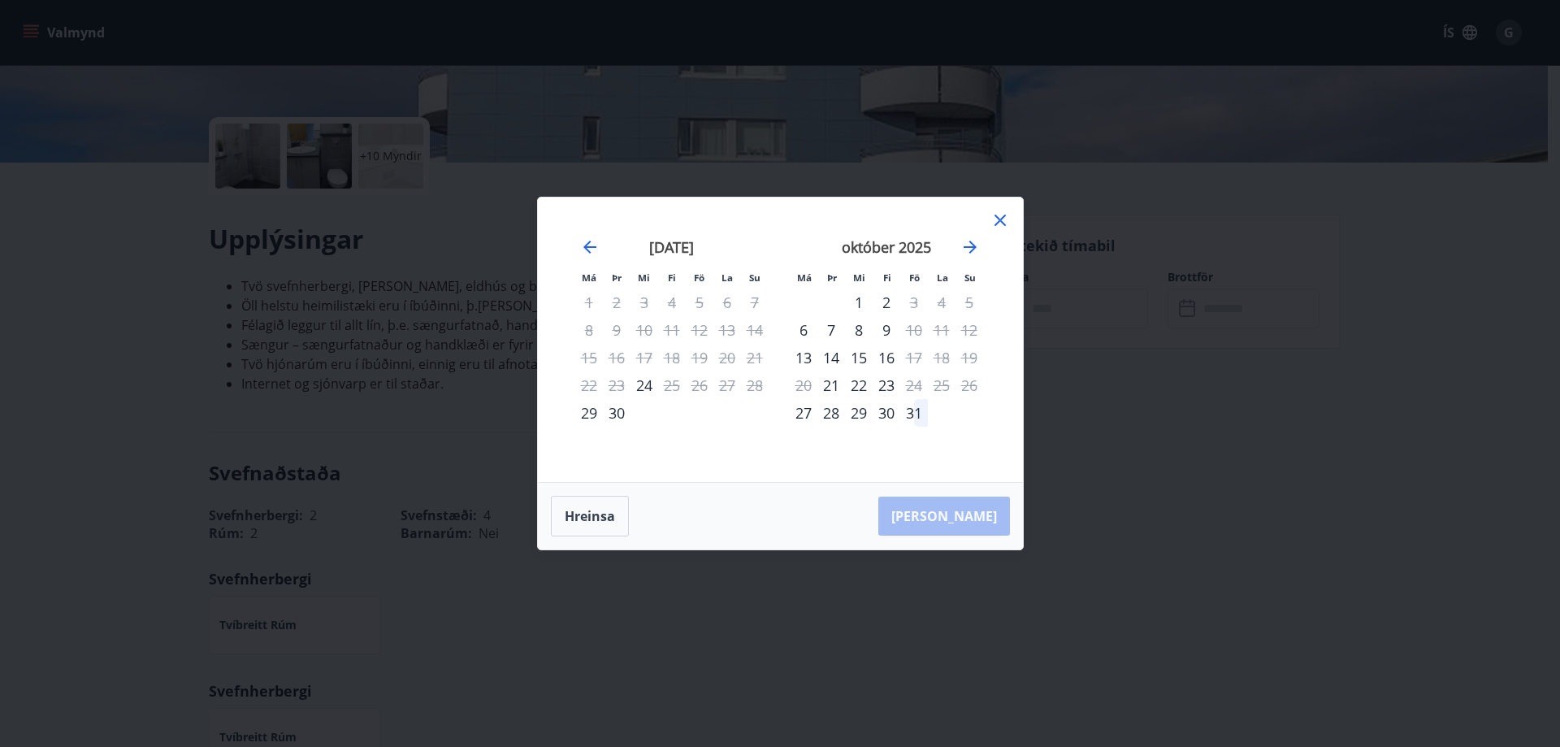
click at [1000, 224] on icon at bounding box center [1001, 221] width 20 height 20
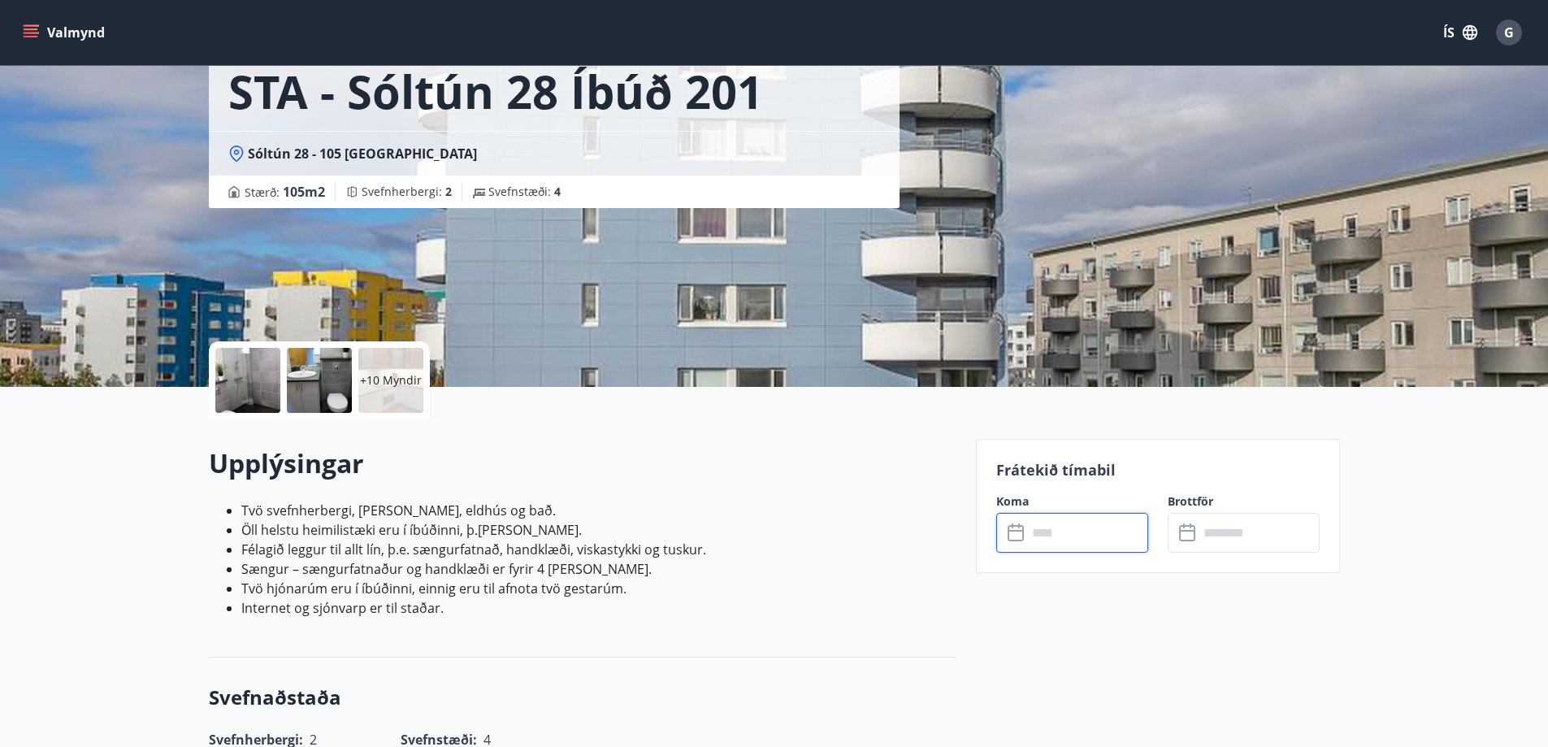
scroll to position [81, 0]
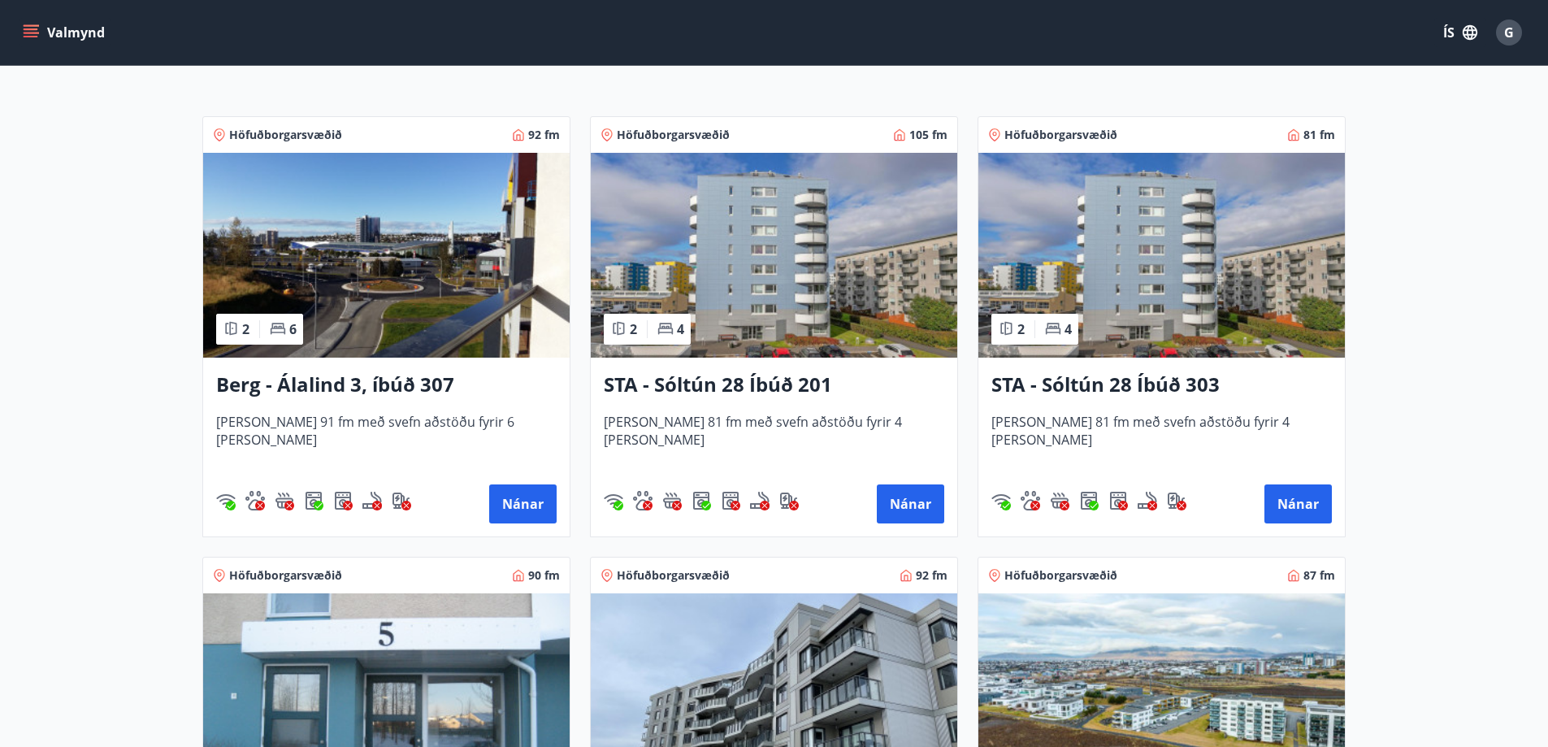
scroll to position [328, 0]
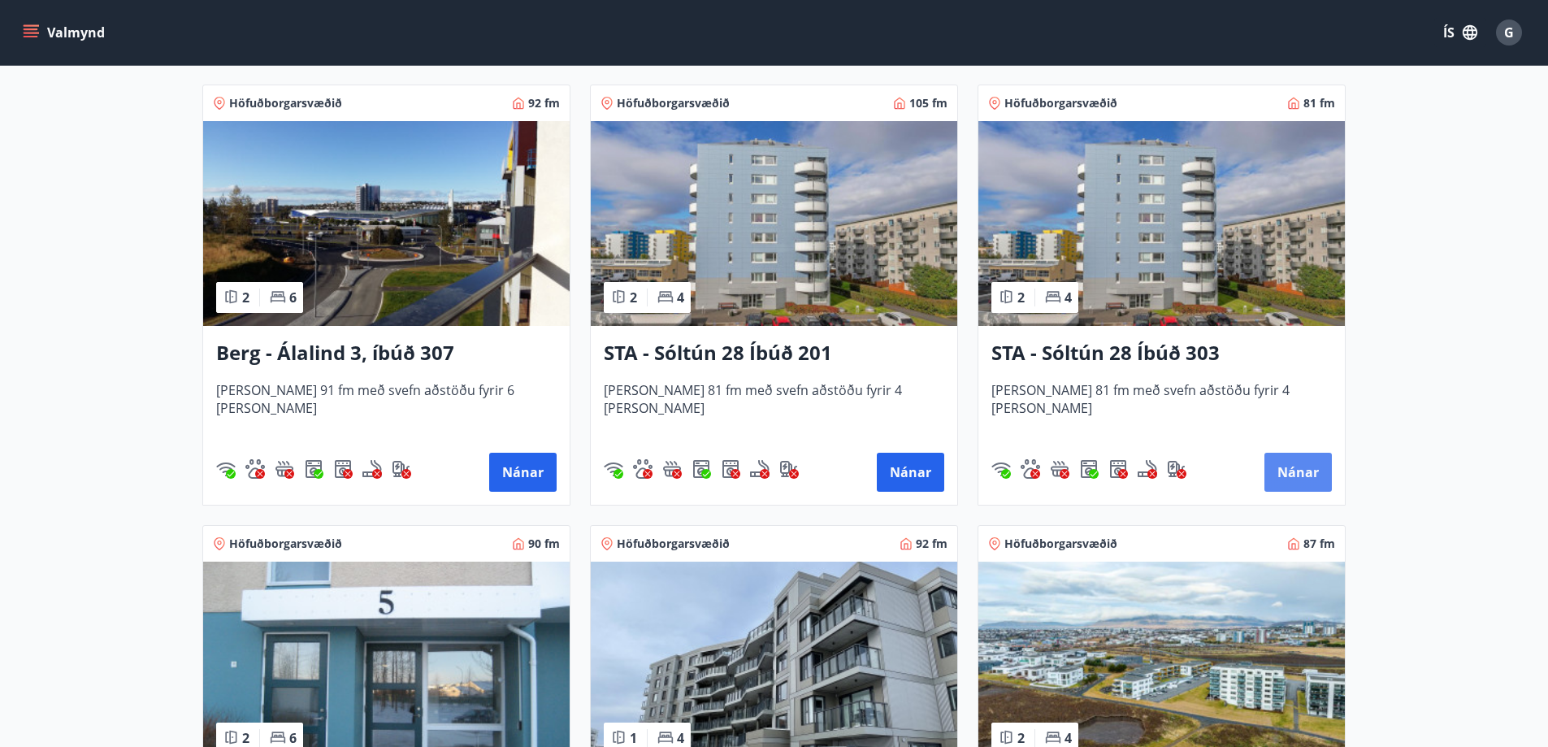
click at [1294, 465] on button "Nánar" at bounding box center [1298, 472] width 67 height 39
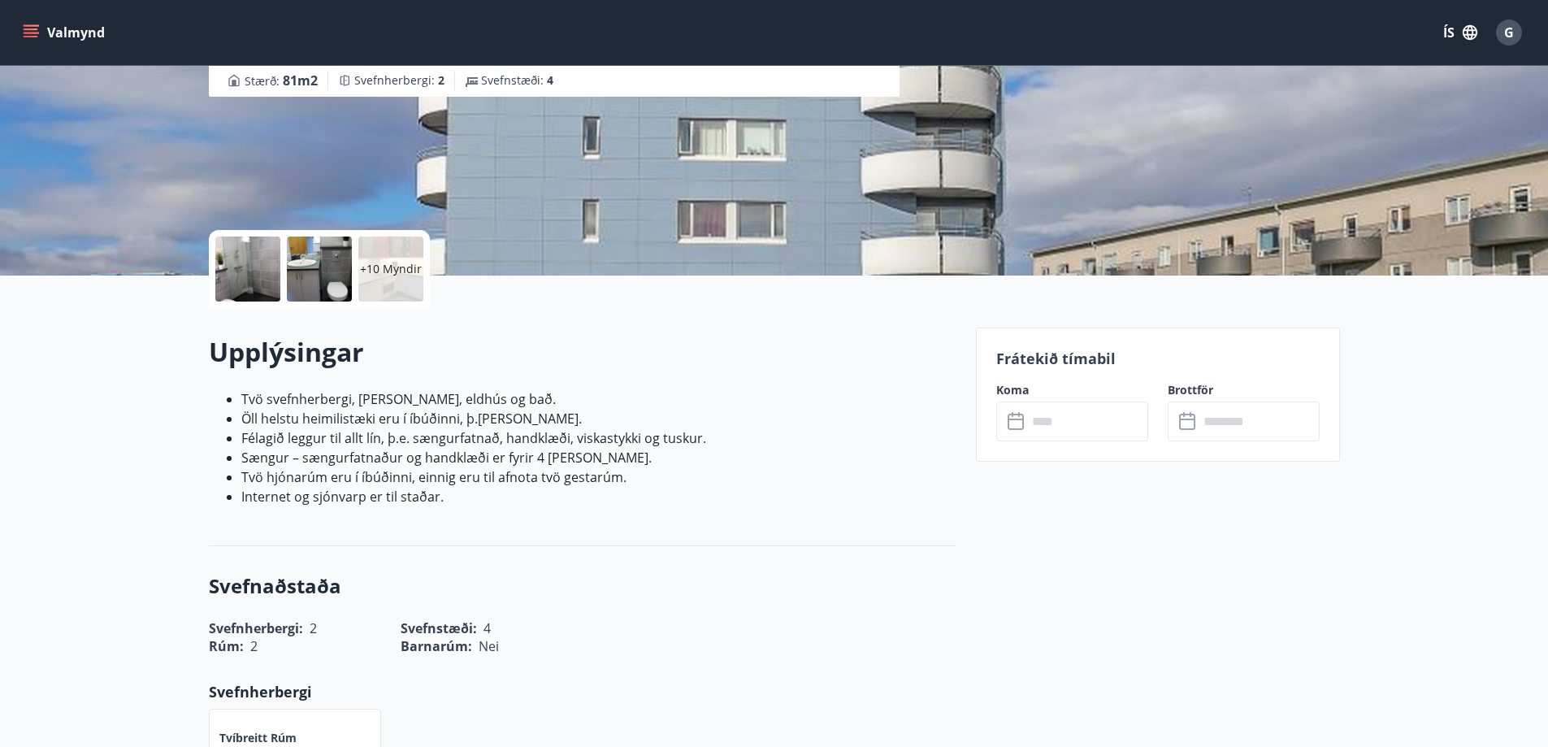
scroll to position [325, 0]
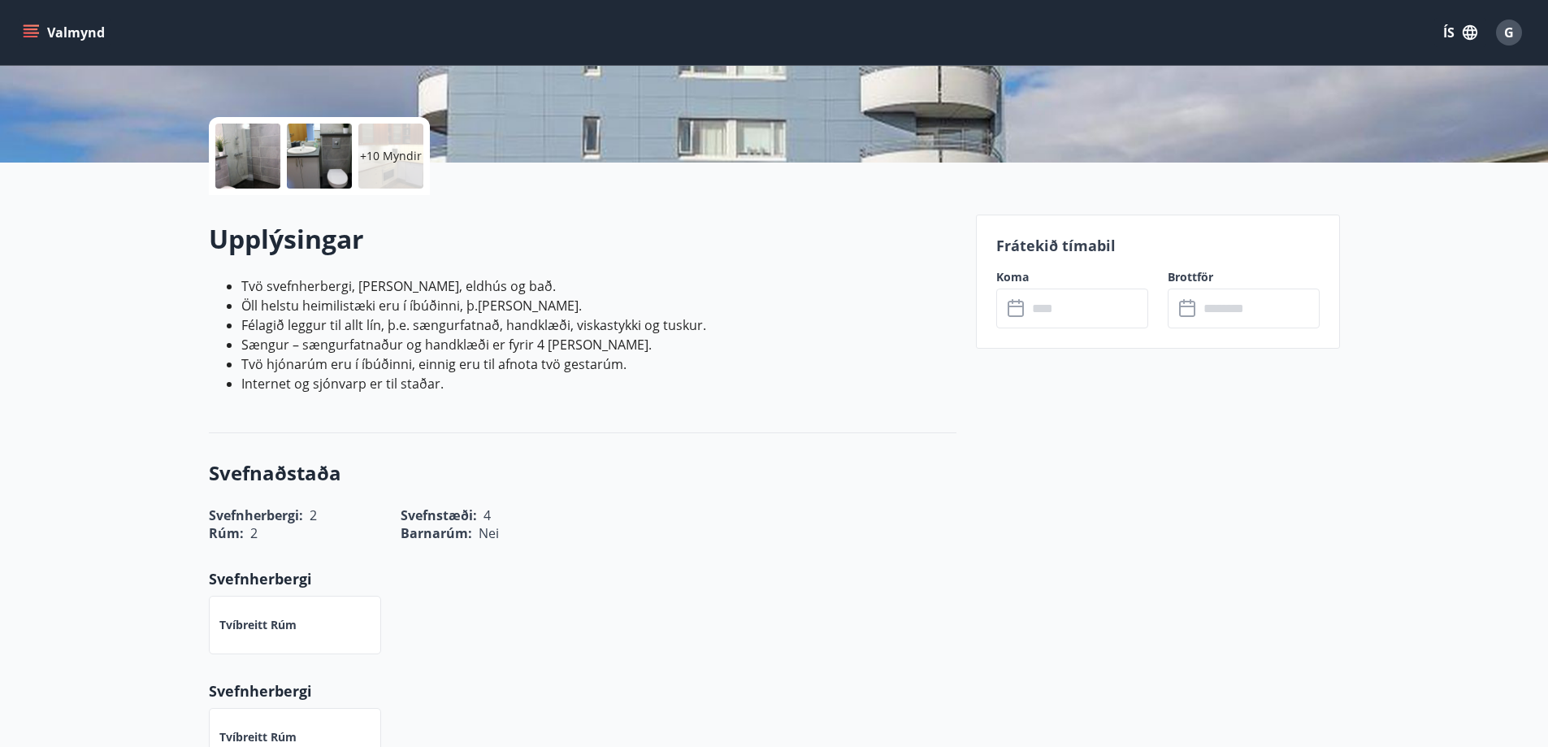
click at [1090, 309] on input "text" at bounding box center [1087, 309] width 121 height 40
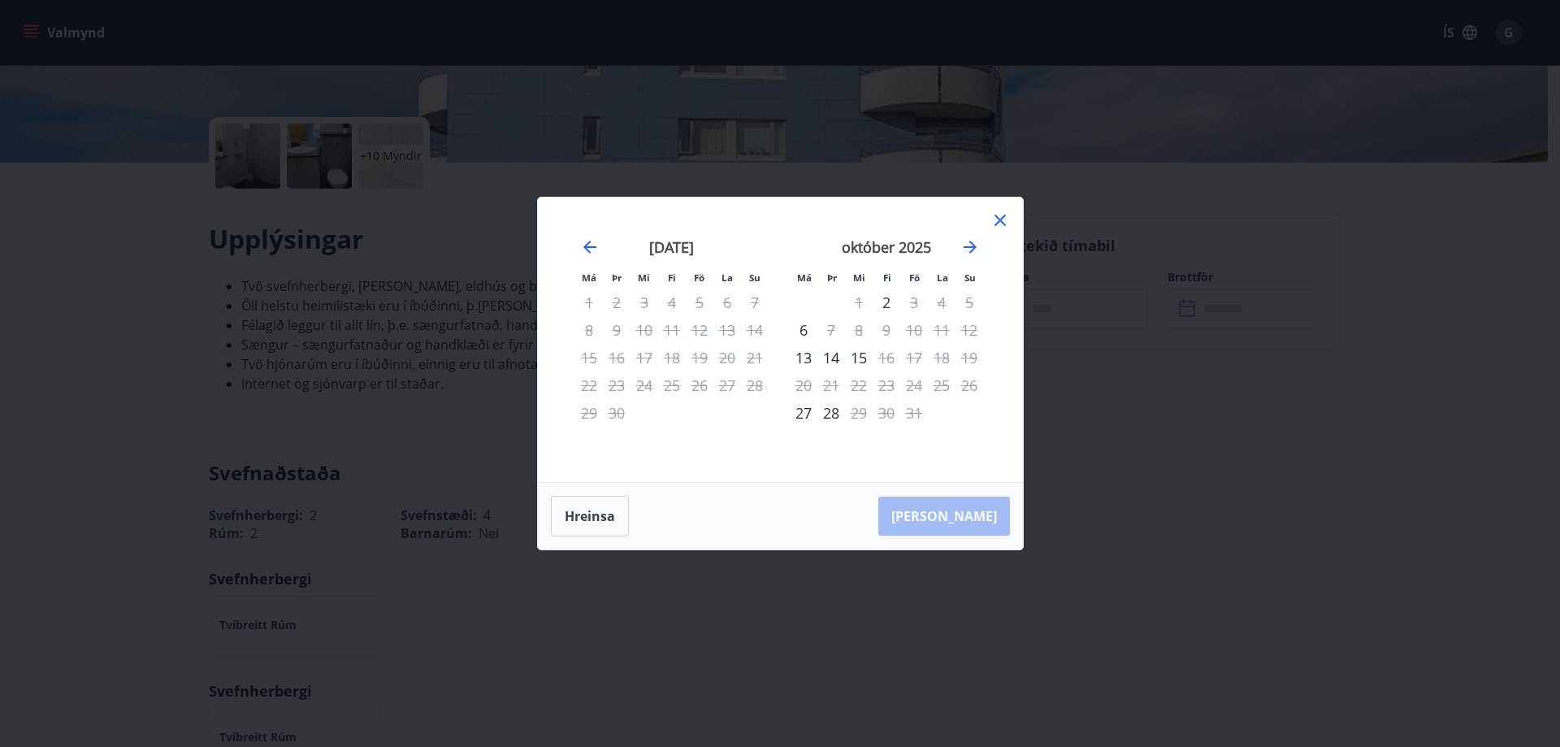
drag, startPoint x: 1000, startPoint y: 219, endPoint x: 992, endPoint y: 239, distance: 21.9
click at [1000, 219] on icon at bounding box center [1001, 221] width 20 height 20
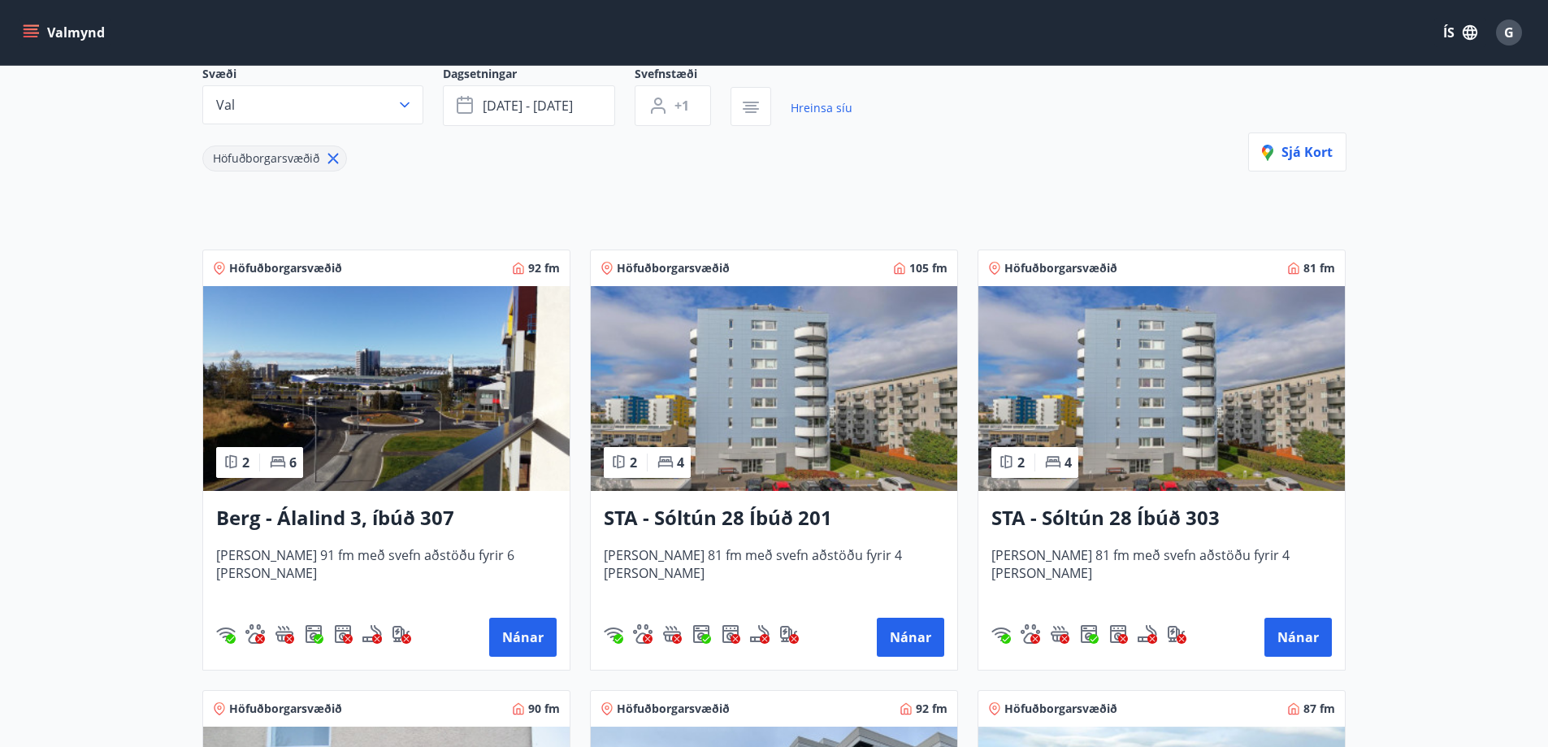
scroll to position [244, 0]
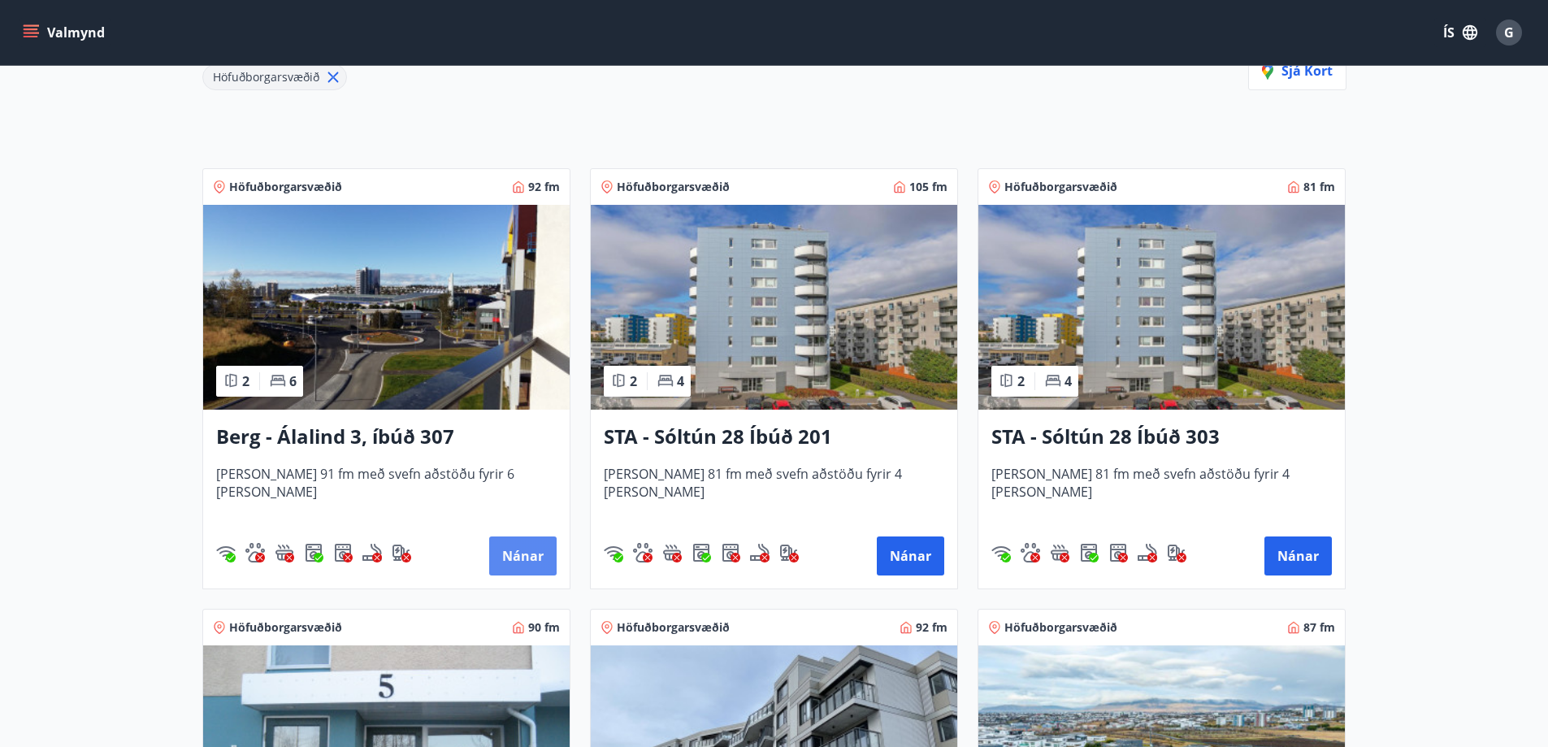
click at [532, 558] on button "Nánar" at bounding box center [522, 555] width 67 height 39
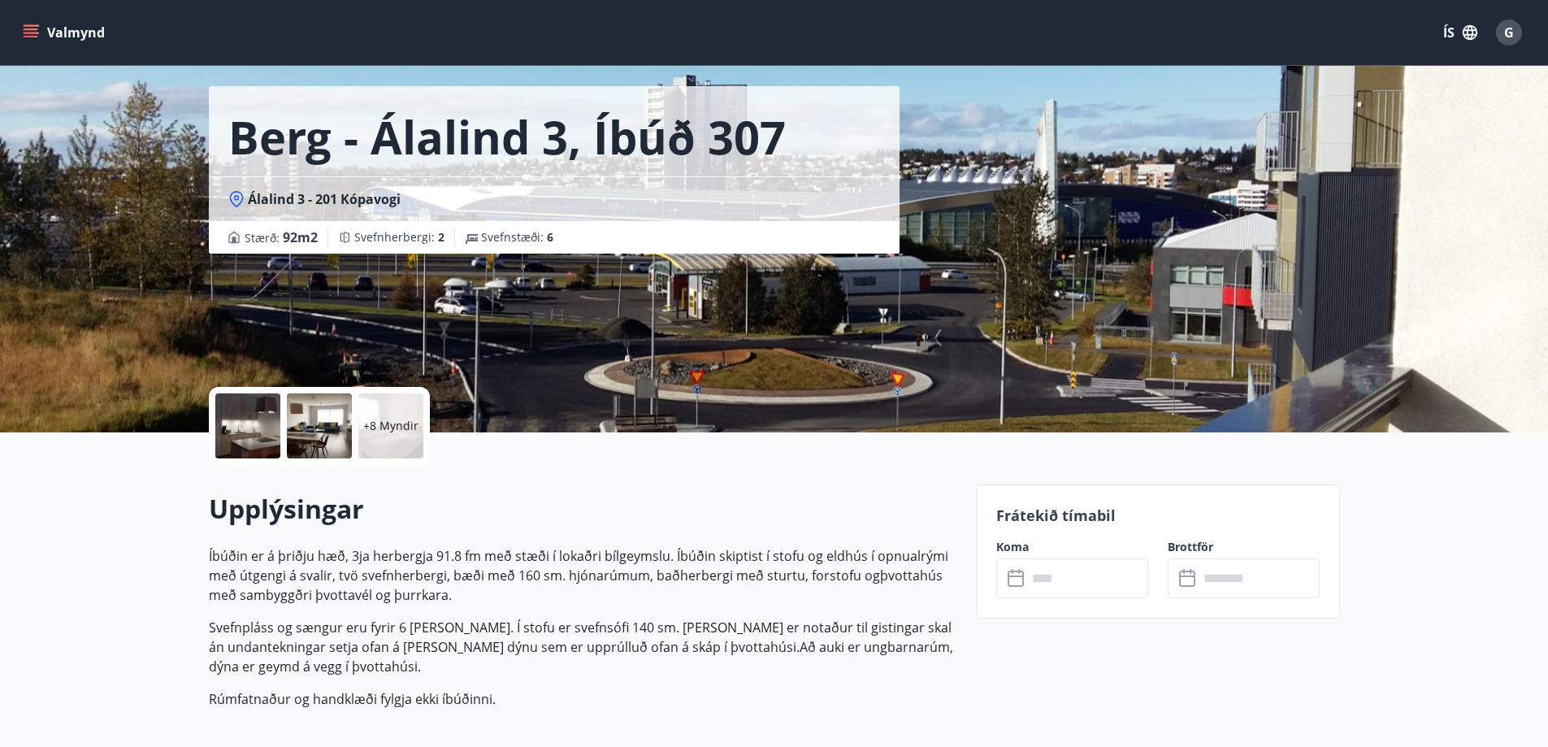
scroll to position [244, 0]
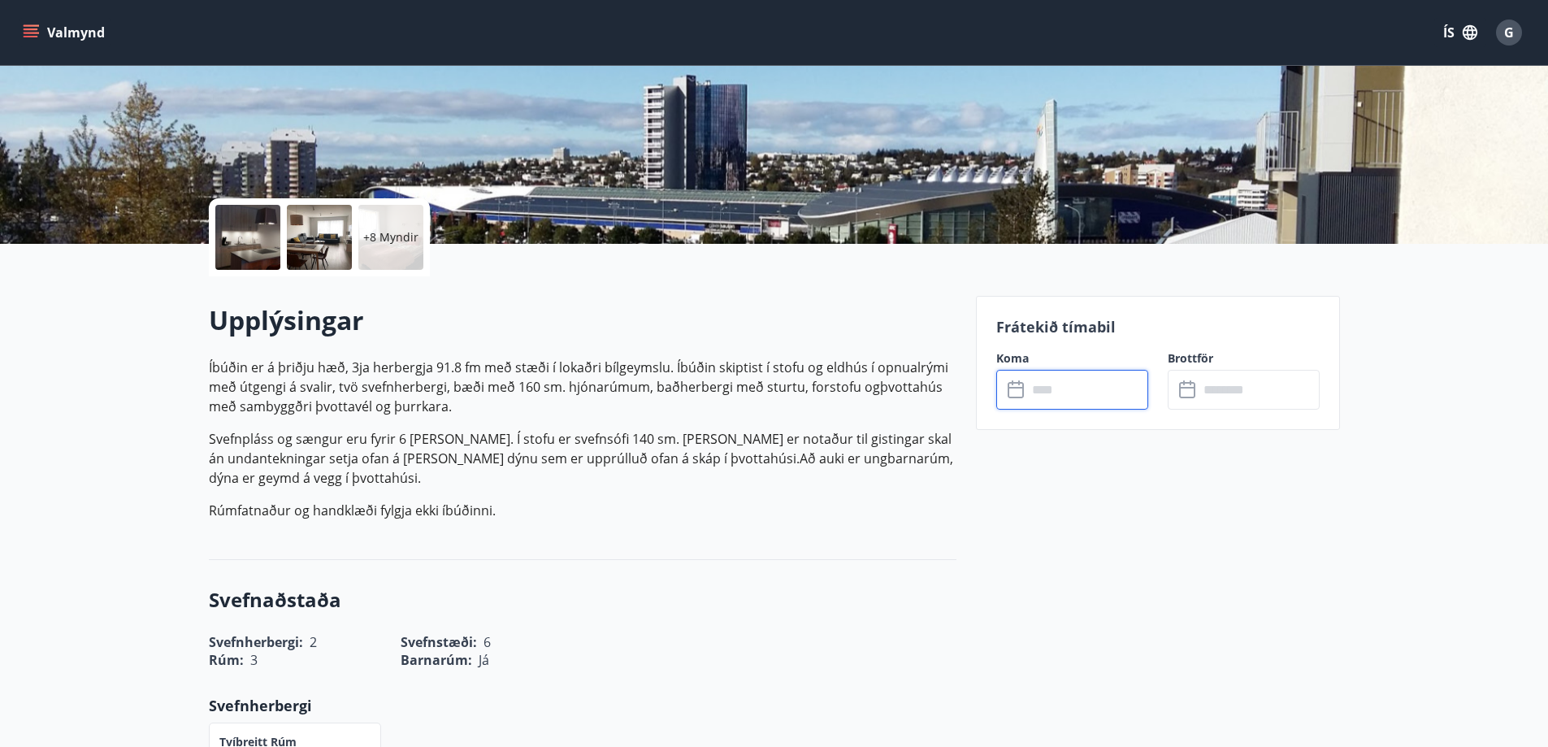
click at [1072, 390] on input "text" at bounding box center [1087, 390] width 121 height 40
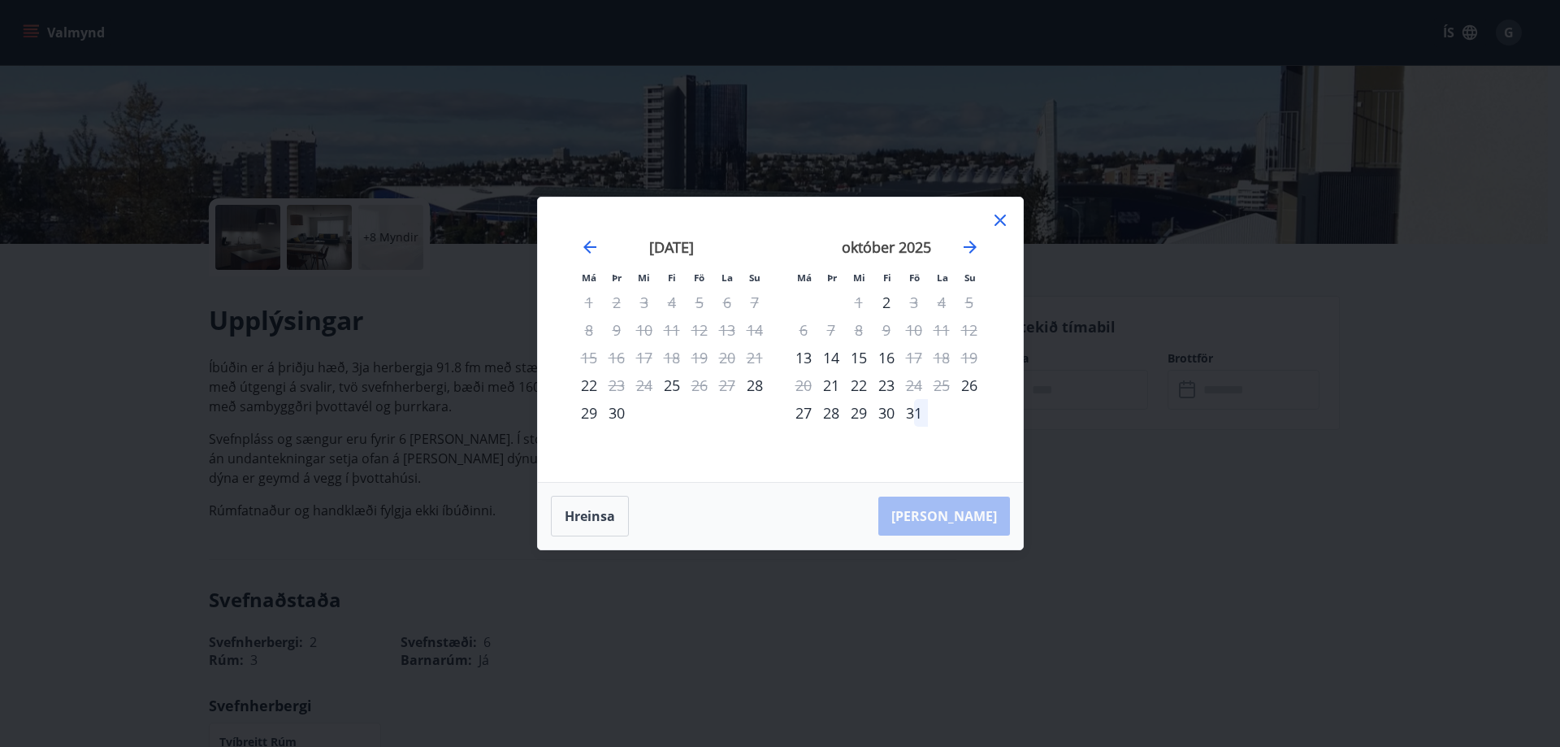
click at [1002, 219] on icon at bounding box center [1001, 221] width 20 height 20
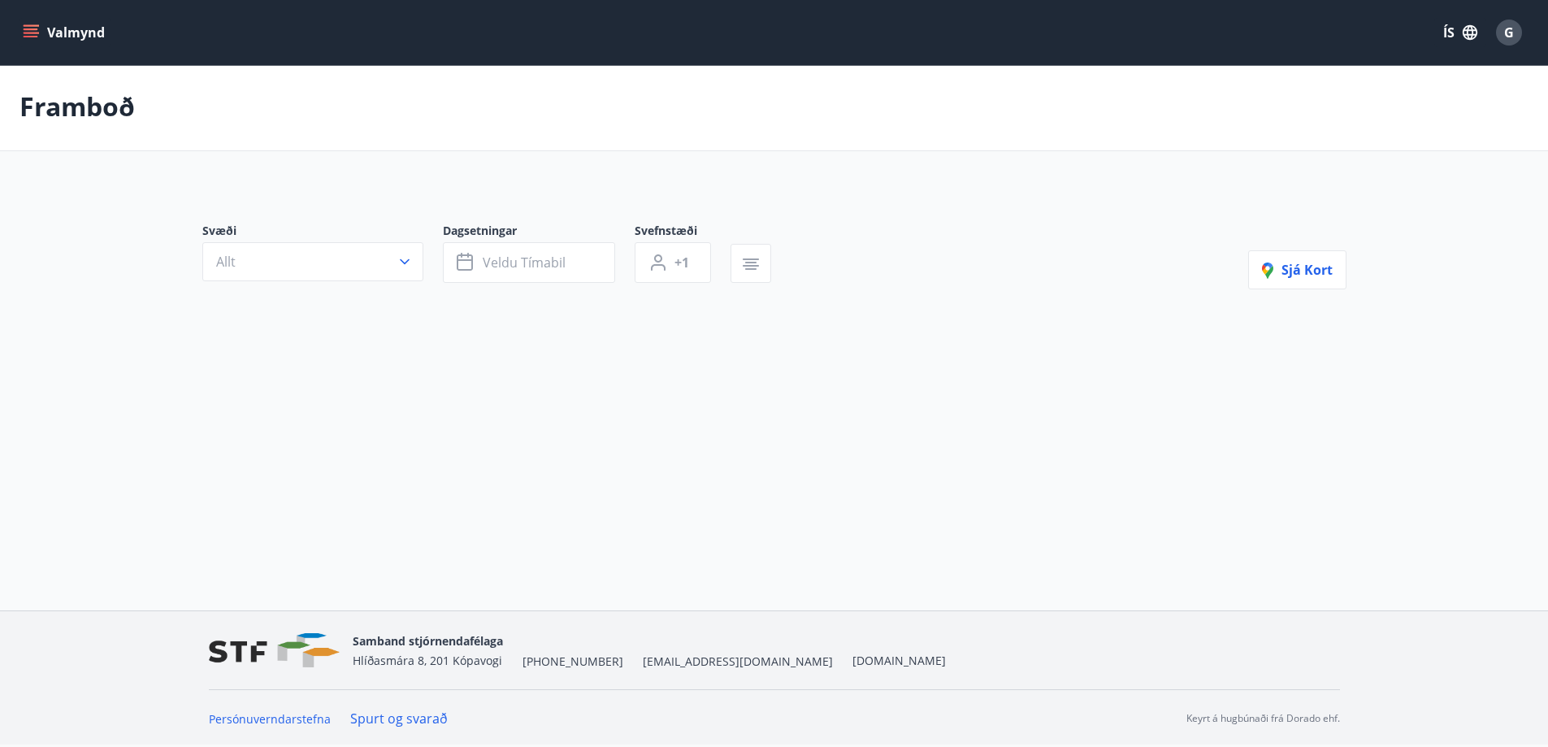
scroll to position [2, 0]
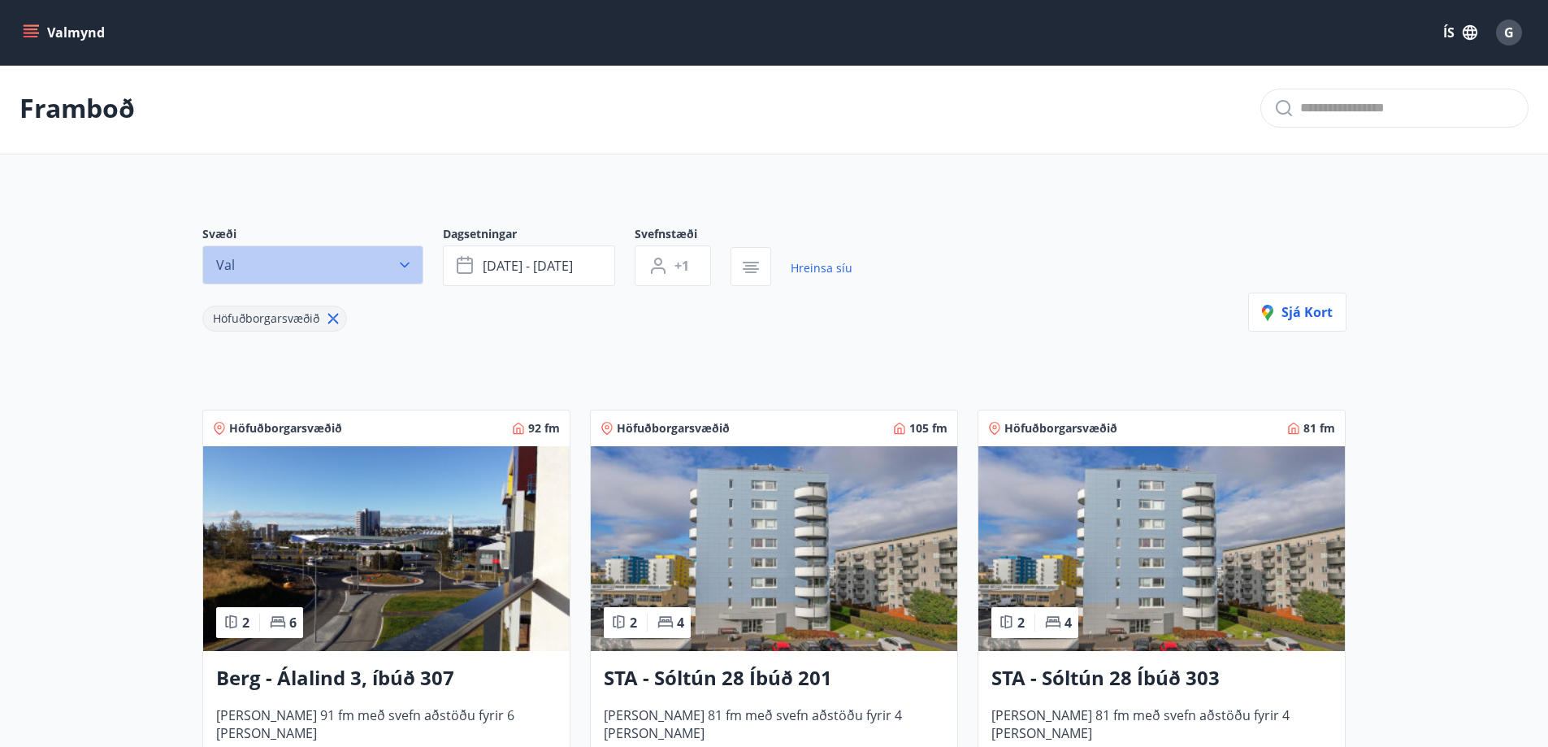
click at [409, 264] on icon "button" at bounding box center [405, 265] width 16 height 16
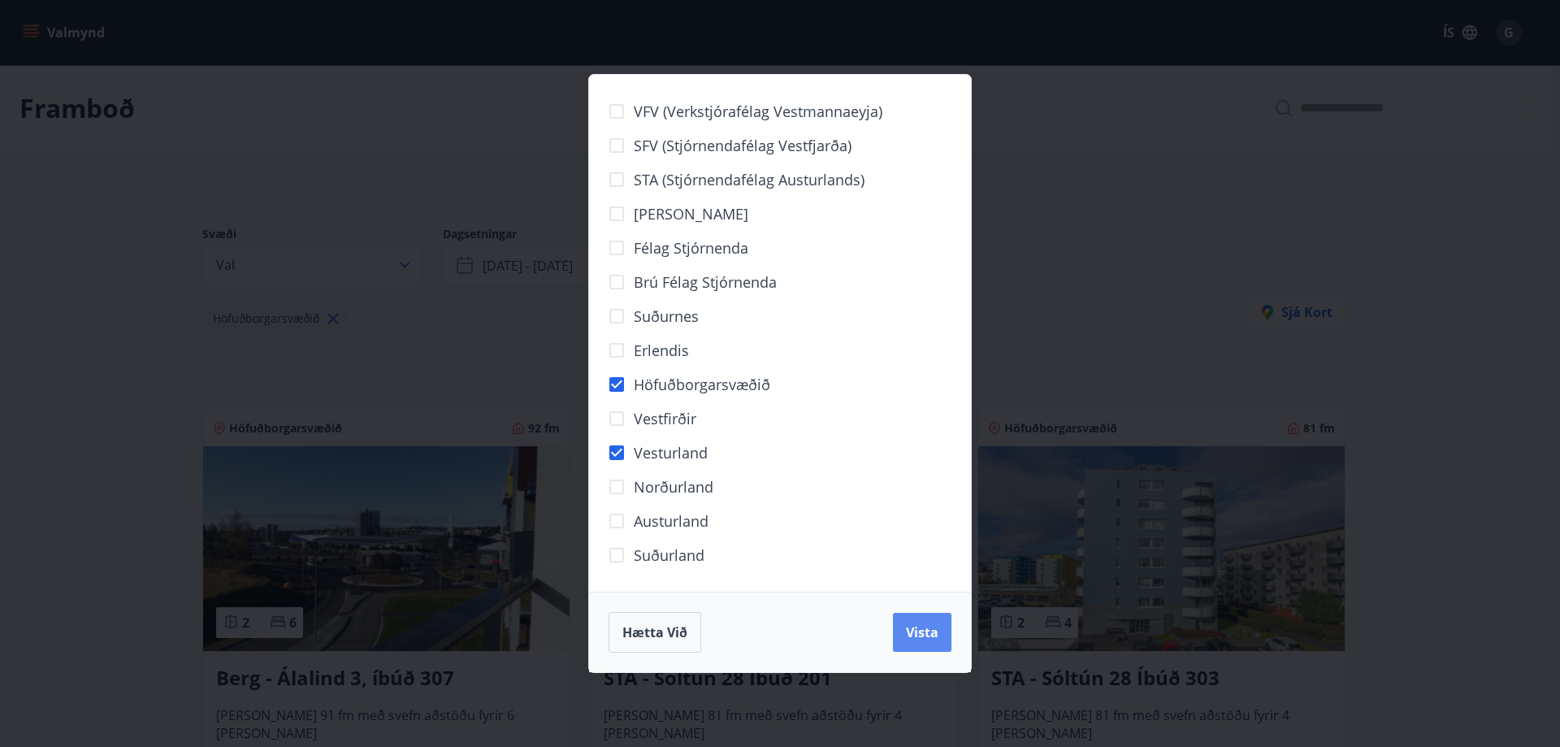
click at [907, 615] on button "Vista" at bounding box center [922, 632] width 59 height 39
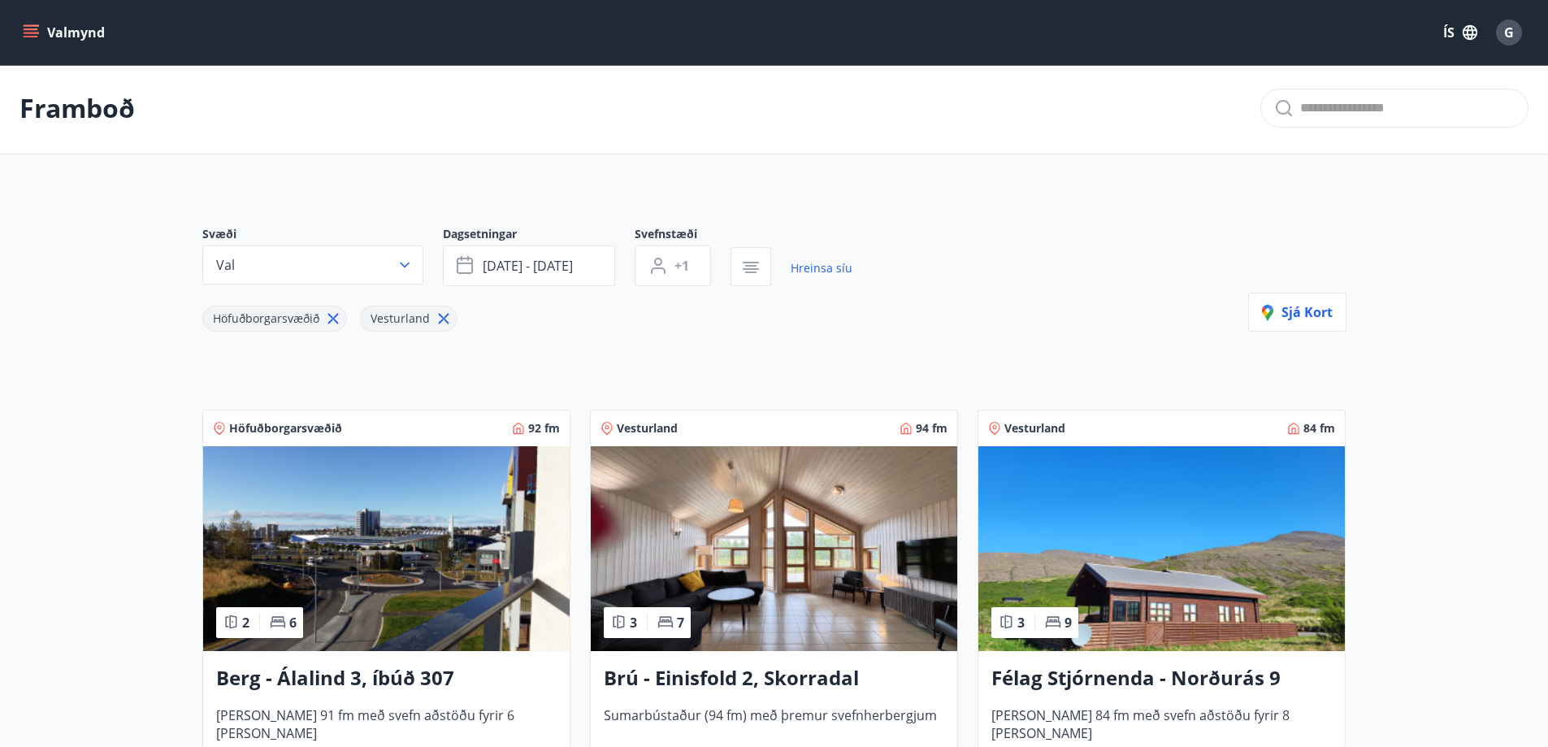
click at [333, 319] on icon at bounding box center [333, 319] width 18 height 18
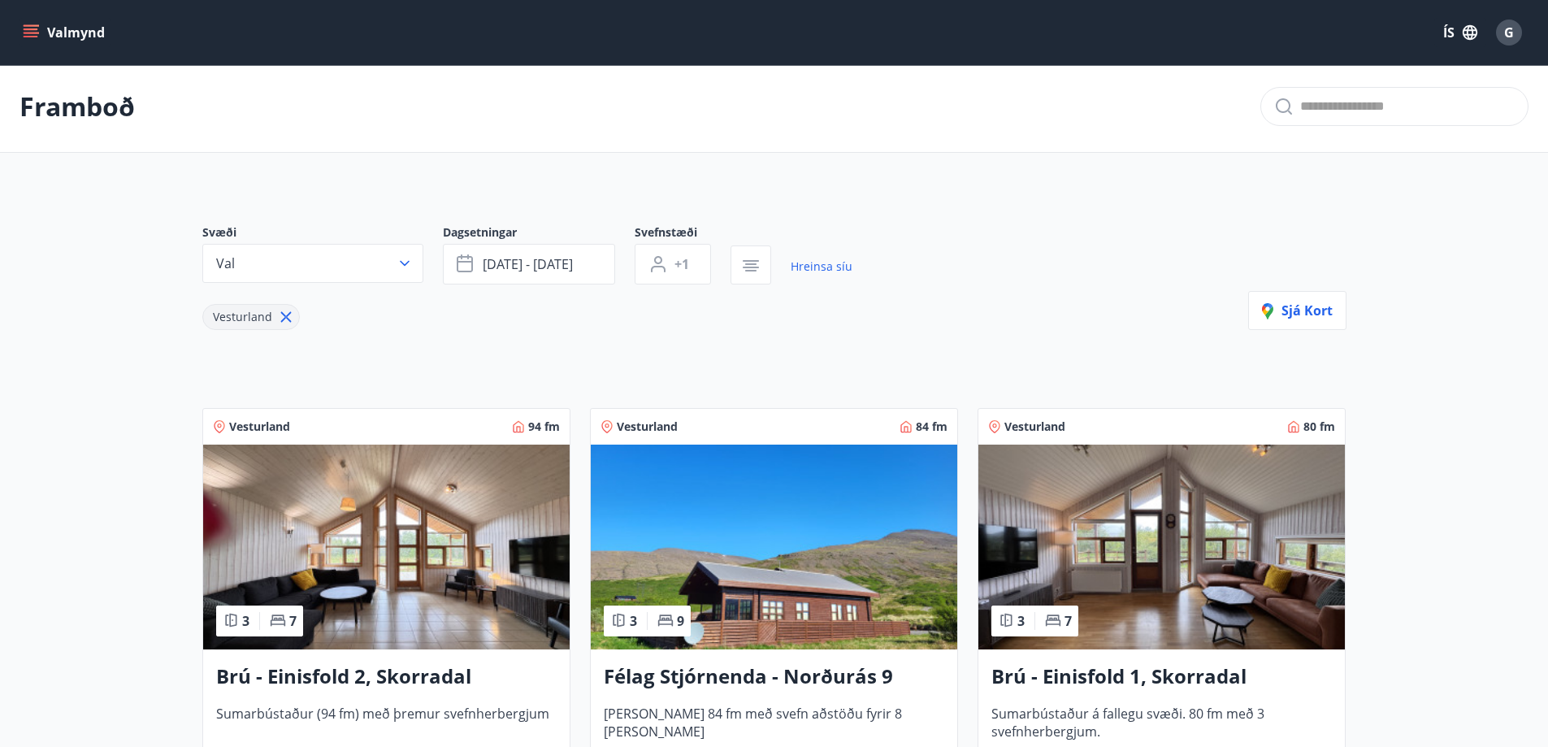
scroll to position [2, 0]
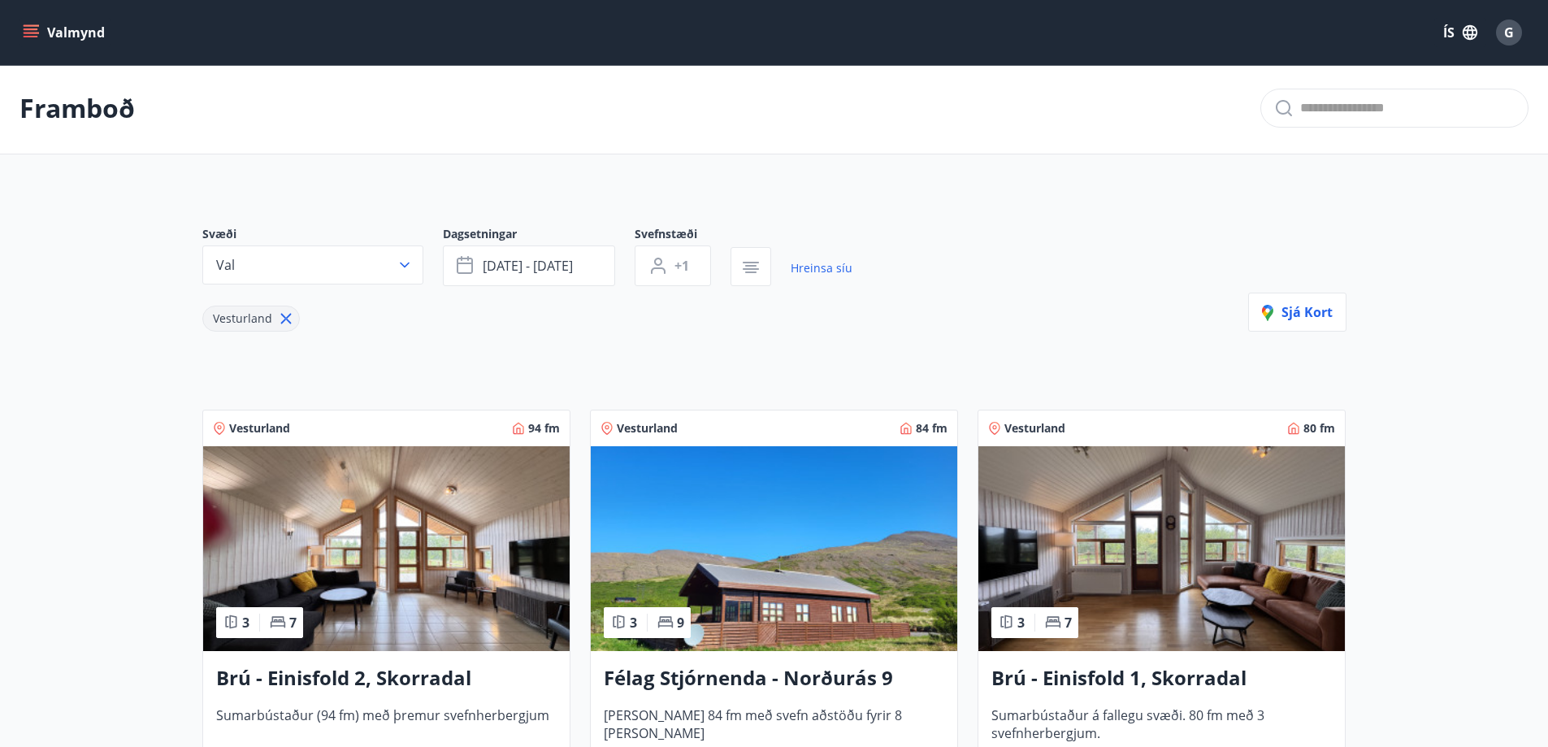
click at [643, 335] on div "Svæði Val Dagsetningar sep 29 - okt 03 Svefnstæði +1 Hreinsa síu Vesturland Sjá…" at bounding box center [774, 735] width 1170 height 1097
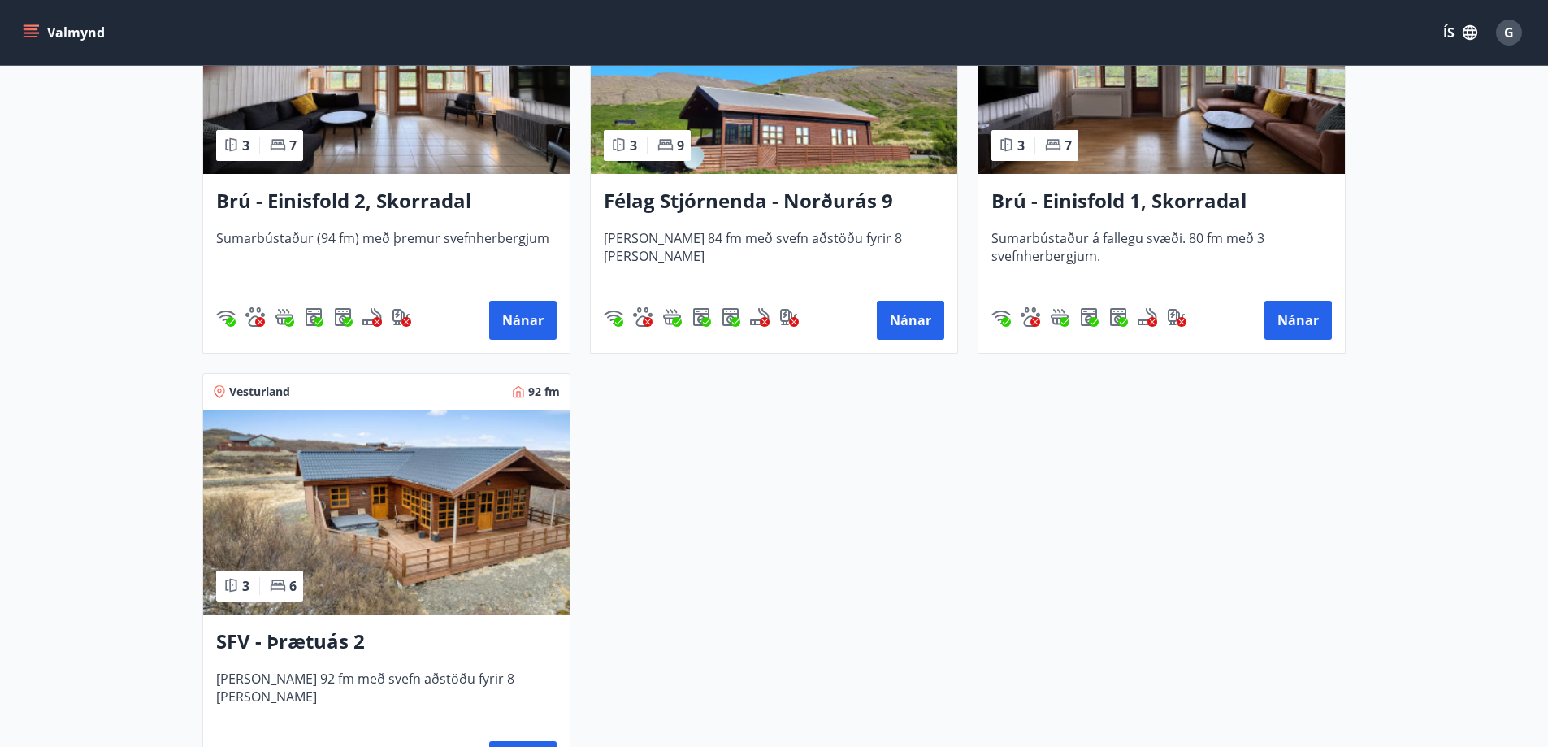
scroll to position [571, 0]
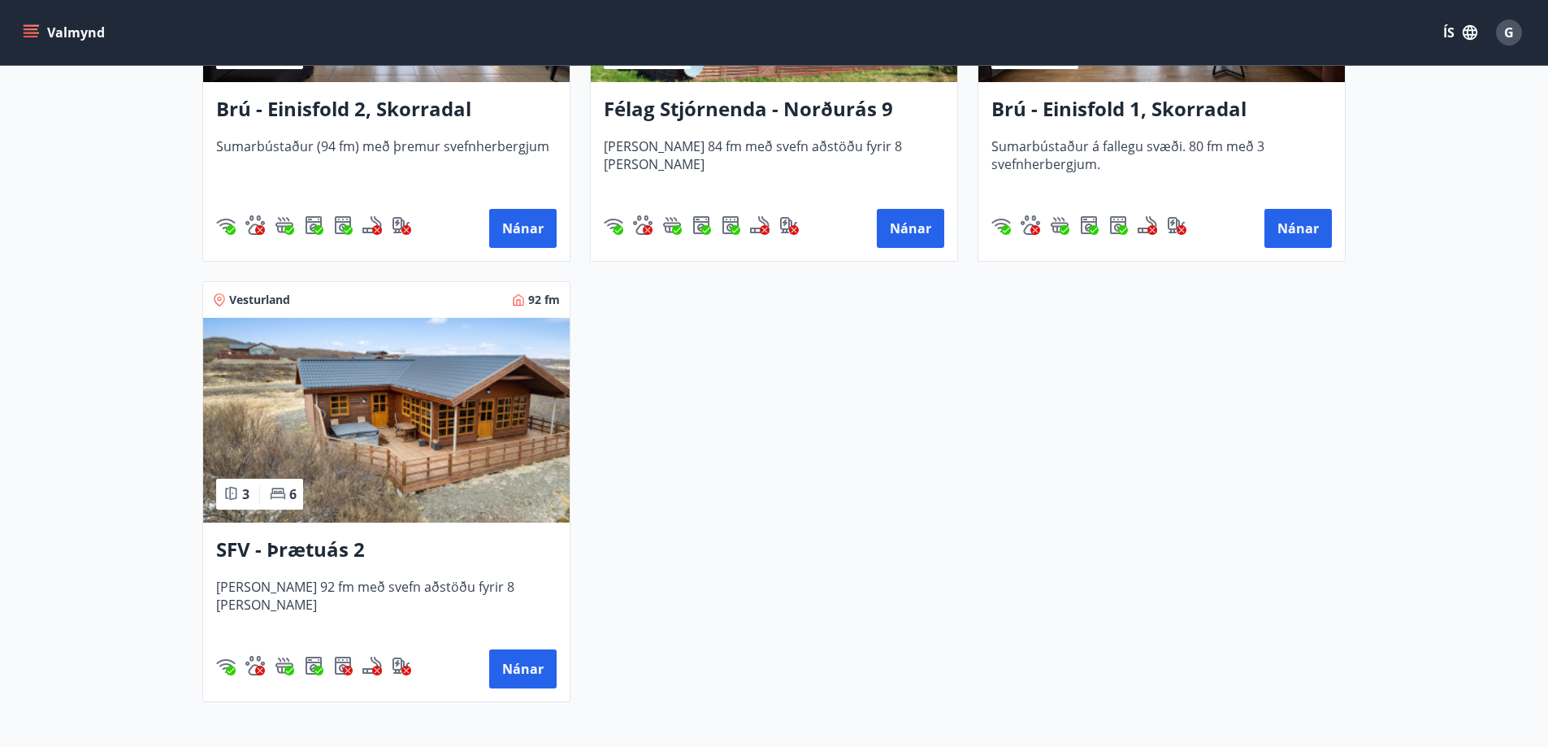
scroll to position [2, 0]
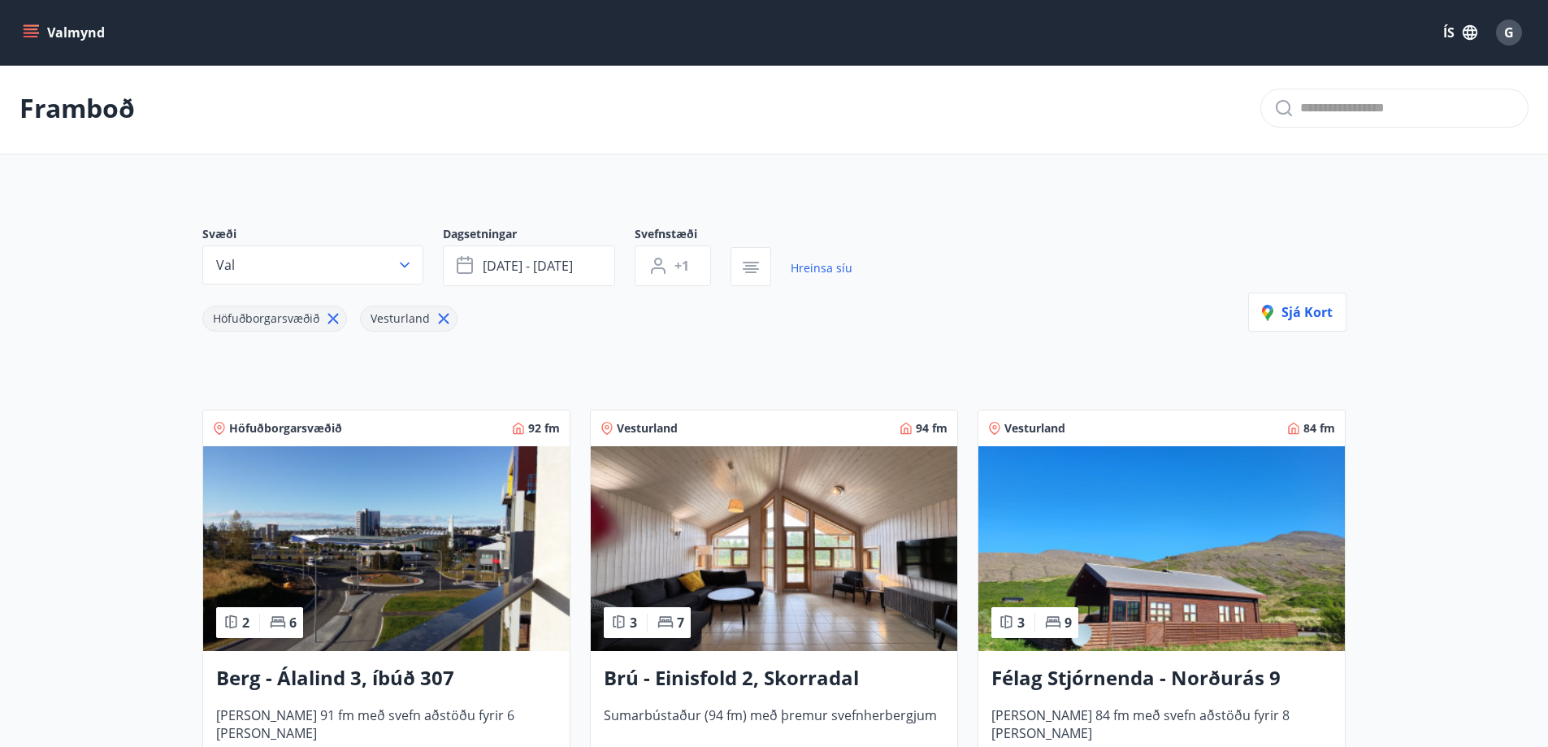
click at [332, 318] on icon at bounding box center [333, 319] width 11 height 11
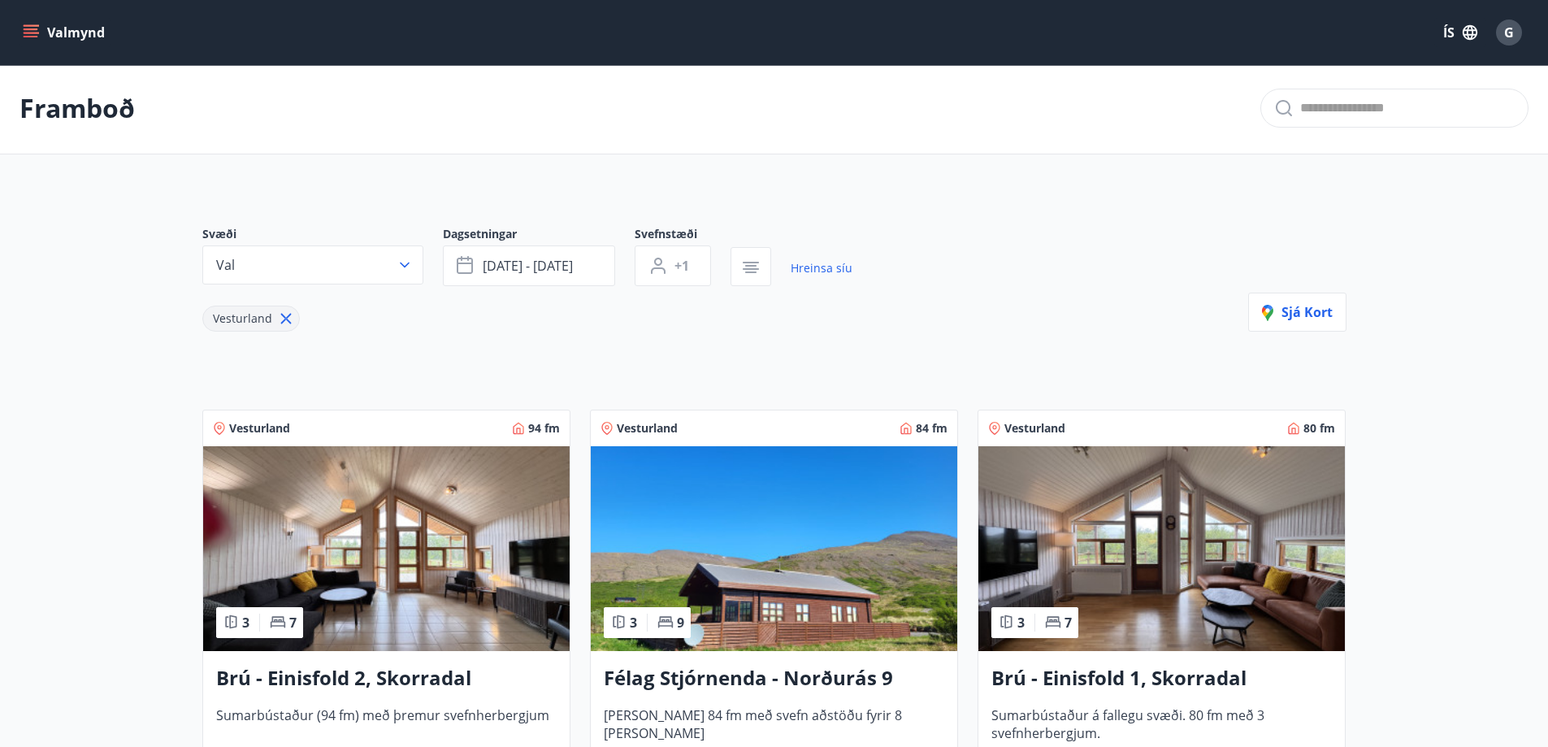
click at [283, 316] on icon at bounding box center [286, 319] width 18 height 18
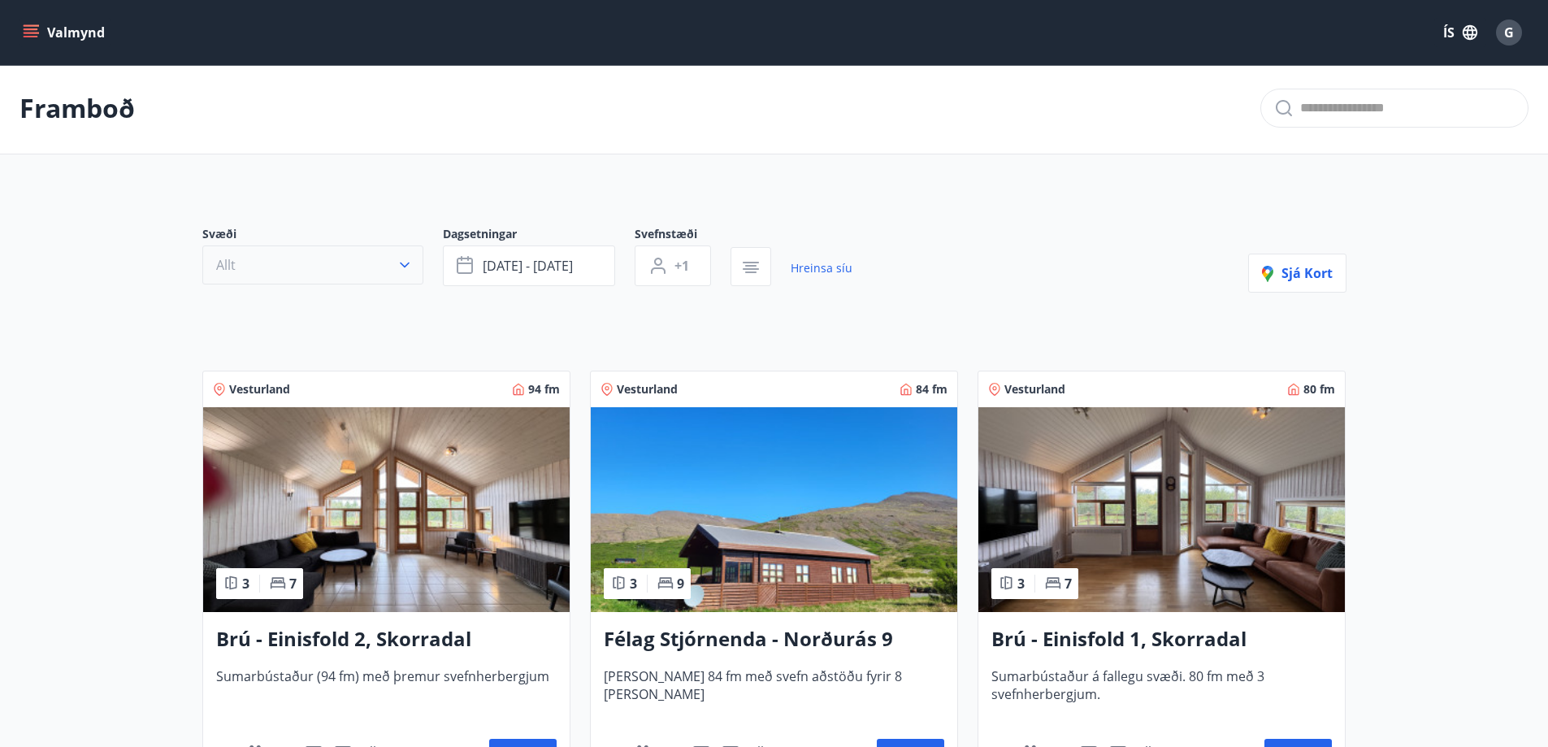
click at [406, 258] on icon "button" at bounding box center [405, 265] width 16 height 16
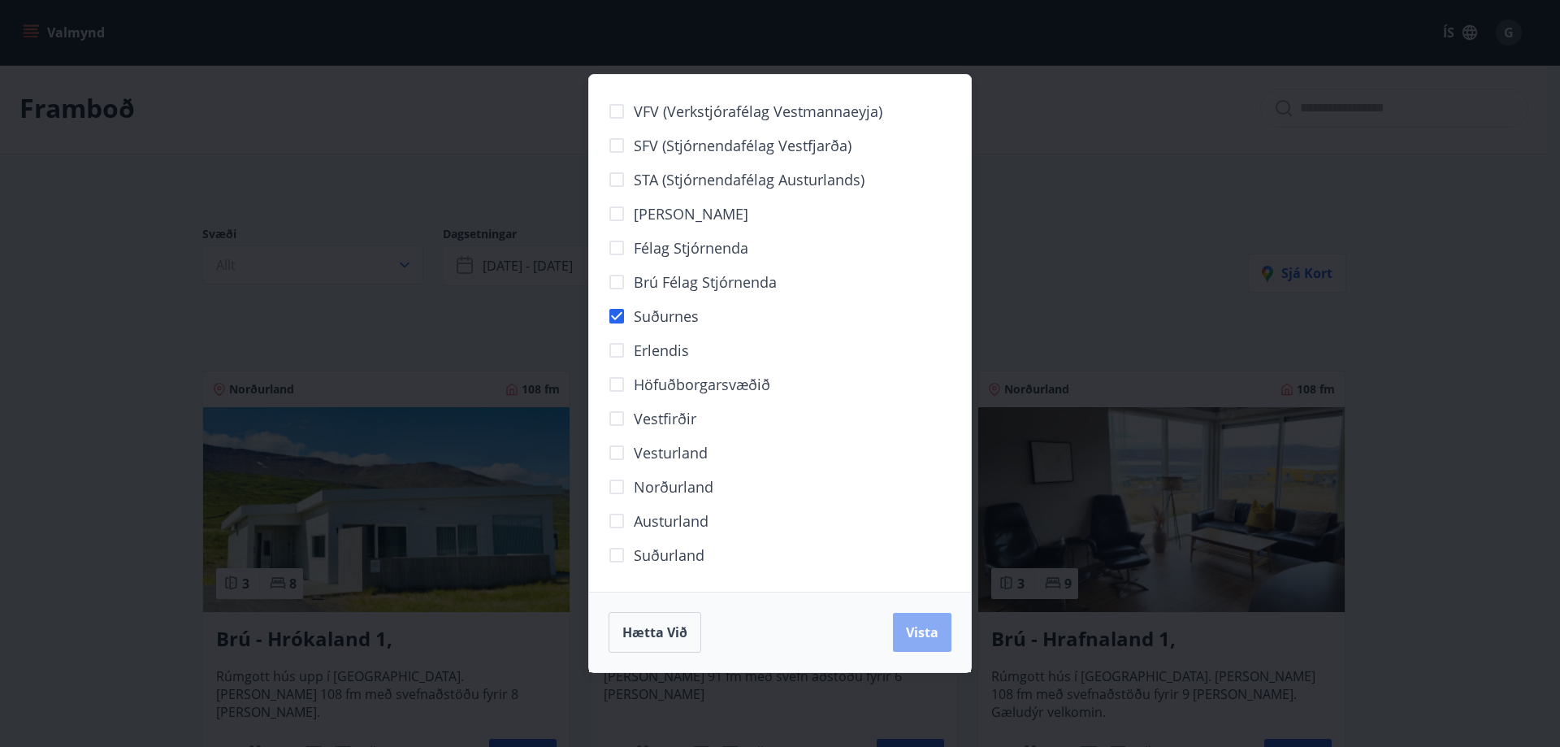
click at [918, 625] on span "Vista" at bounding box center [922, 632] width 33 height 18
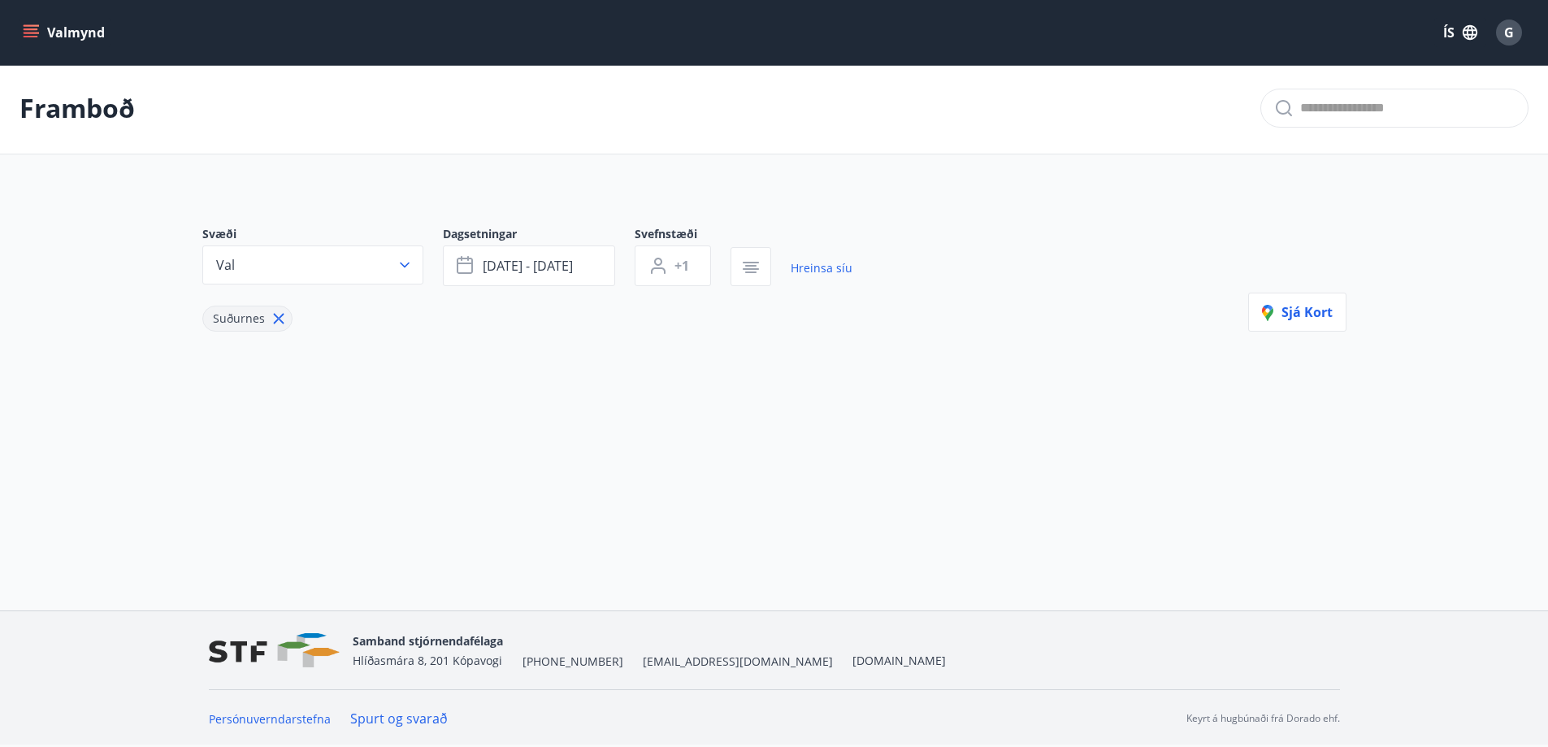
click at [271, 320] on icon at bounding box center [279, 319] width 18 height 18
click at [406, 263] on icon "button" at bounding box center [405, 265] width 16 height 16
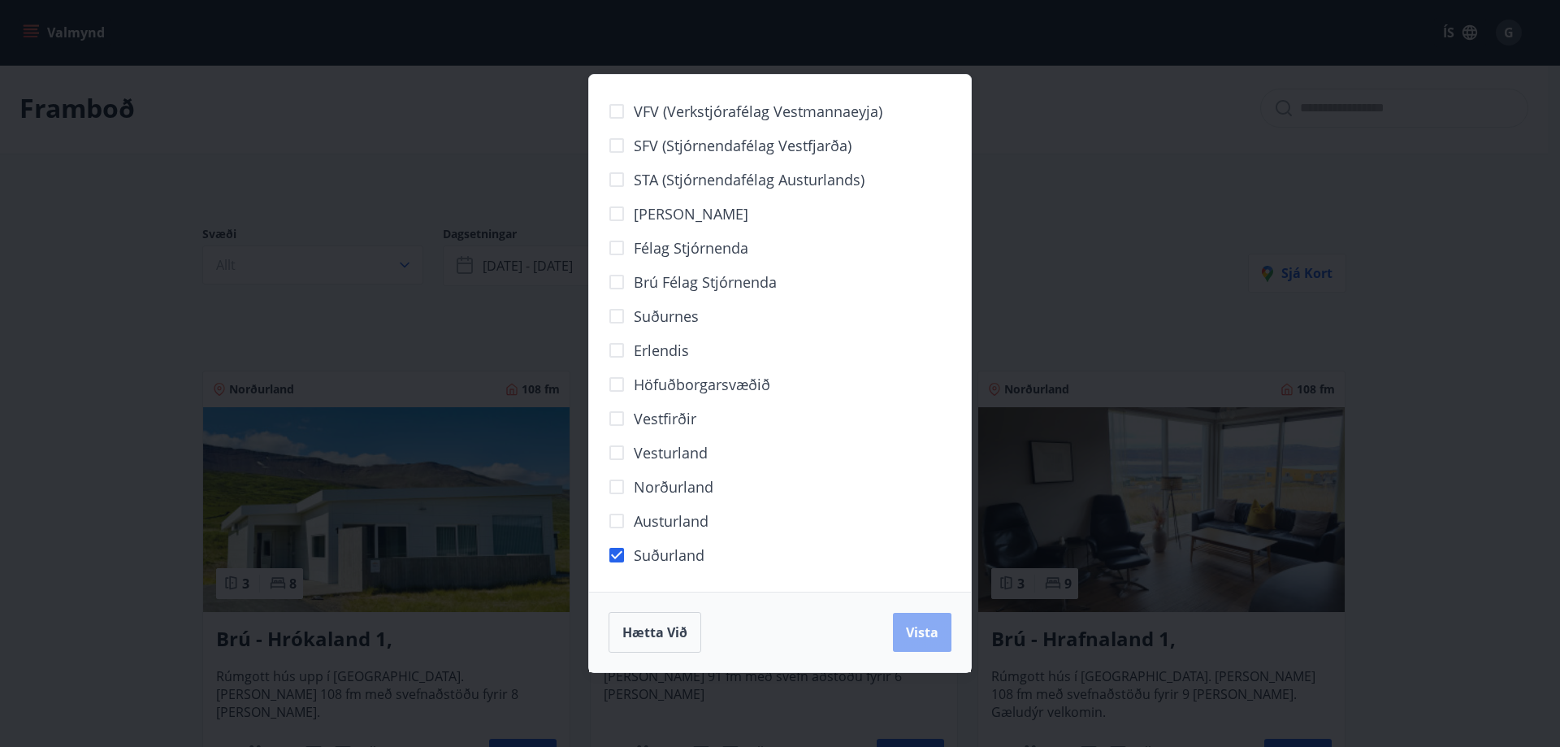
click at [918, 626] on span "Vista" at bounding box center [922, 632] width 33 height 18
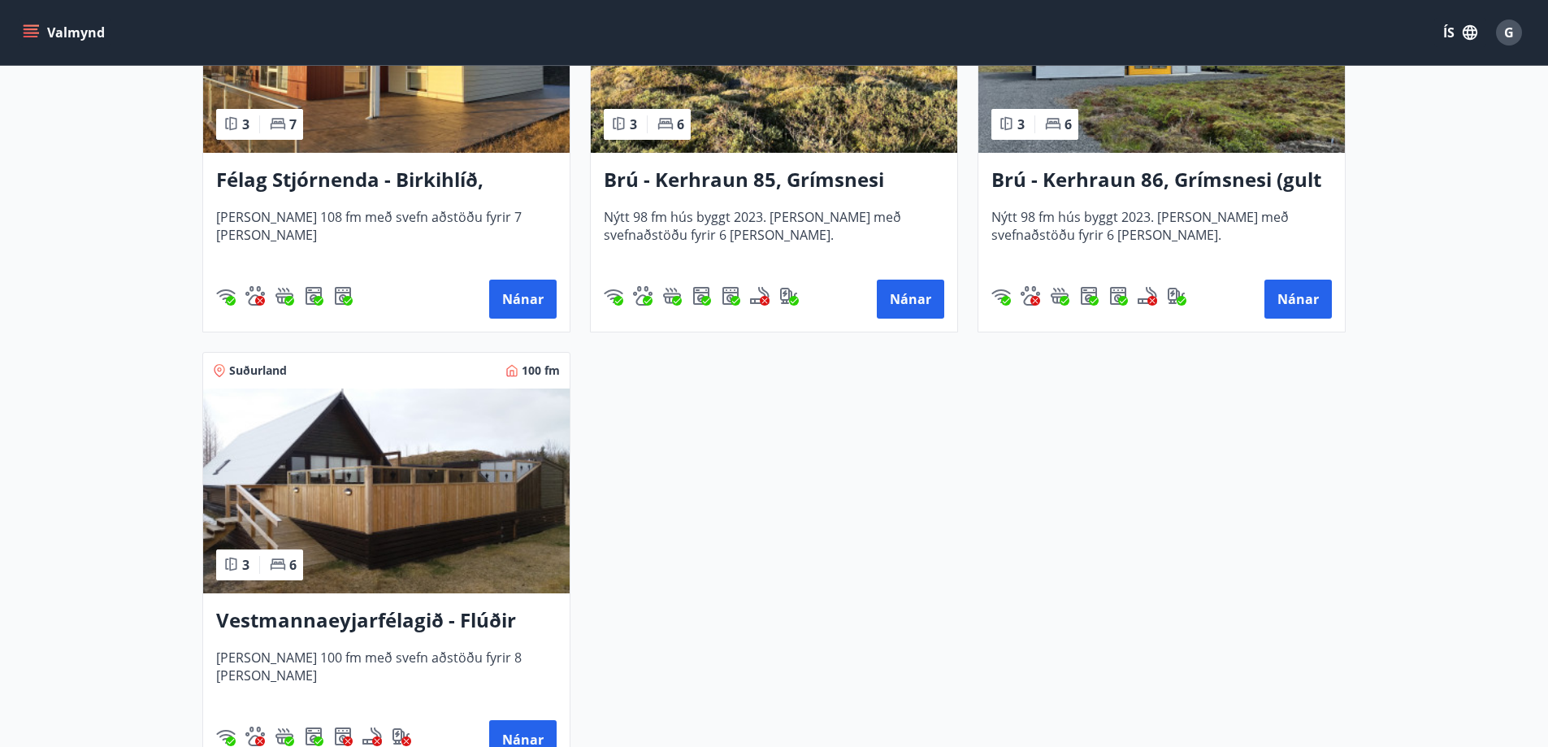
scroll to position [571, 0]
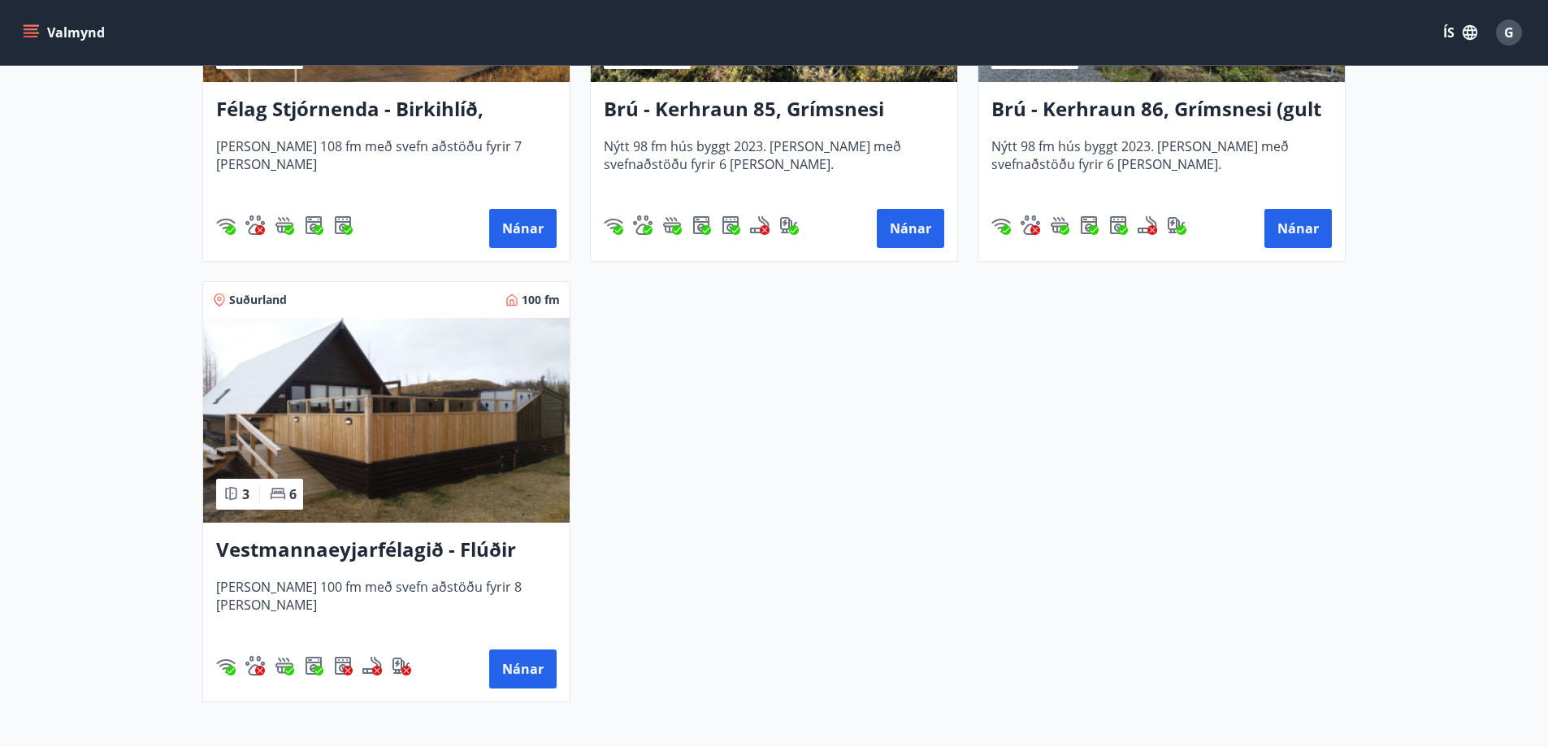
click at [1430, 267] on main "Framboð Svæði Val Dagsetningar sep 29 - okt 03 Svefnstæði +1 Hreinsa síu Suðurl…" at bounding box center [774, 105] width 1548 height 1222
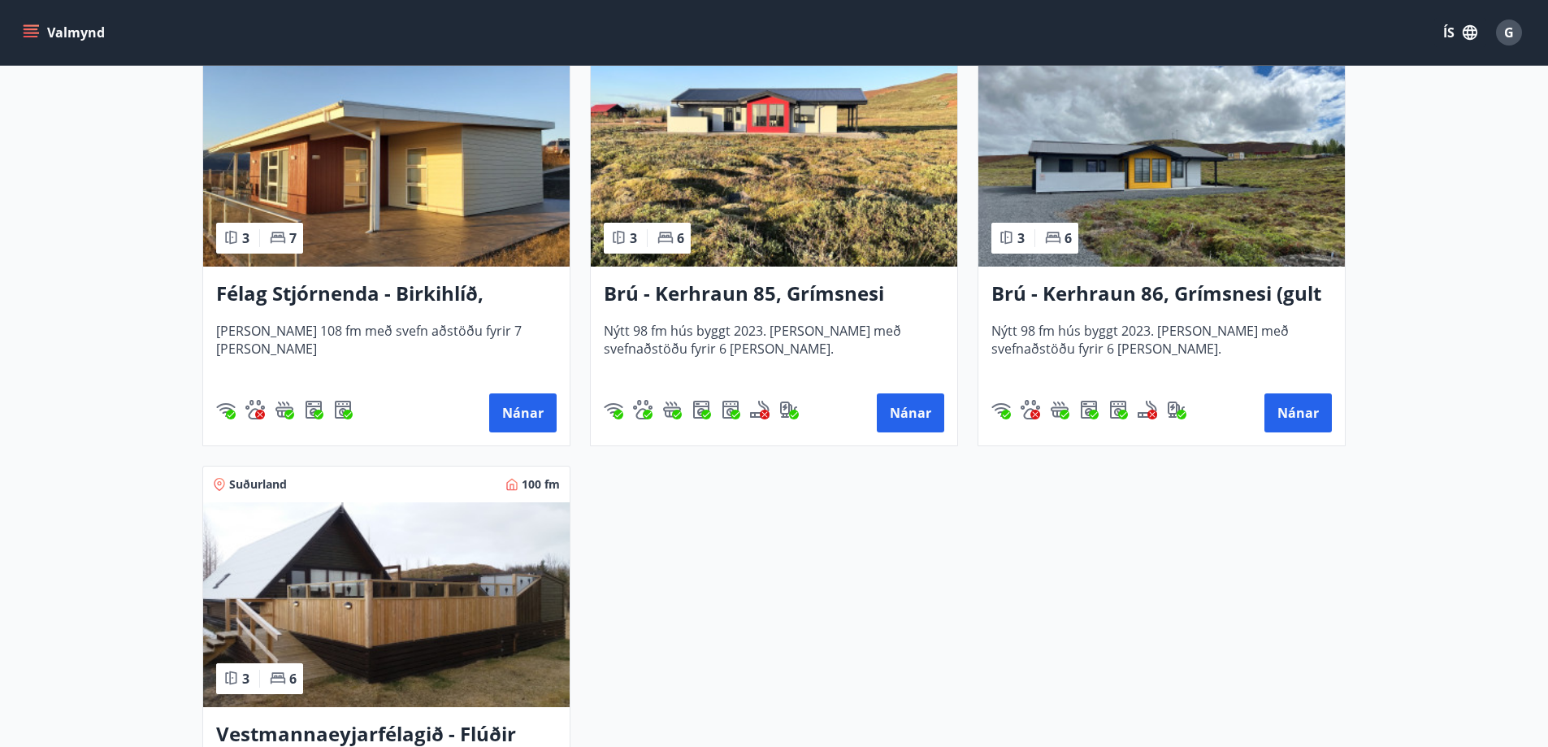
scroll to position [328, 0]
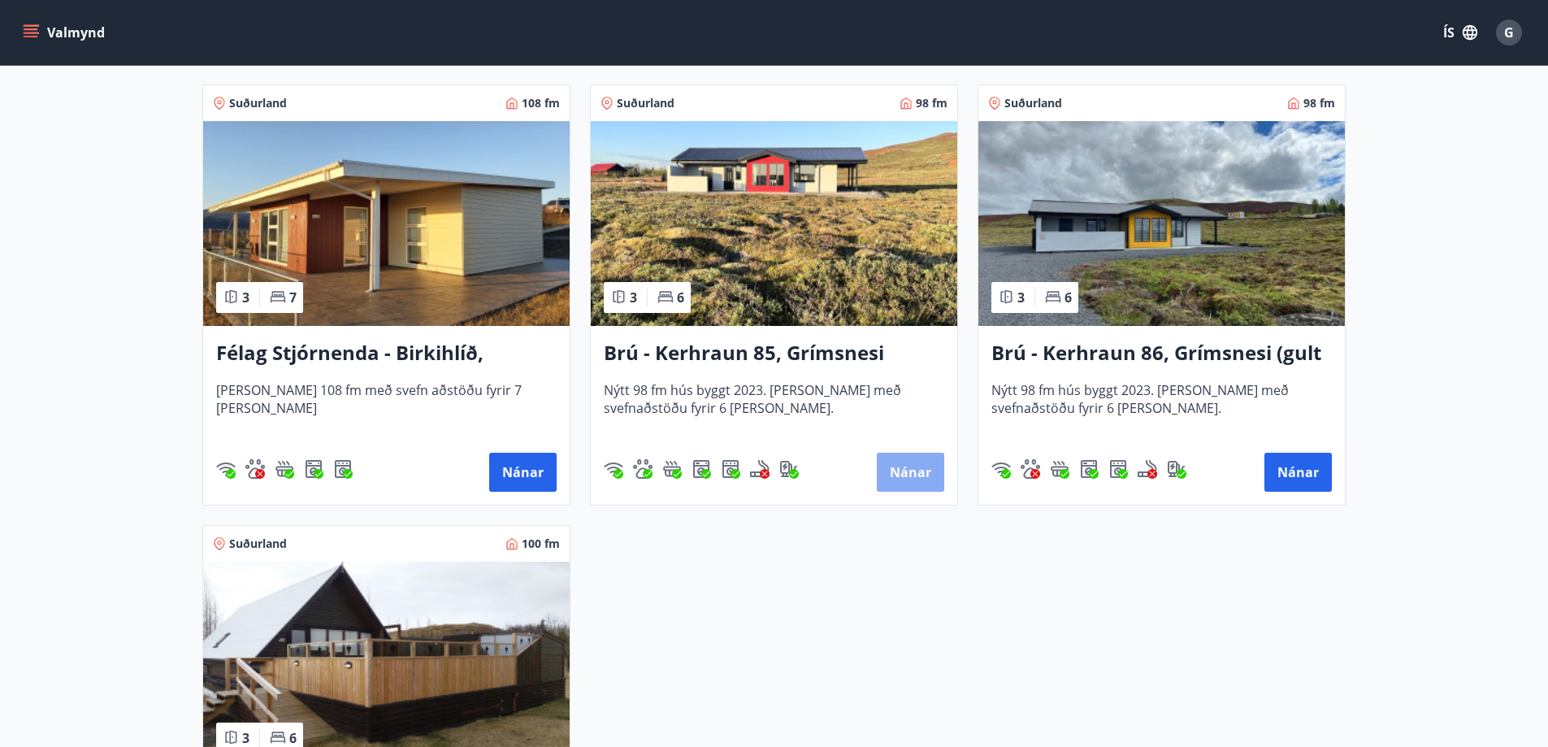
click at [900, 463] on button "Nánar" at bounding box center [910, 472] width 67 height 39
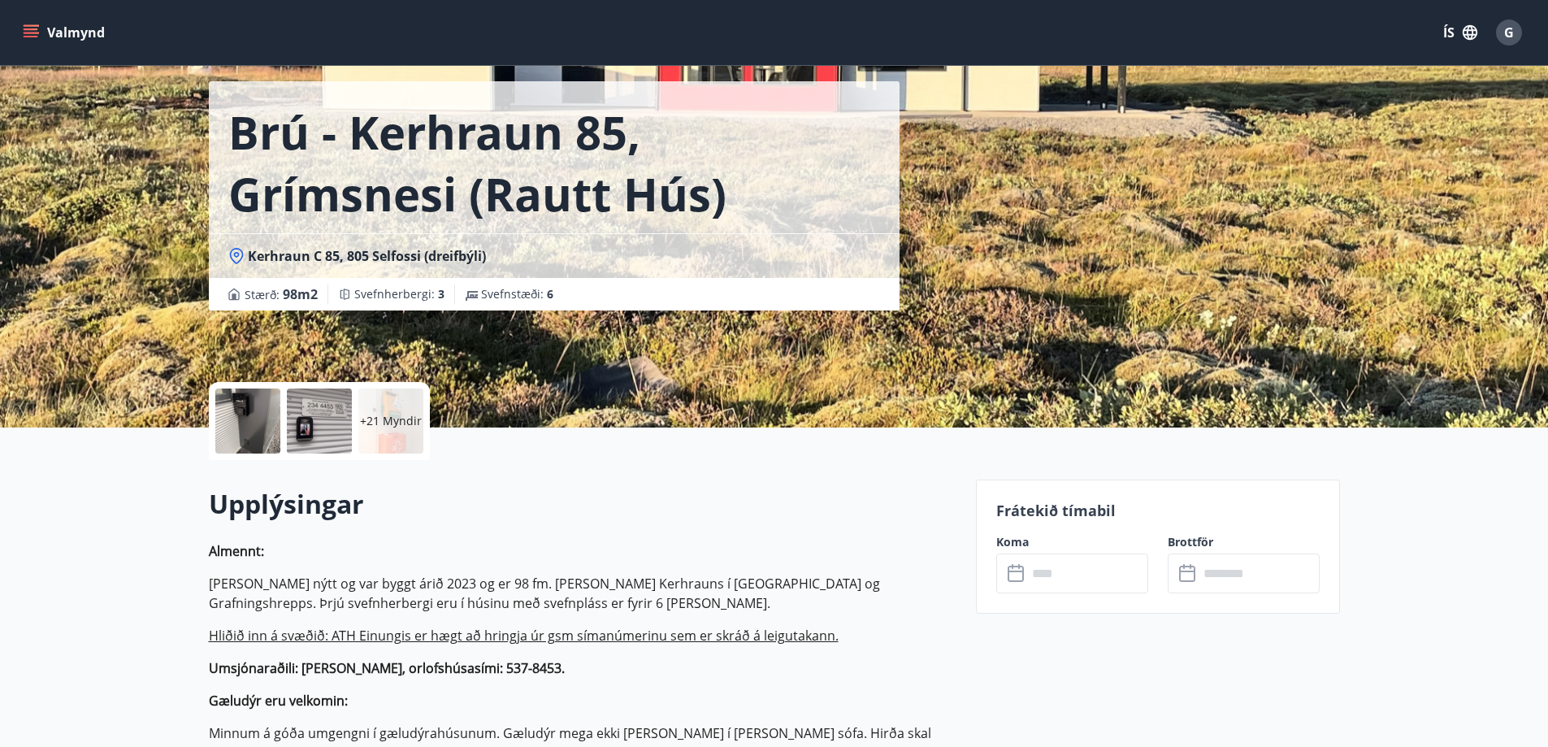
scroll to position [163, 0]
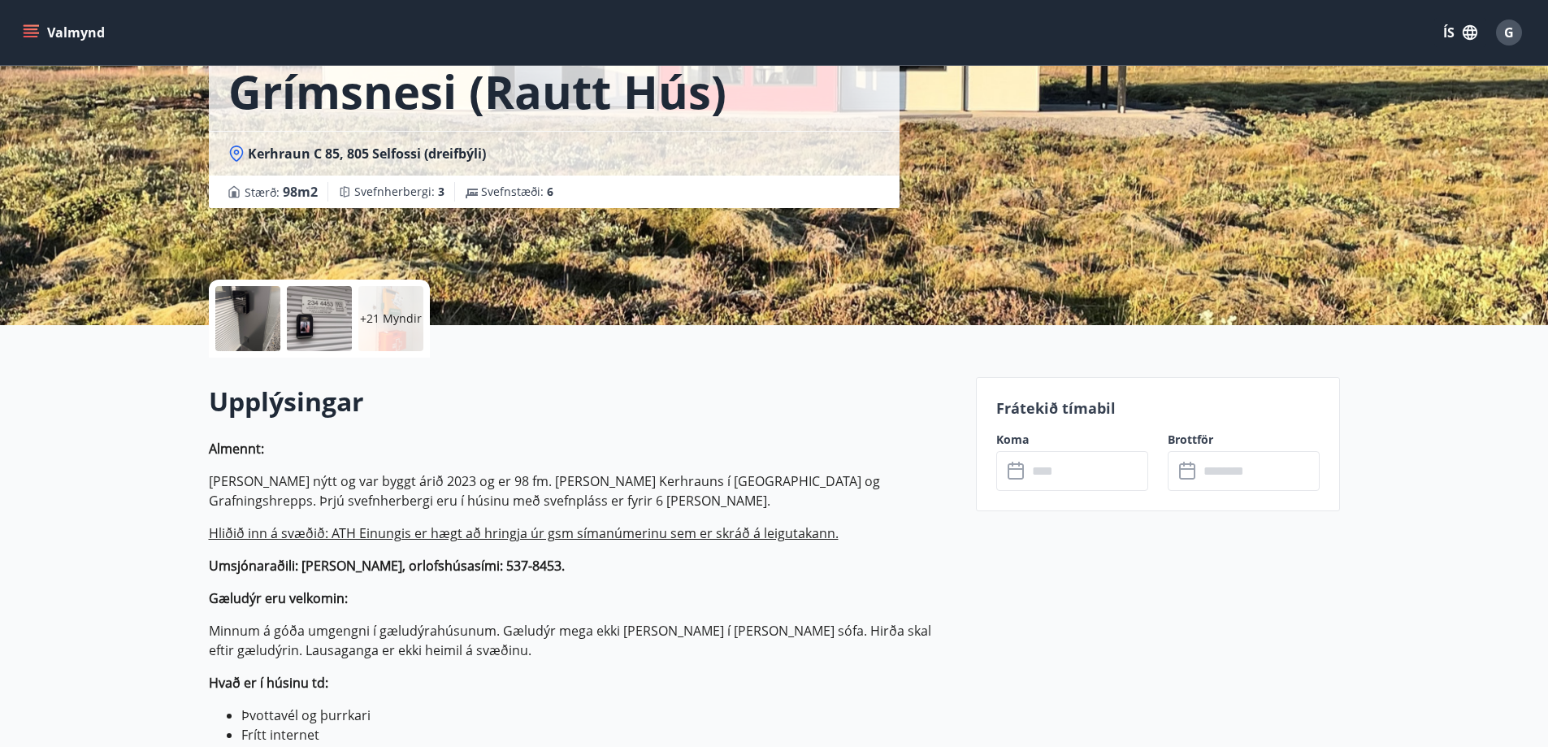
click at [1087, 471] on input "text" at bounding box center [1087, 471] width 121 height 40
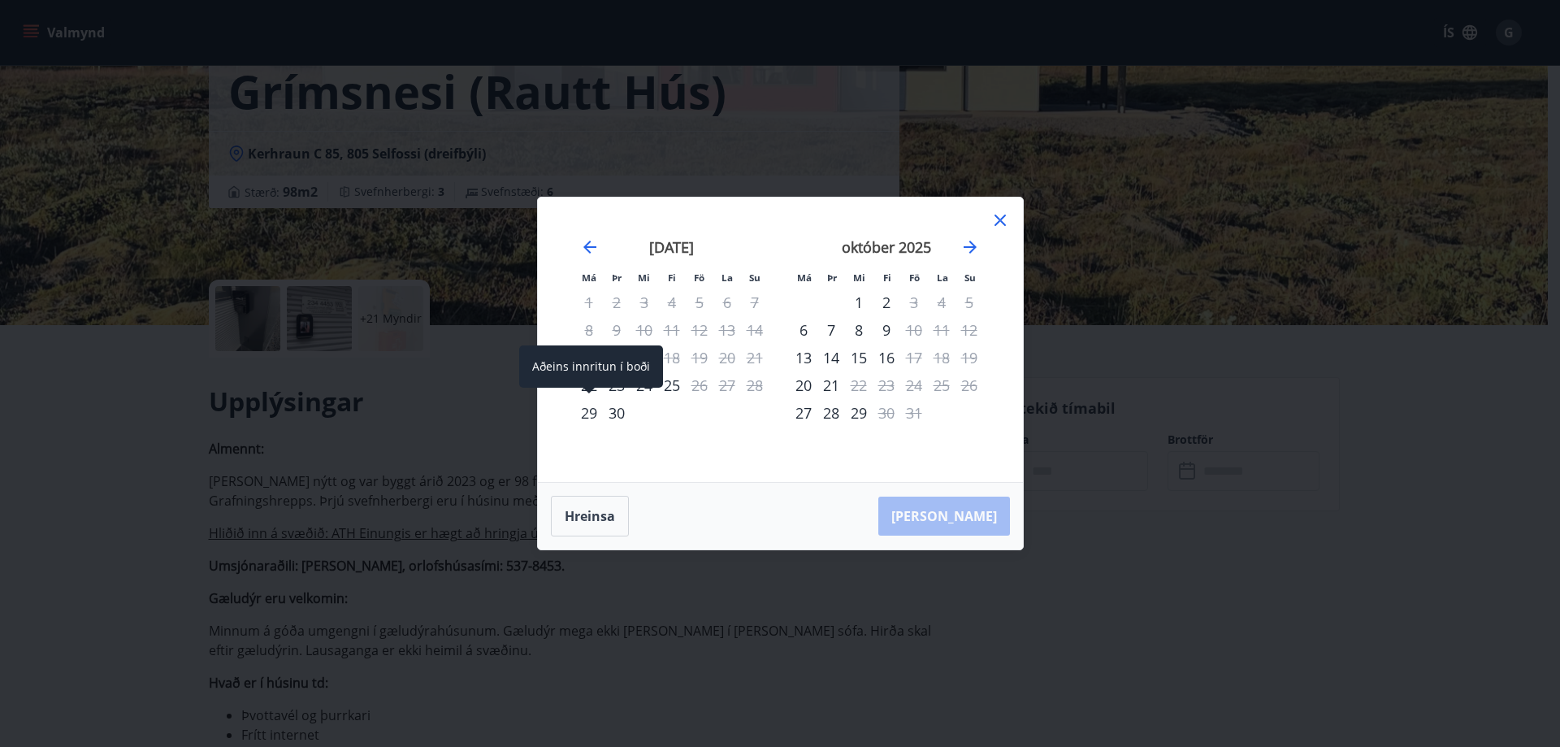
click at [592, 417] on div "29" at bounding box center [589, 413] width 28 height 28
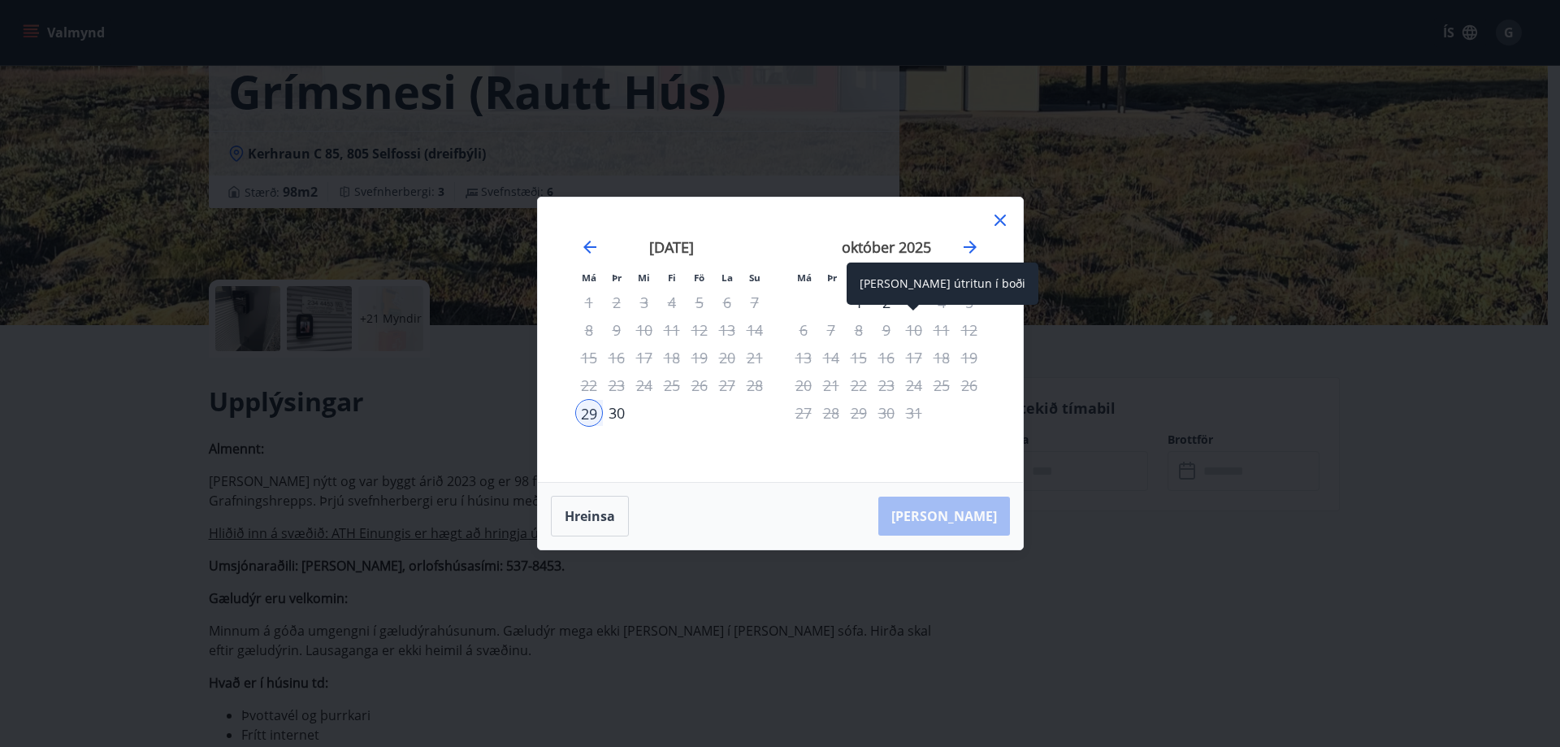
click at [910, 304] on div "Aðeins útritun í boði" at bounding box center [943, 284] width 192 height 42
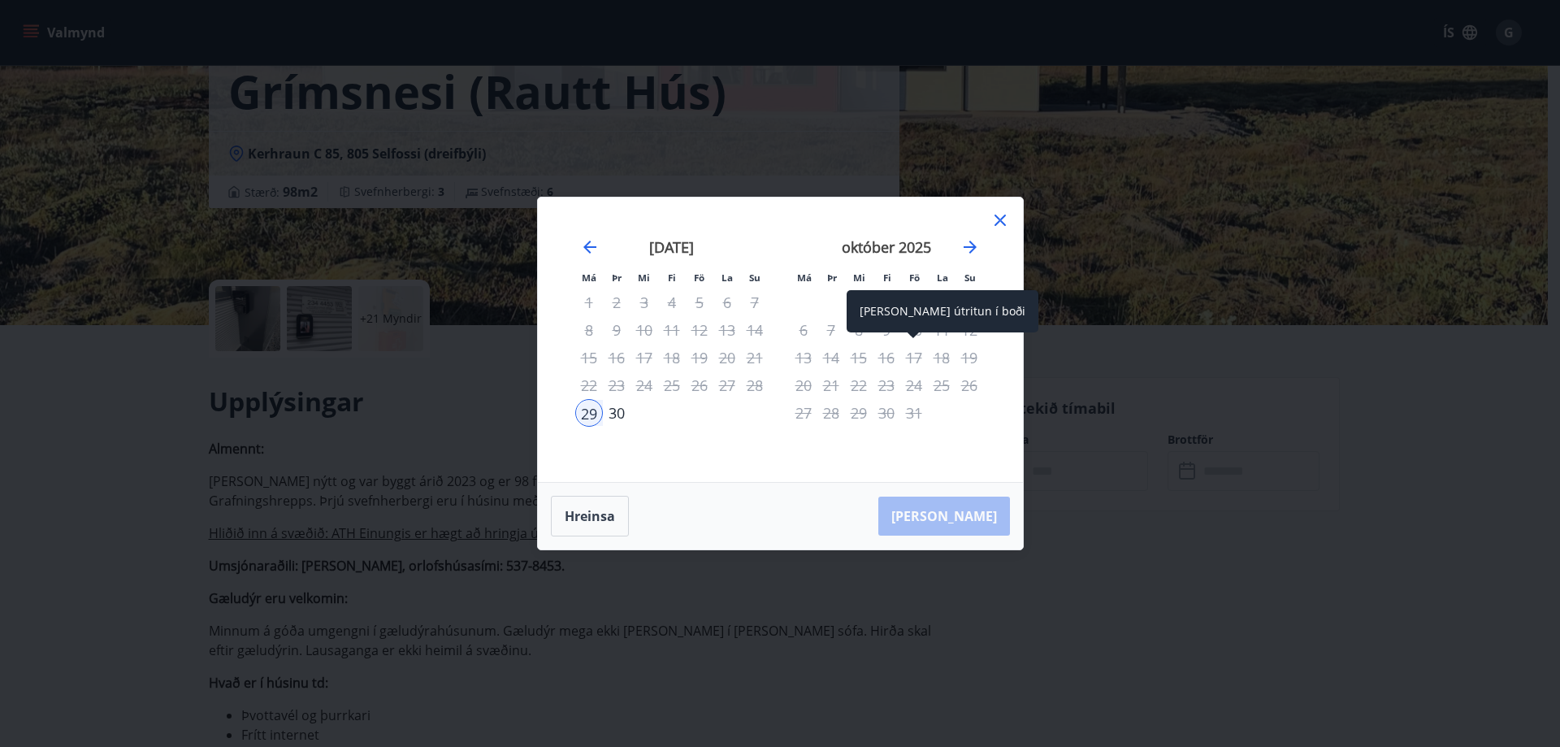
click at [912, 304] on div "Aðeins útritun í boði" at bounding box center [943, 311] width 192 height 42
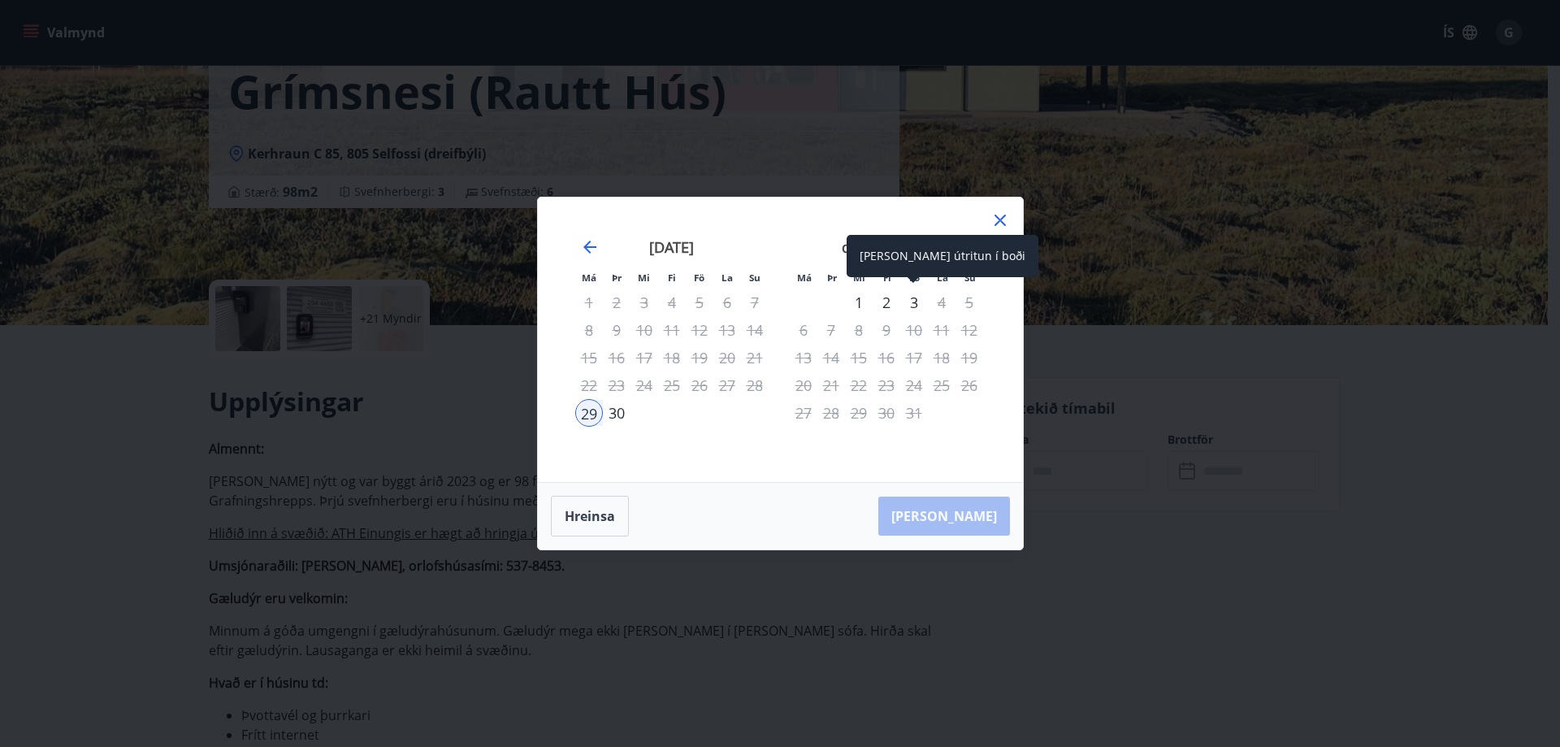
click at [914, 293] on div "3" at bounding box center [915, 303] width 28 height 28
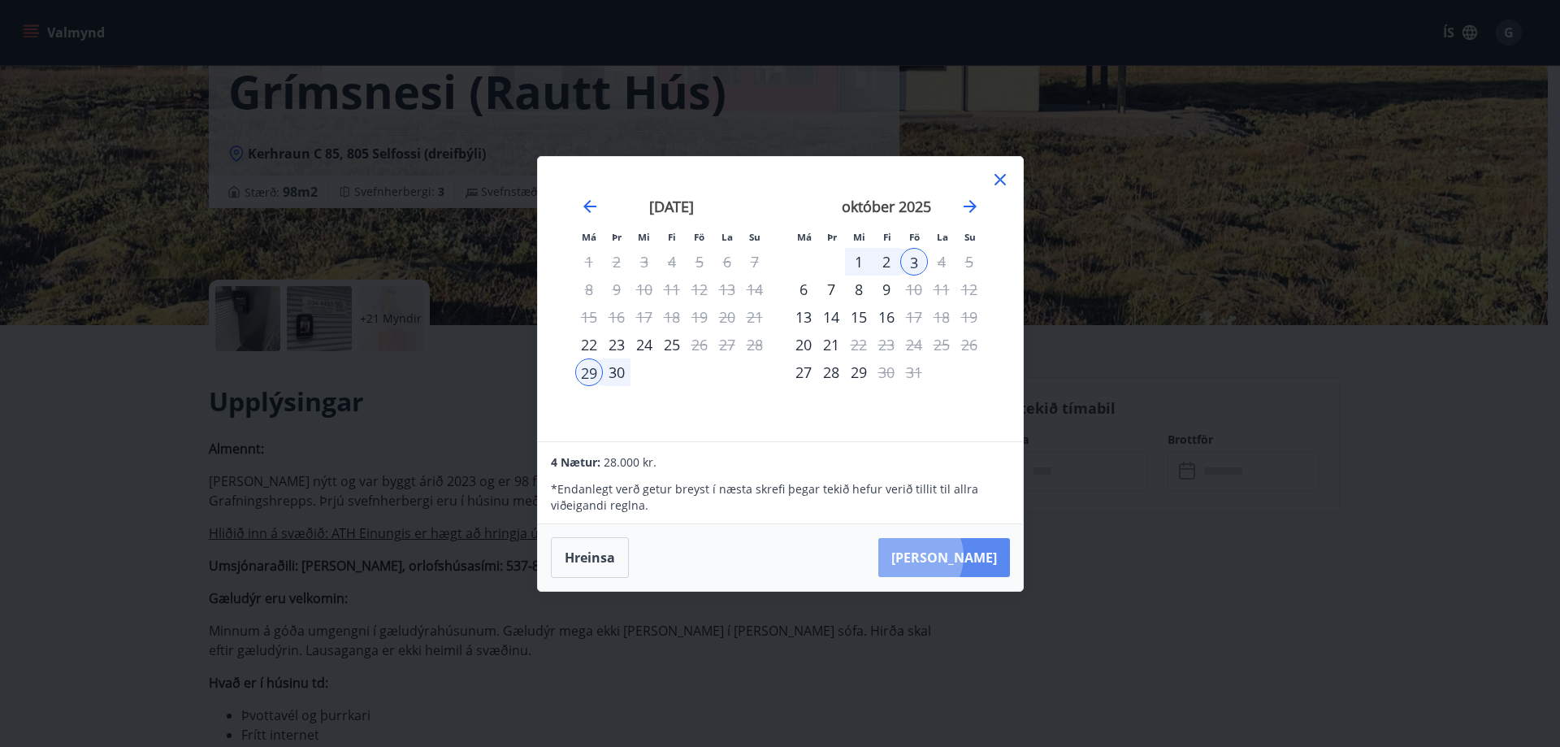
click at [961, 556] on button "Taka Frá" at bounding box center [945, 557] width 132 height 39
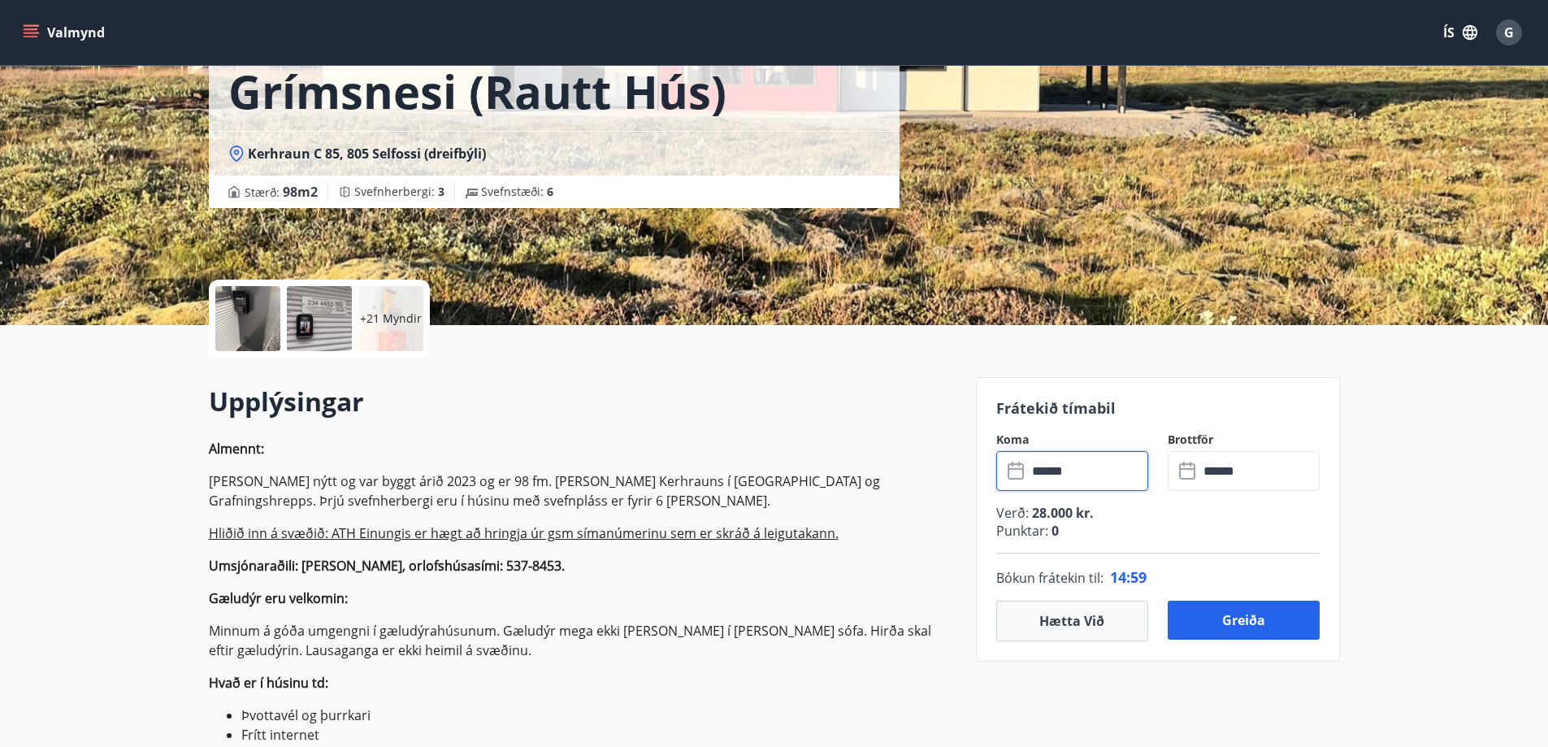
type input "******"
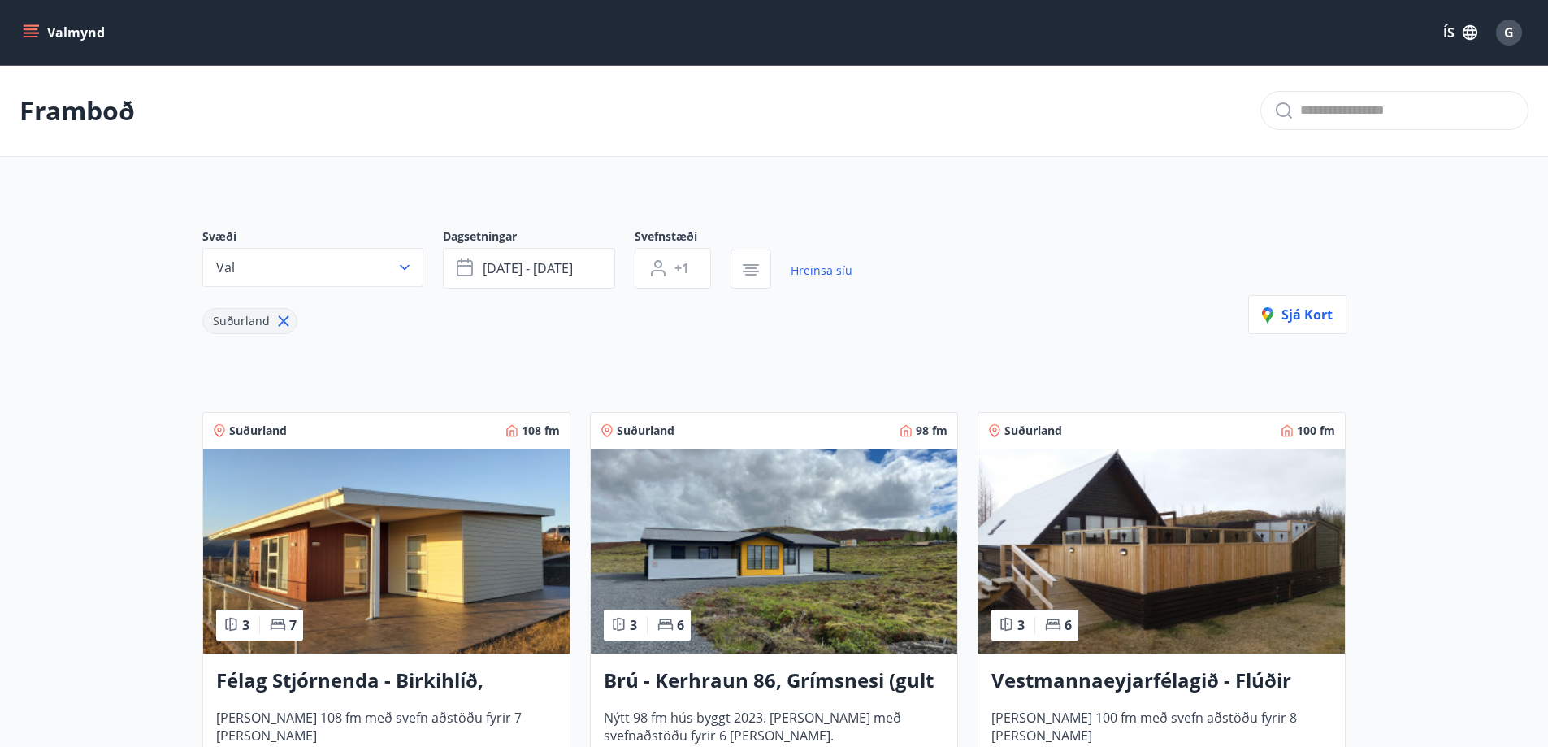
click at [728, 352] on div "Svæði Val Dagsetningar sep 29 - okt 03 Svefnstæði +1 Hreinsa síu Suðurland Sjá …" at bounding box center [774, 517] width 1170 height 657
click at [707, 344] on div "Svæði Val Dagsetningar sep 29 - okt 03 Svefnstæði +1 Hreinsa síu Suðurland Sjá …" at bounding box center [774, 517] width 1170 height 657
click at [1510, 25] on span "G" at bounding box center [1509, 33] width 10 height 18
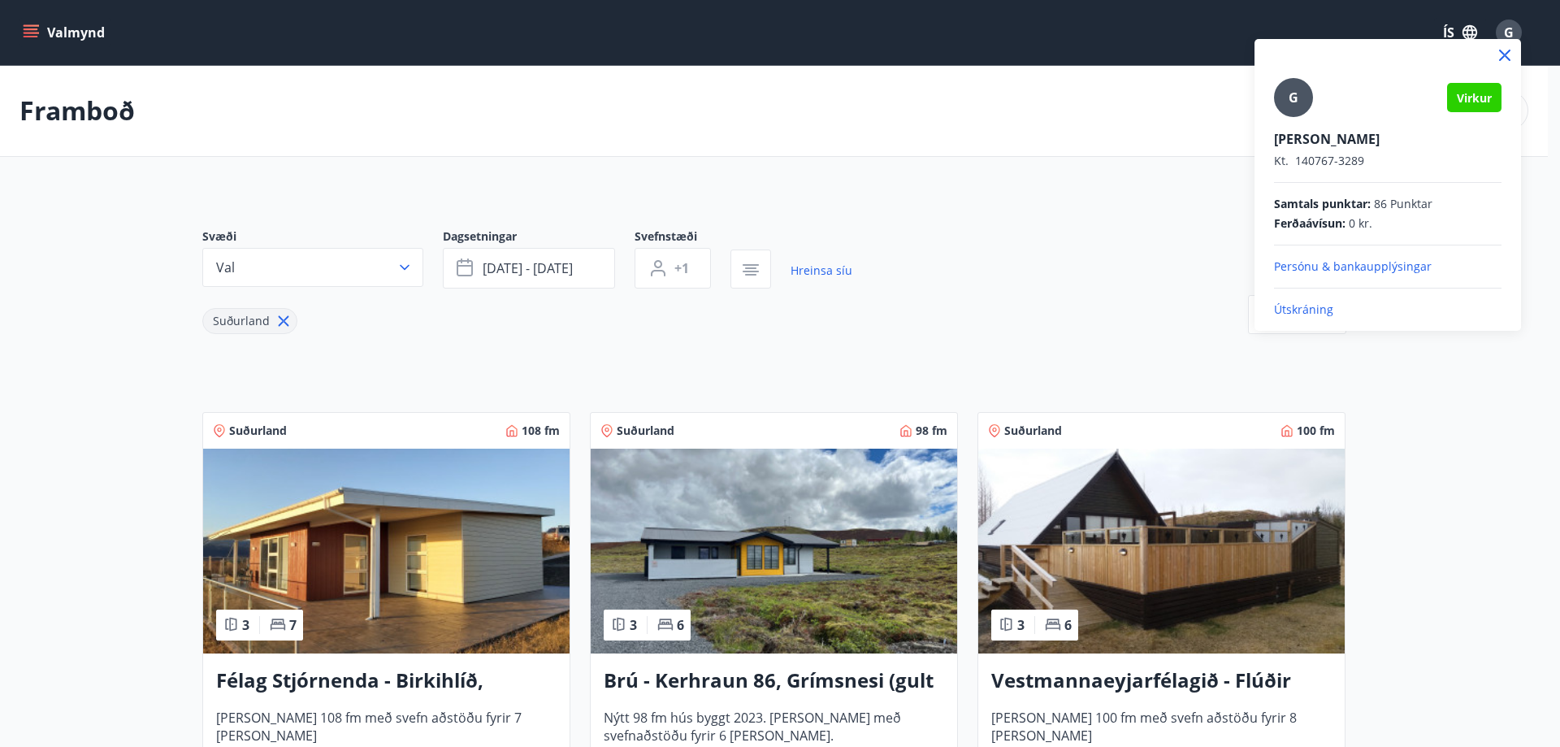
click at [1300, 302] on p "Útskráning" at bounding box center [1388, 310] width 228 height 16
